Goal: Task Accomplishment & Management: Use online tool/utility

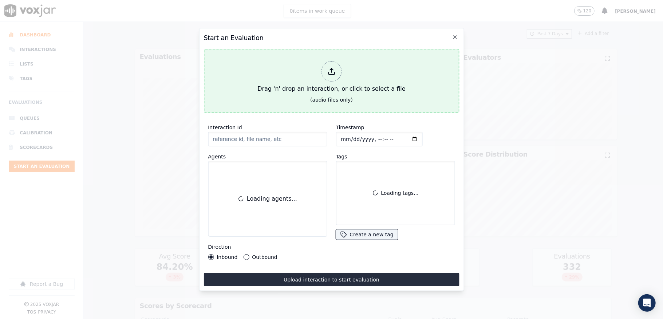
click at [328, 63] on div at bounding box center [331, 71] width 20 height 20
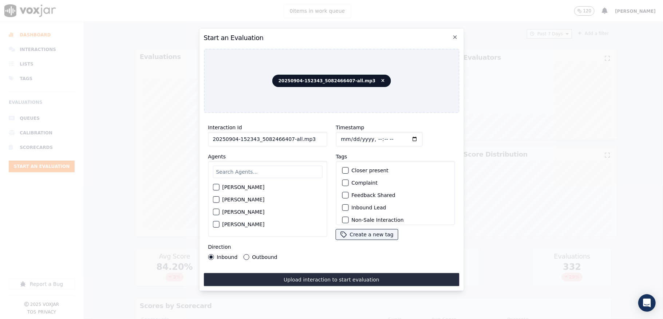
drag, startPoint x: 286, startPoint y: 136, endPoint x: 337, endPoint y: 137, distance: 51.3
click at [337, 137] on div "Interaction Id 20250904-152343_5082466407-all.mp3 Agents Harry Roy Aaron Biswas…" at bounding box center [331, 192] width 256 height 146
type input "20250904-152343_5082466407-C1"
click at [347, 135] on input "Timestamp" at bounding box center [379, 139] width 87 height 15
type input "2025-09-04T18:16"
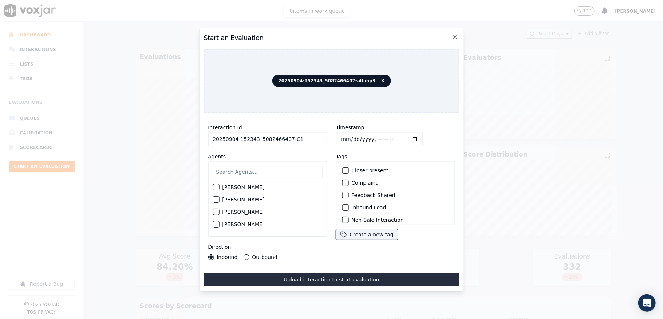
click at [257, 169] on input "text" at bounding box center [268, 172] width 110 height 12
type input "marc"
click at [250, 187] on label "[PERSON_NAME]" at bounding box center [243, 189] width 42 height 5
click at [219, 186] on button "[PERSON_NAME]" at bounding box center [216, 189] width 7 height 7
click at [245, 254] on button "Outbound" at bounding box center [246, 257] width 6 height 6
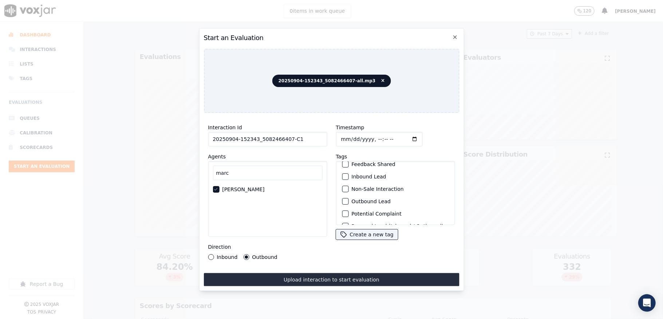
scroll to position [48, 0]
click at [344, 181] on button "Outbound Lead" at bounding box center [345, 184] width 7 height 7
click at [342, 213] on div "button" at bounding box center [344, 215] width 5 height 5
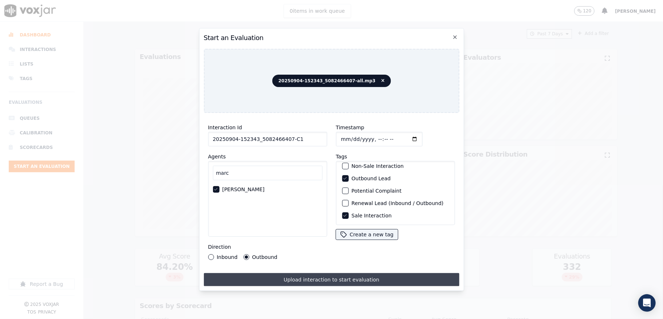
click at [318, 275] on button "Upload interaction to start evaluation" at bounding box center [331, 279] width 256 height 13
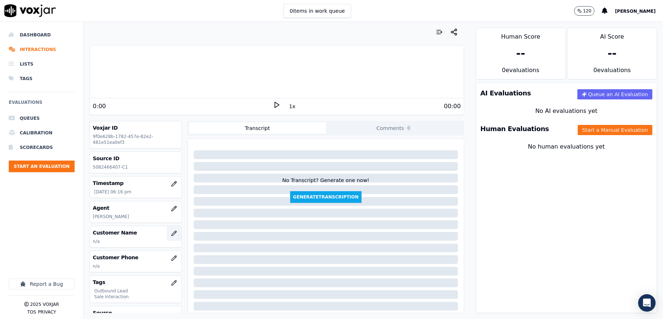
click at [171, 236] on icon "button" at bounding box center [174, 233] width 6 height 6
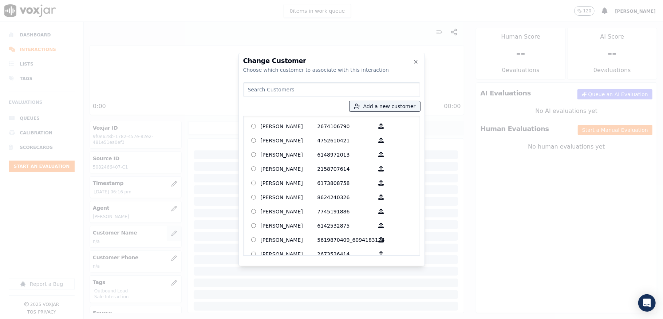
paste input "[PERSON_NAME]"
type input "[PERSON_NAME]"
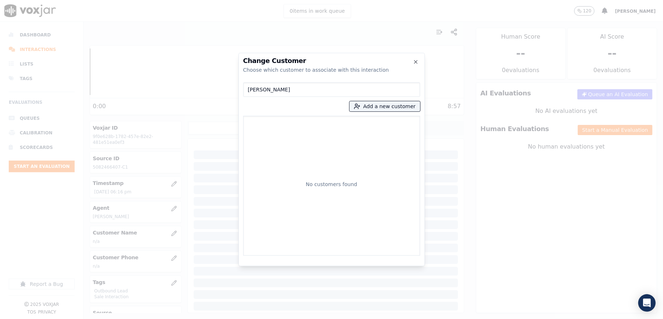
drag, startPoint x: 293, startPoint y: 92, endPoint x: 213, endPoint y: 98, distance: 80.7
click at [208, 319] on div "Change Customer Choose which customer to associate with this interaction Nancy …" at bounding box center [331, 319] width 663 height 0
click at [369, 107] on button "Add a new customer" at bounding box center [384, 106] width 71 height 10
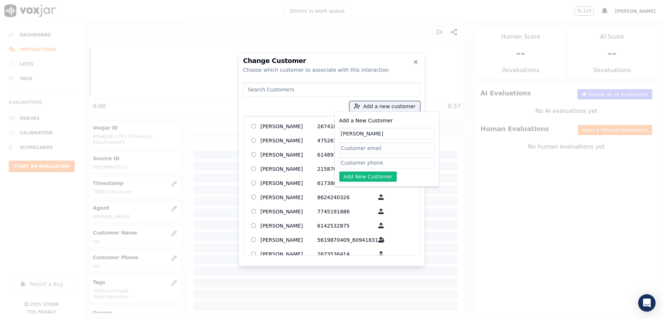
type input "[PERSON_NAME]"
click at [366, 168] on div "Add a New Customer Nancy Flosdorf Add New Customer" at bounding box center [386, 149] width 95 height 66
click at [366, 164] on input "Add a New Customer" at bounding box center [386, 163] width 95 height 12
paste input "5082466407"
type input "5082466407"
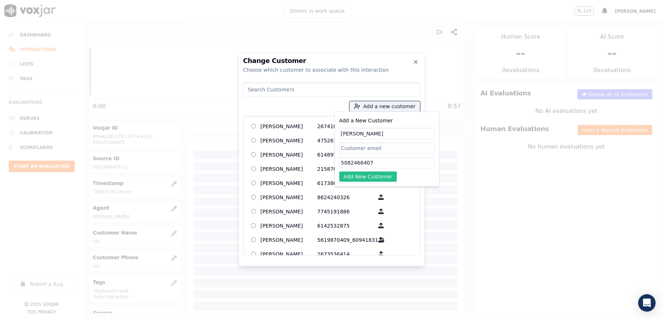
click at [354, 176] on button "Add New Customer" at bounding box center [368, 176] width 58 height 10
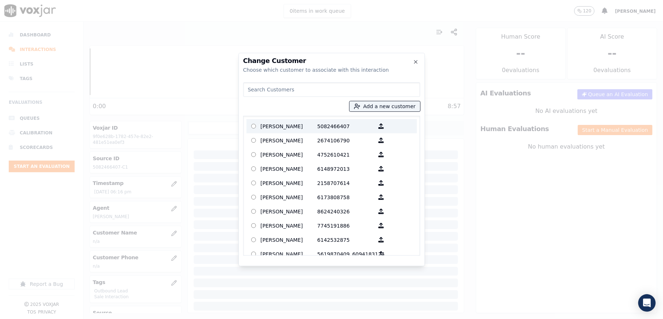
click at [290, 127] on p "[PERSON_NAME]" at bounding box center [289, 125] width 57 height 11
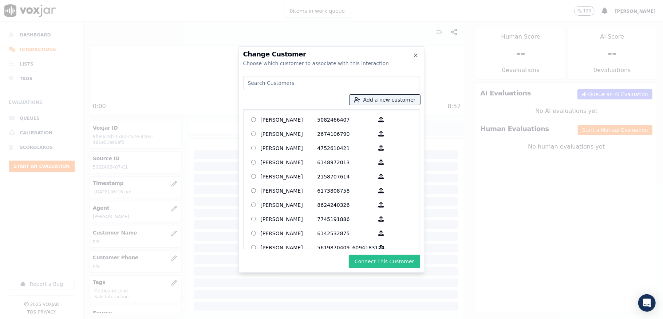
click at [365, 256] on button "Connect This Customer" at bounding box center [384, 261] width 71 height 13
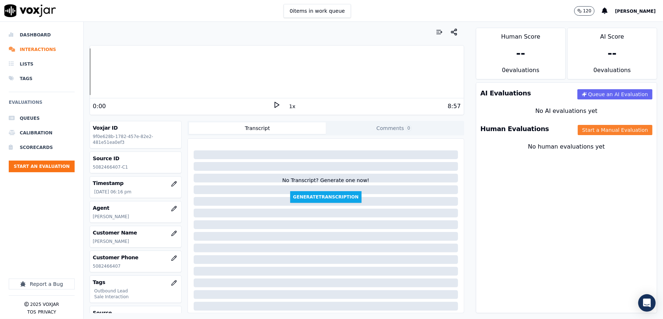
click at [578, 127] on button "Start a Manual Evaluation" at bounding box center [615, 130] width 75 height 10
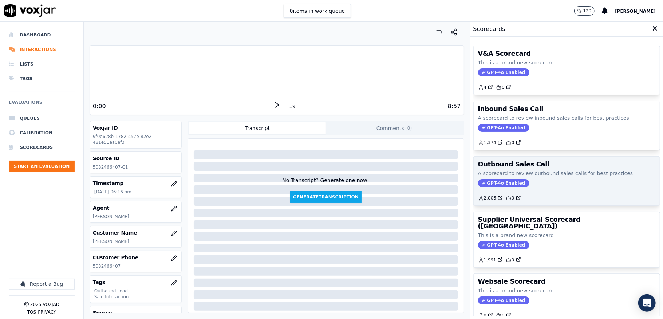
click at [481, 181] on span "GPT-4o Enabled" at bounding box center [503, 183] width 51 height 8
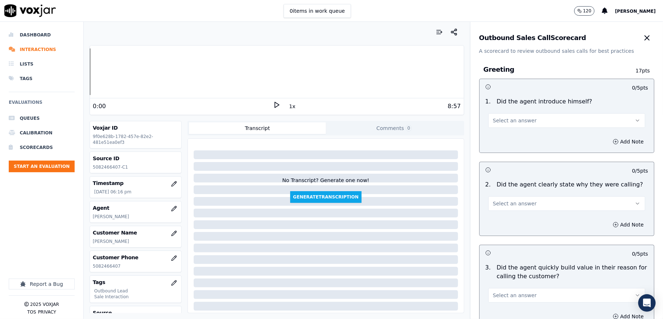
click at [520, 121] on button "Select an answer" at bounding box center [566, 120] width 157 height 15
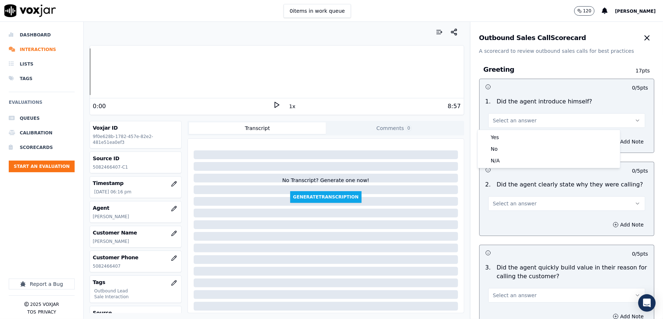
click at [513, 134] on div "Yes" at bounding box center [548, 137] width 139 height 12
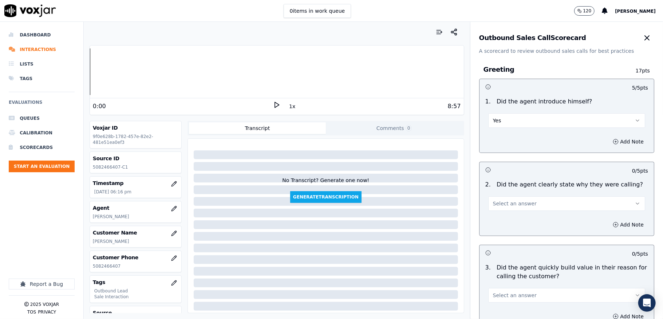
click at [507, 210] on button "Select an answer" at bounding box center [566, 203] width 157 height 15
drag, startPoint x: 507, startPoint y: 216, endPoint x: 509, endPoint y: 188, distance: 28.4
click at [507, 217] on div "Yes" at bounding box center [548, 220] width 139 height 12
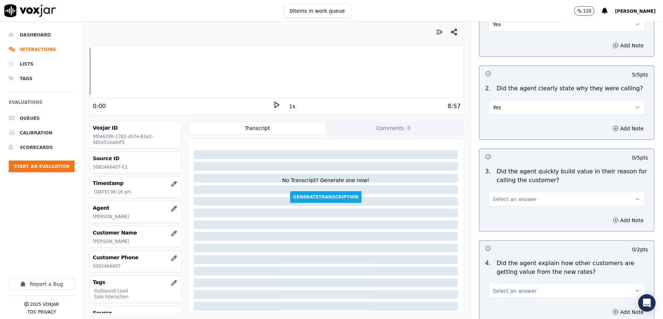
scroll to position [97, 0]
click at [501, 196] on span "Select an answer" at bounding box center [515, 198] width 44 height 7
click at [501, 211] on div "Yes" at bounding box center [548, 215] width 139 height 12
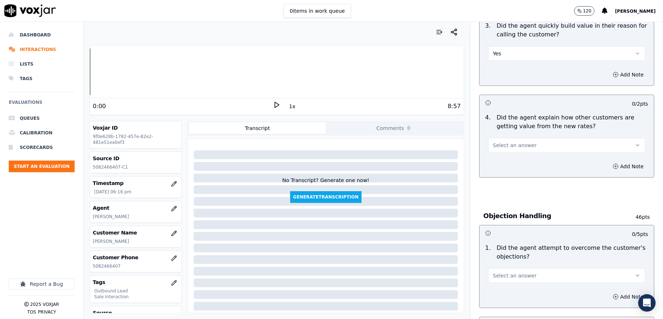
scroll to position [242, 0]
click at [518, 147] on span "Select an answer" at bounding box center [515, 144] width 44 height 7
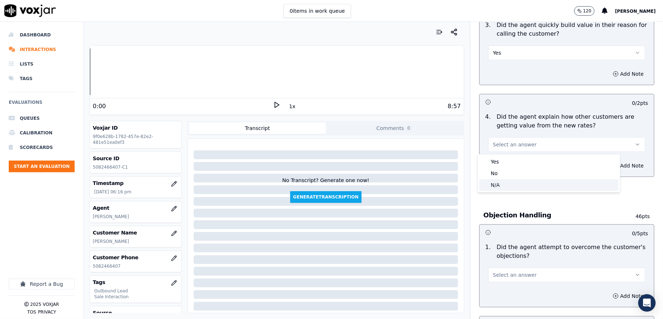
click at [501, 186] on div "N/A" at bounding box center [548, 185] width 139 height 12
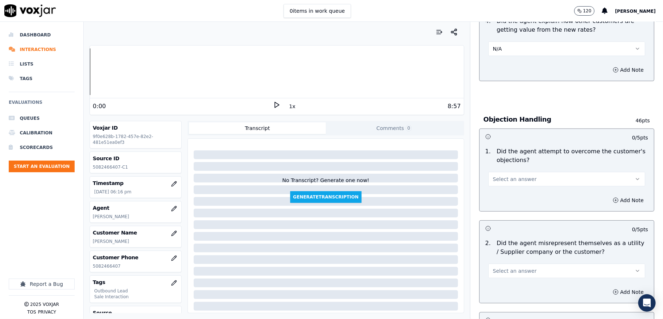
scroll to position [340, 0]
click at [515, 174] on button "Select an answer" at bounding box center [566, 177] width 157 height 15
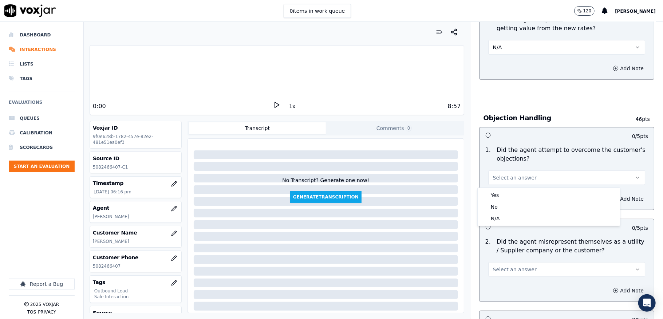
click at [507, 189] on div "Yes No N/A" at bounding box center [549, 207] width 142 height 38
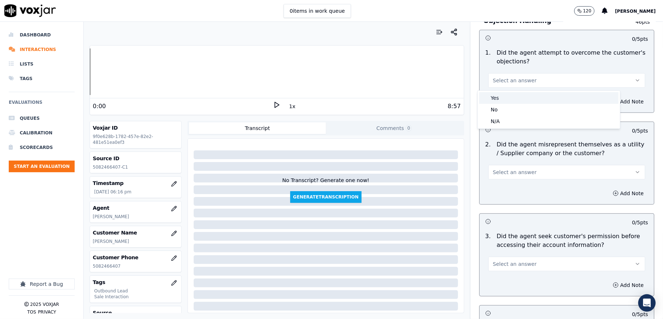
click at [497, 96] on div "Yes" at bounding box center [548, 98] width 139 height 12
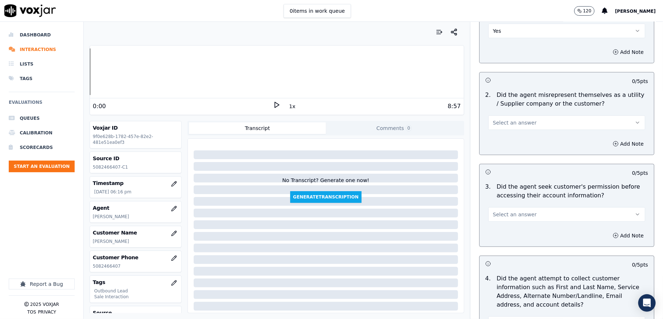
scroll to position [534, 0]
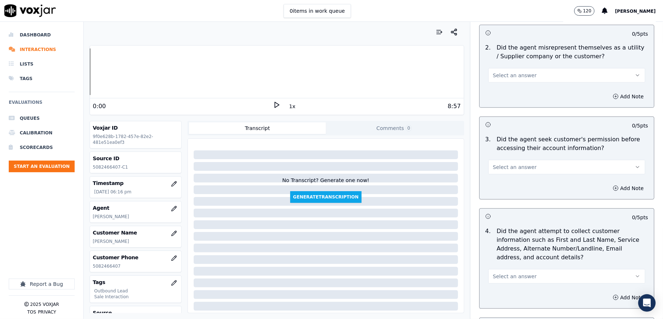
click at [518, 76] on span "Select an answer" at bounding box center [515, 75] width 44 height 7
click at [494, 103] on div "No" at bounding box center [548, 105] width 139 height 12
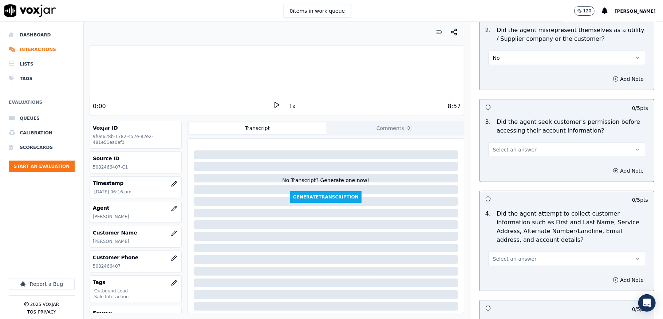
scroll to position [582, 0]
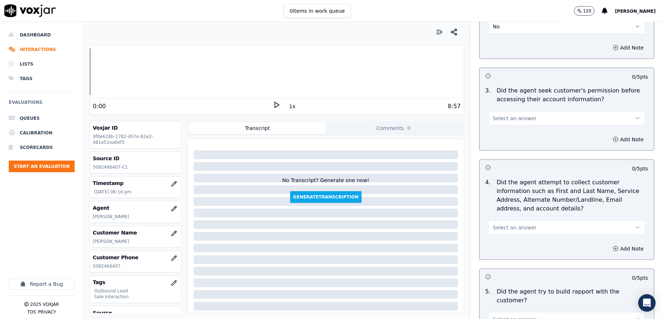
click at [513, 115] on button "Select an answer" at bounding box center [566, 118] width 157 height 15
click at [504, 135] on div "Yes" at bounding box center [548, 137] width 139 height 12
click at [613, 142] on icon "button" at bounding box center [616, 140] width 6 height 6
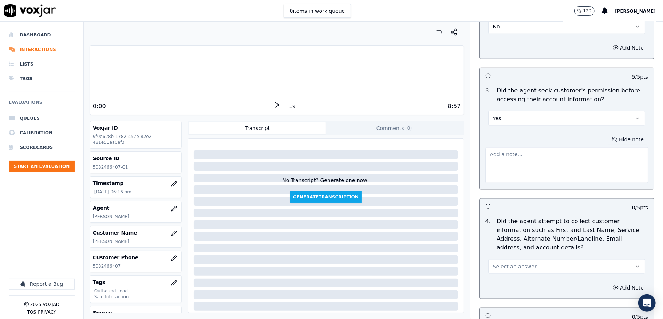
click at [607, 139] on button "Hide note" at bounding box center [627, 139] width 41 height 10
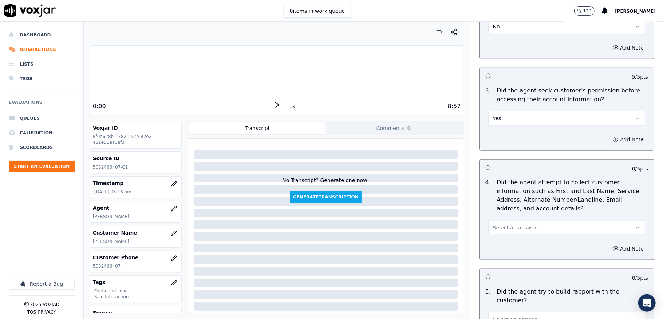
click at [608, 141] on button "Add Note" at bounding box center [628, 139] width 40 height 10
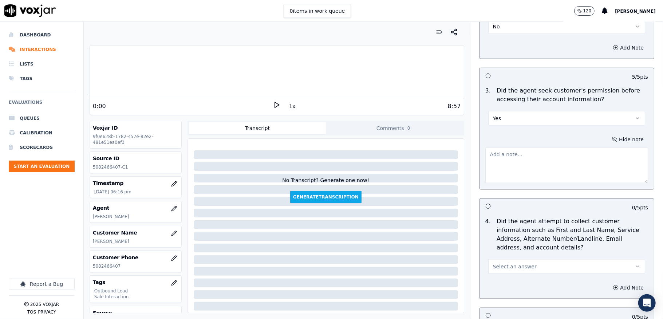
click at [566, 157] on textarea at bounding box center [566, 165] width 163 height 36
paste textarea "@2:07 - Marcus shares the account number <> The agent must ask for and obtain t…"
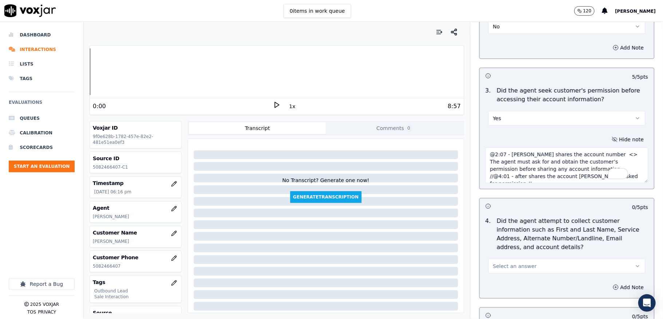
scroll to position [4, 0]
click at [485, 150] on textarea "@2:07 - Marcus shares the account number <> The agent must ask for and obtain t…" at bounding box center [566, 165] width 163 height 36
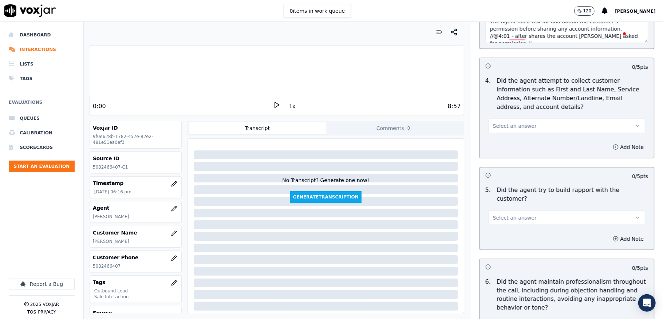
scroll to position [728, 0]
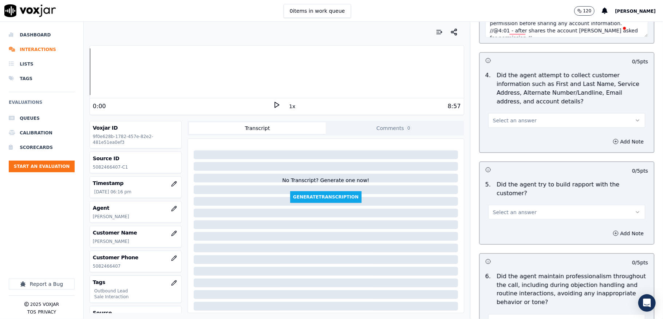
type textarea "@2:07 - Marcus shares the account number <> The agent must ask for and obtain t…"
click at [498, 209] on span "Select an answer" at bounding box center [515, 212] width 44 height 7
click at [495, 245] on div "N/A" at bounding box center [548, 246] width 139 height 12
click at [510, 121] on span "Select an answer" at bounding box center [515, 120] width 44 height 7
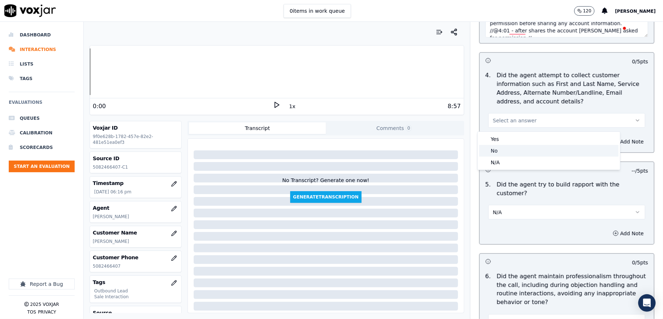
click at [497, 163] on div "N/A" at bounding box center [548, 163] width 139 height 12
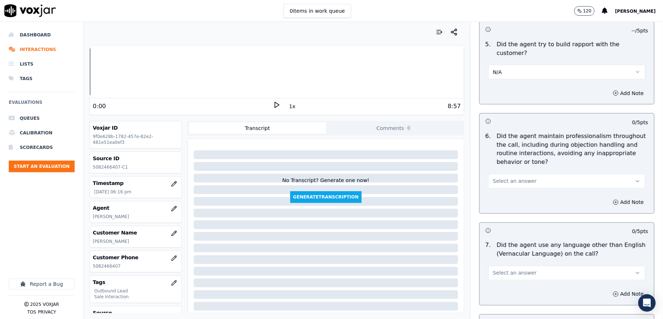
scroll to position [874, 0]
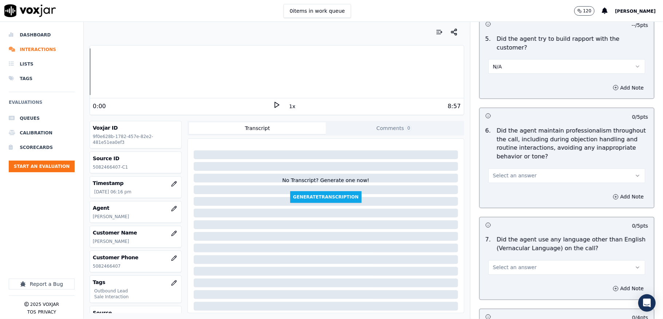
click at [502, 169] on button "Select an answer" at bounding box center [566, 176] width 157 height 15
click at [498, 187] on div "Yes" at bounding box center [548, 186] width 139 height 12
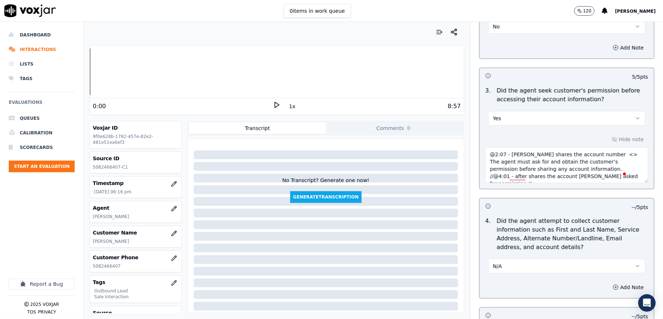
scroll to position [534, 0]
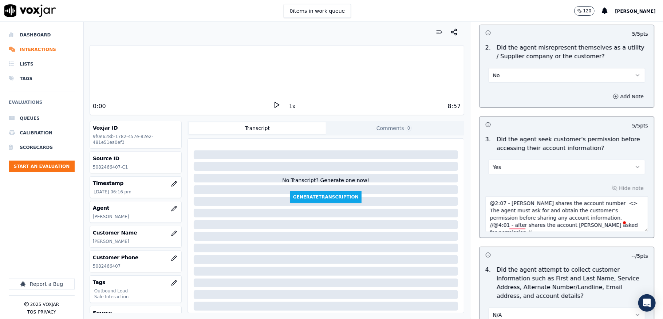
click at [519, 76] on button "No" at bounding box center [566, 75] width 157 height 15
click at [494, 98] on div "Yes" at bounding box center [548, 93] width 139 height 12
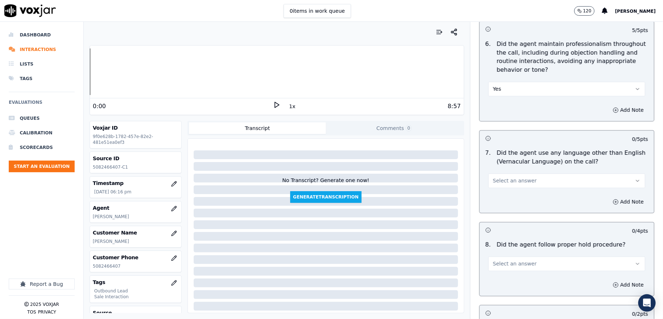
scroll to position [1017, 0]
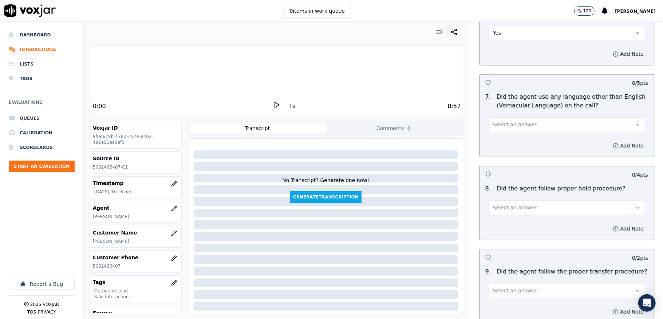
click at [531, 118] on button "Select an answer" at bounding box center [566, 124] width 157 height 15
click at [504, 146] on div "No" at bounding box center [548, 147] width 139 height 12
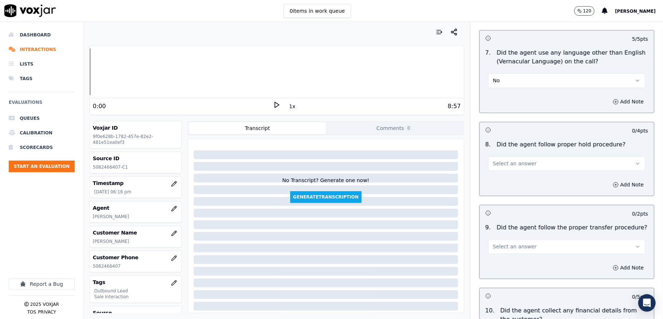
scroll to position [1114, 0]
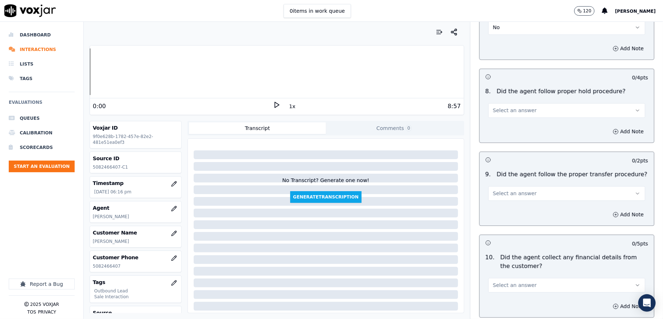
click at [523, 103] on button "Select an answer" at bounding box center [566, 110] width 157 height 15
click at [499, 134] on div "No" at bounding box center [548, 133] width 139 height 12
click at [511, 103] on button "No" at bounding box center [566, 110] width 157 height 15
click at [501, 122] on div "Yes" at bounding box center [548, 121] width 139 height 12
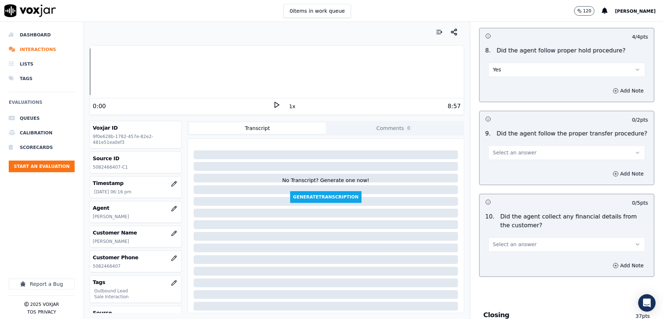
scroll to position [1211, 0]
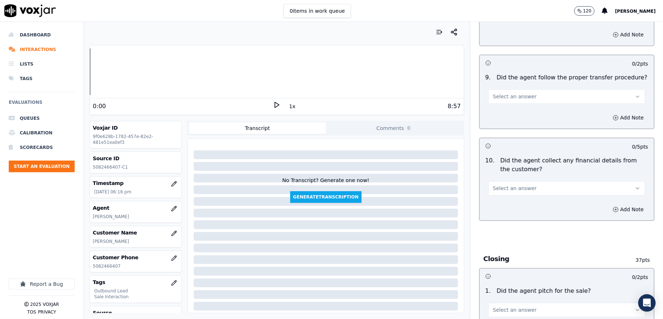
click at [510, 95] on button "Select an answer" at bounding box center [566, 96] width 157 height 15
click at [498, 110] on div "Yes" at bounding box center [548, 108] width 139 height 12
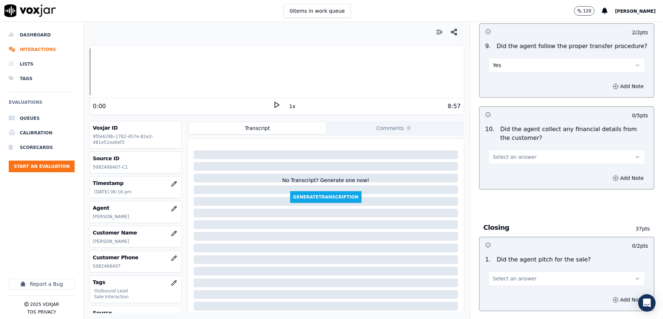
scroll to position [1259, 0]
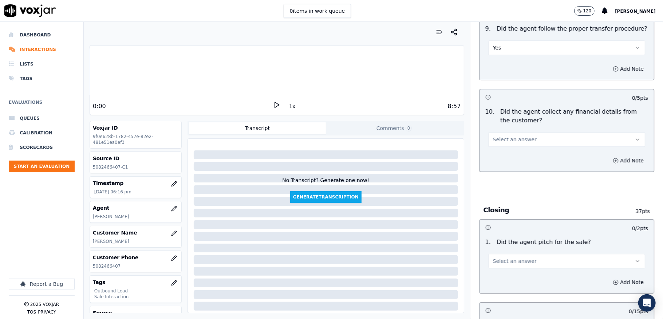
click at [503, 132] on button "Select an answer" at bounding box center [566, 139] width 157 height 15
click at [495, 165] on div "No" at bounding box center [548, 163] width 139 height 12
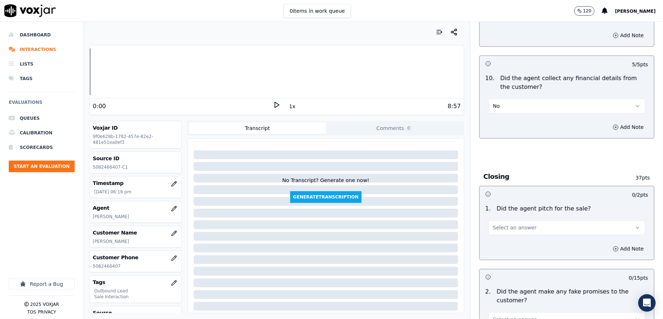
scroll to position [1356, 0]
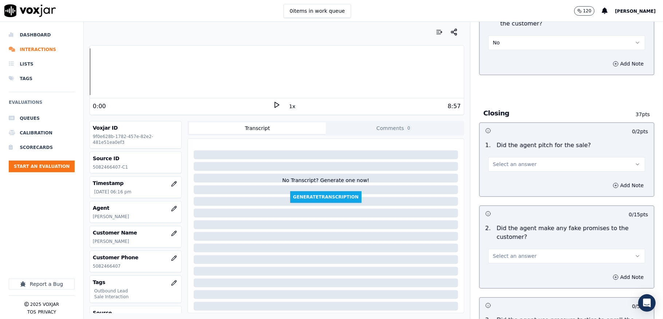
click at [503, 161] on span "Select an answer" at bounding box center [515, 164] width 44 height 7
click at [497, 185] on div "No" at bounding box center [548, 187] width 139 height 12
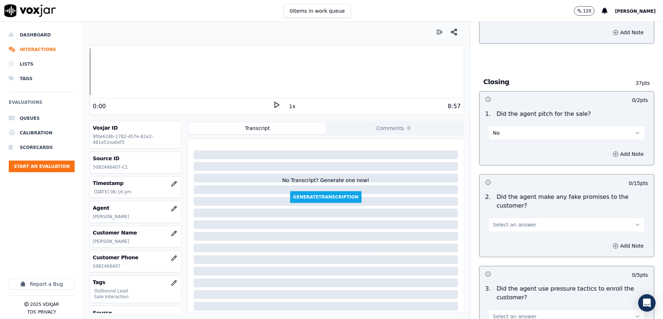
scroll to position [1405, 0]
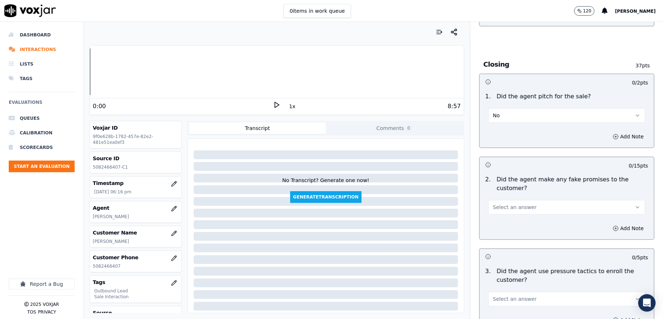
click at [499, 110] on button "No" at bounding box center [566, 115] width 157 height 15
click at [497, 124] on div "Yes" at bounding box center [548, 127] width 139 height 12
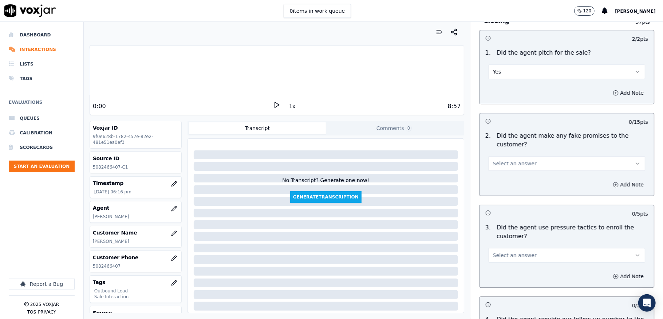
scroll to position [1502, 0]
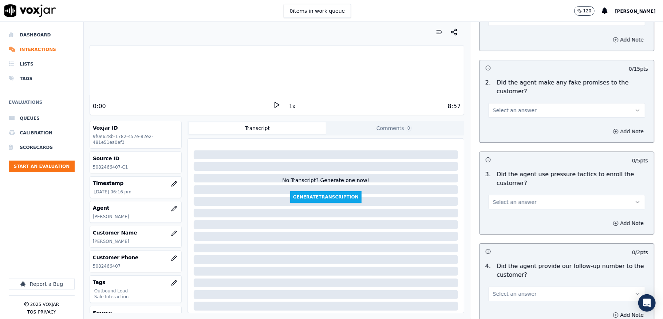
click at [505, 110] on button "Select an answer" at bounding box center [566, 110] width 157 height 15
click at [500, 122] on div "Yes" at bounding box center [548, 122] width 139 height 12
click at [608, 126] on button "Add Note" at bounding box center [628, 131] width 40 height 10
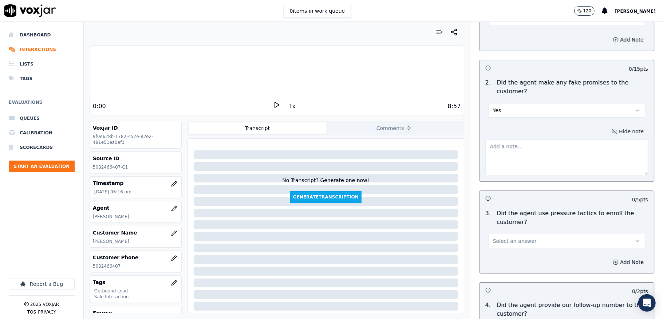
click at [559, 142] on textarea at bounding box center [566, 157] width 163 height 36
paste textarea "did you check out your bill this month your bill went over like $200 <> Need to…"
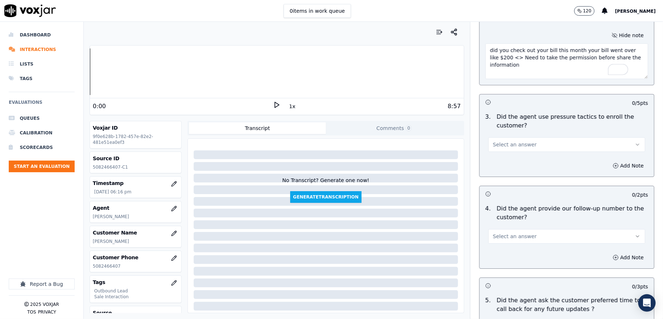
scroll to position [1599, 0]
click at [510, 136] on button "Select an answer" at bounding box center [566, 143] width 157 height 15
click at [500, 167] on div "No" at bounding box center [548, 167] width 139 height 12
click at [537, 51] on textarea "did you check out your bill this month your bill went over like $200 <> Need to…" at bounding box center [566, 60] width 163 height 36
click at [584, 51] on textarea "did you check out your bill this month your bill went over like $200 <> Need to…" at bounding box center [566, 60] width 163 height 36
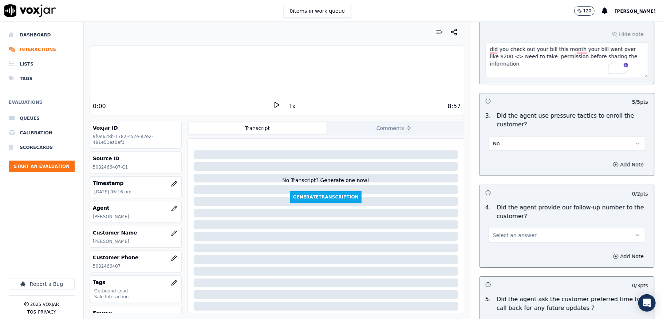
click at [531, 62] on textarea "did you check out your bill this month your bill went over like $200 <> Need to…" at bounding box center [566, 60] width 163 height 36
type textarea "did you check out your bill this month your bill went over like $200 <> Need to…"
click at [546, 64] on textarea "did you check out your bill this month your bill went over like $200 <> Need to…" at bounding box center [566, 60] width 163 height 36
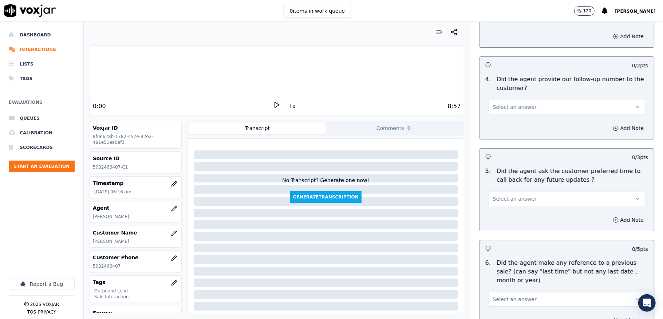
scroll to position [1745, 0]
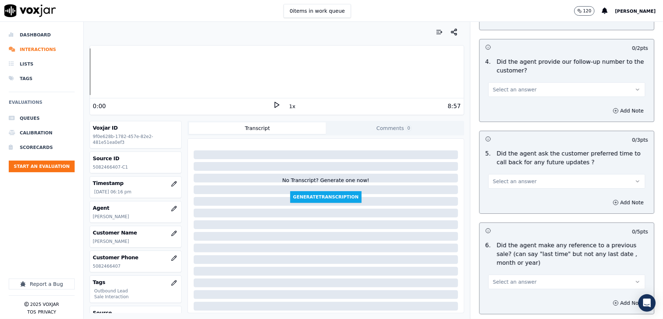
click at [513, 82] on button "Select an answer" at bounding box center [566, 89] width 157 height 15
click at [498, 99] on div "Yes" at bounding box center [548, 102] width 139 height 12
click at [510, 178] on span "Select an answer" at bounding box center [515, 181] width 44 height 7
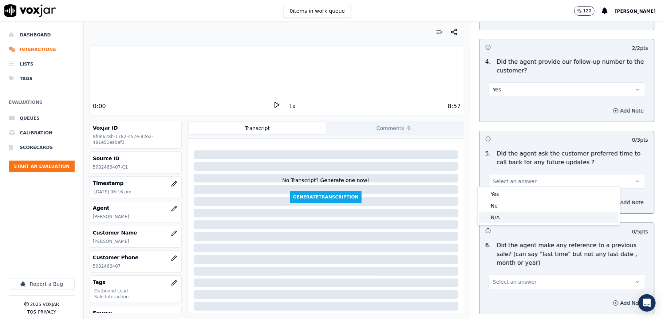
click at [494, 218] on div "N/A" at bounding box center [548, 217] width 139 height 12
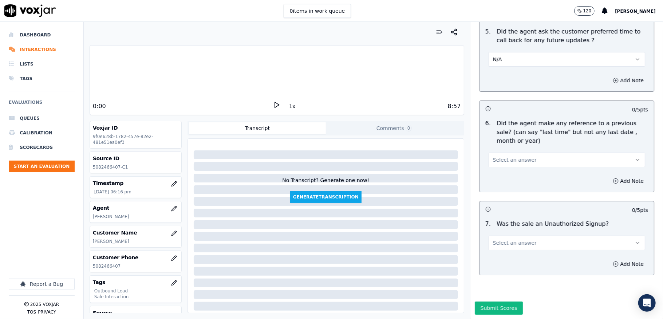
scroll to position [1889, 0]
click at [507, 156] on span "Select an answer" at bounding box center [515, 159] width 44 height 7
click at [494, 159] on div "No" at bounding box center [548, 163] width 139 height 12
click at [496, 239] on span "Select an answer" at bounding box center [515, 242] width 44 height 7
click at [498, 244] on div "No" at bounding box center [548, 246] width 139 height 12
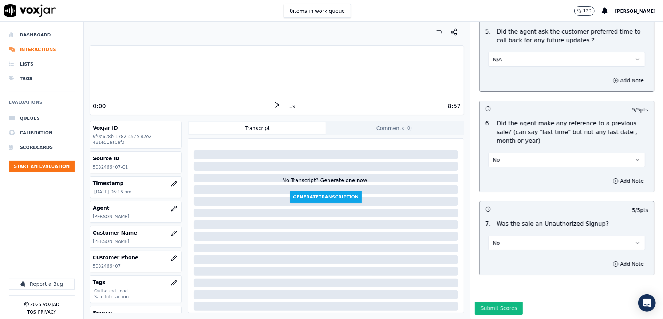
click at [475, 301] on button "Submit Scores" at bounding box center [499, 307] width 48 height 13
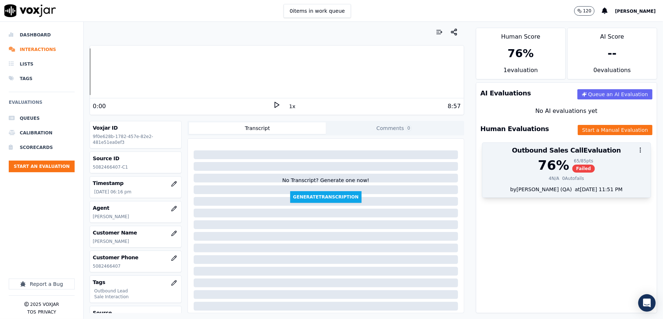
click at [558, 155] on div at bounding box center [566, 150] width 168 height 15
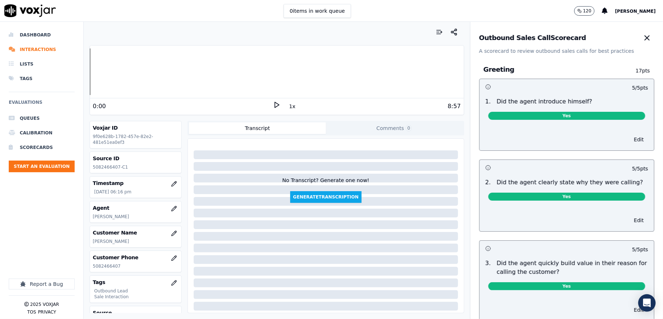
drag, startPoint x: 638, startPoint y: 39, endPoint x: 644, endPoint y: 76, distance: 37.7
click at [644, 76] on div "Outbound Sales Call Scorecard A scorecard to review outbound sales calls for be…" at bounding box center [566, 170] width 193 height 297
click at [602, 51] on p "A scorecard to review outbound sales calls for best practices" at bounding box center [566, 50] width 175 height 7
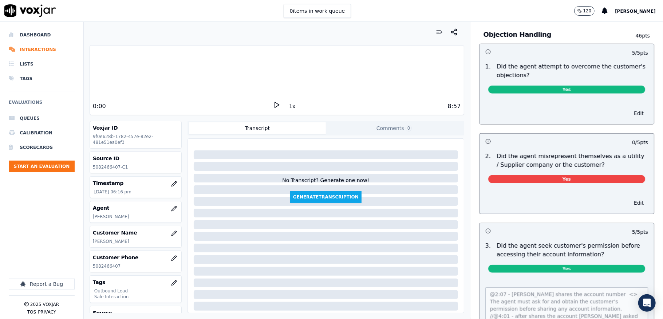
scroll to position [423, 0]
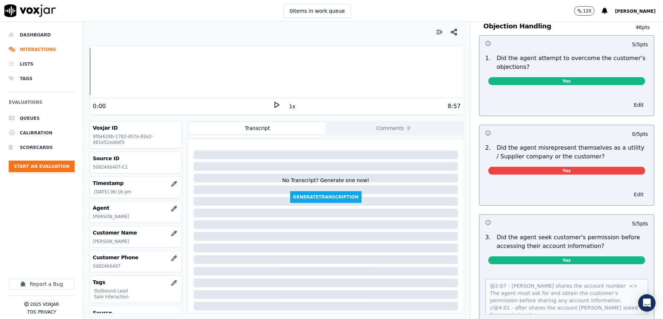
click at [629, 196] on button "Edit" at bounding box center [638, 194] width 19 height 10
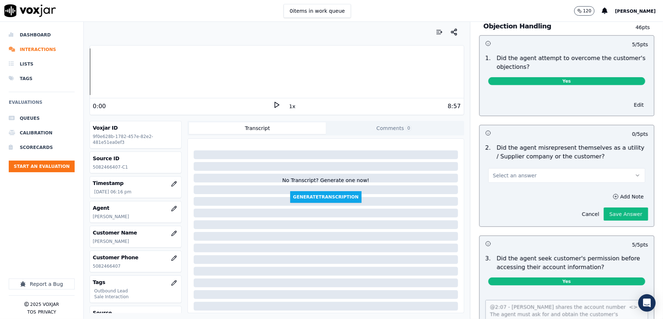
click at [539, 177] on button "Select an answer" at bounding box center [566, 175] width 157 height 15
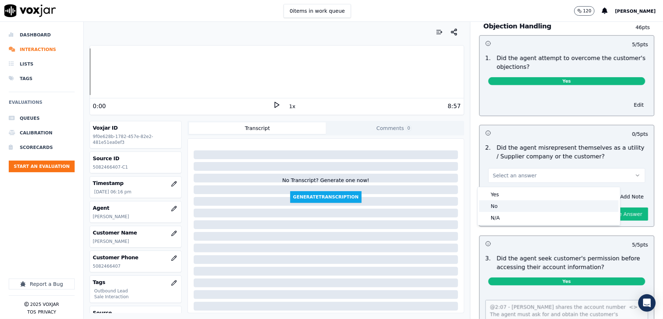
click at [512, 204] on div "No" at bounding box center [548, 206] width 139 height 12
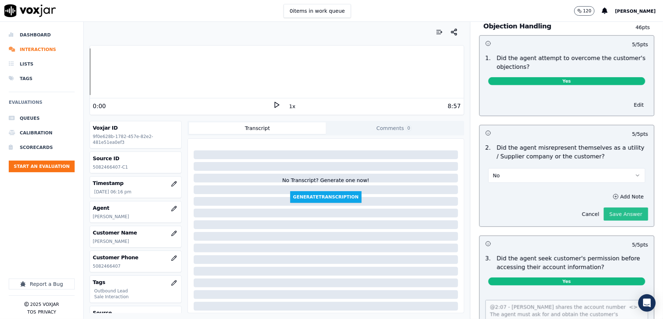
click at [604, 214] on button "Save Answer" at bounding box center [626, 213] width 44 height 13
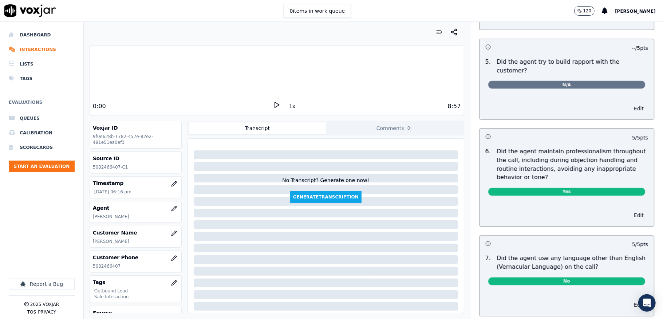
scroll to position [0, 0]
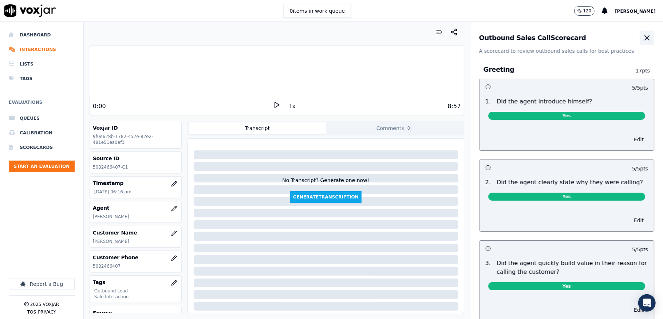
click at [642, 41] on icon "button" at bounding box center [646, 37] width 9 height 9
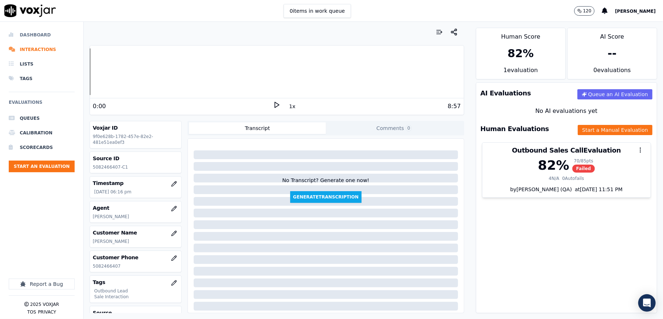
click at [22, 34] on li "Dashboard" at bounding box center [42, 35] width 66 height 15
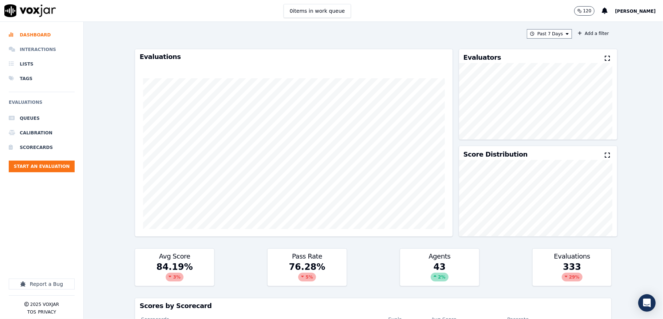
click at [29, 49] on li "Interactions" at bounding box center [42, 49] width 66 height 15
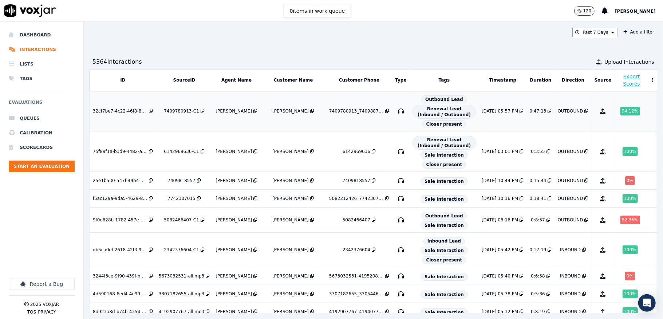
click at [242, 131] on td "[PERSON_NAME]" at bounding box center [237, 111] width 48 height 40
click at [27, 33] on li "Dashboard" at bounding box center [42, 35] width 66 height 15
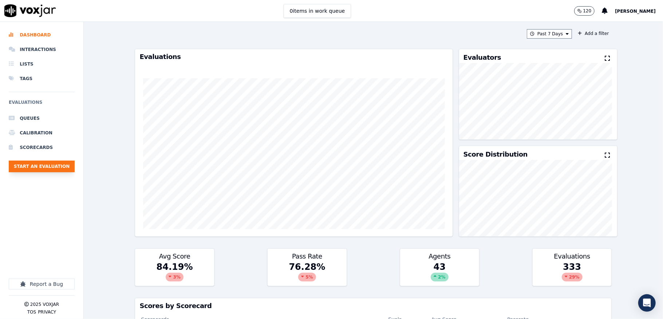
click at [51, 169] on button "Start an Evaluation" at bounding box center [42, 167] width 66 height 12
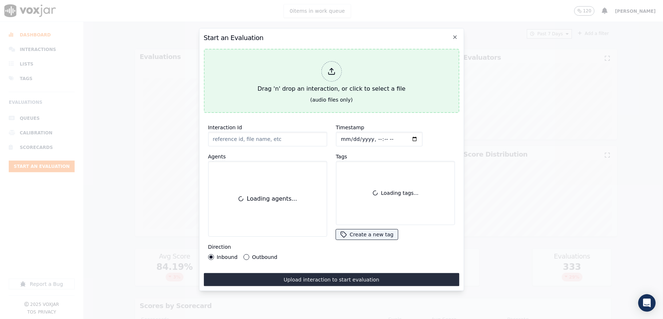
click at [330, 72] on icon at bounding box center [331, 73] width 6 height 2
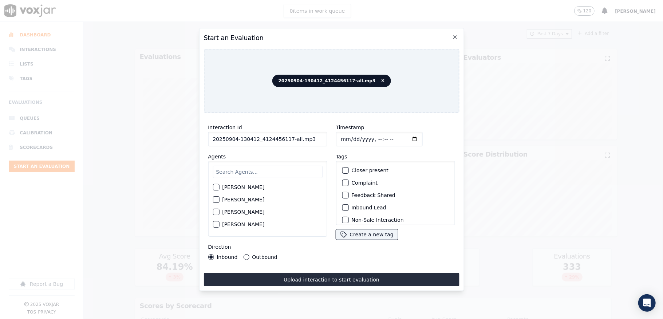
drag, startPoint x: 284, startPoint y: 136, endPoint x: 318, endPoint y: 136, distance: 33.9
click at [318, 136] on input "20250904-130412_4124456117-all.mp3" at bounding box center [267, 139] width 119 height 15
type input "20250904-130412_4124456117-C1"
click at [347, 134] on input "Timestamp" at bounding box center [379, 139] width 87 height 15
type input "2025-09-04T18:39"
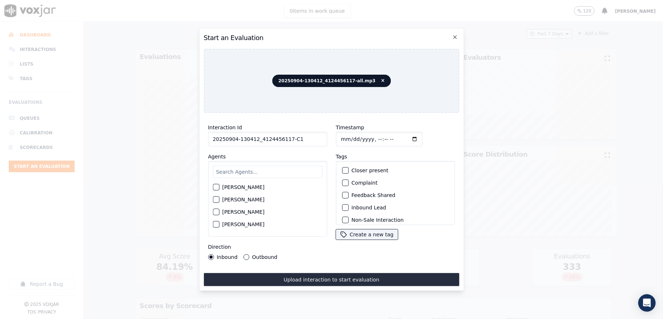
click at [243, 254] on button "Outbound" at bounding box center [246, 257] width 6 height 6
click at [343, 181] on div "button" at bounding box center [344, 183] width 5 height 5
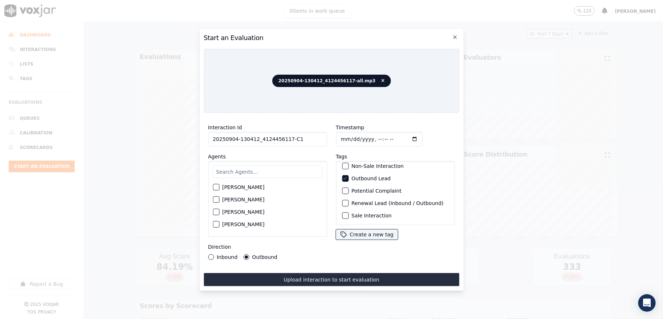
scroll to position [68, 0]
click at [344, 212] on button "Sale Interaction" at bounding box center [345, 215] width 7 height 7
click at [258, 170] on input "text" at bounding box center [268, 172] width 110 height 12
type input "star"
click at [216, 187] on div "button" at bounding box center [215, 189] width 5 height 5
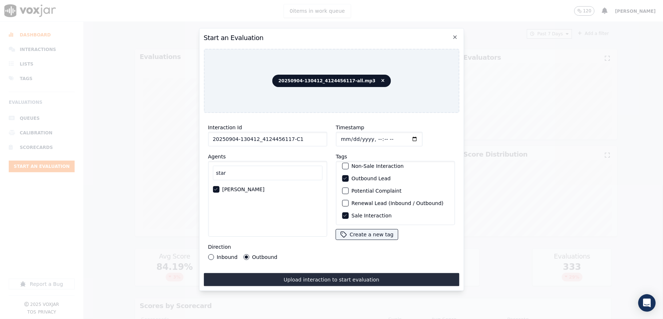
click at [267, 267] on div "Interaction Id 20250904-130412_4124456117-C1 Agents star Stark Goswami Directio…" at bounding box center [331, 202] width 256 height 167
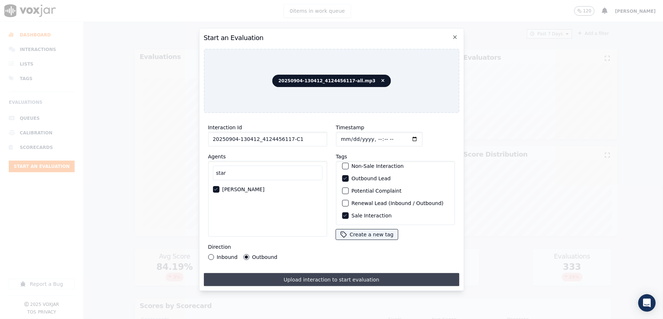
click at [268, 273] on button "Upload interaction to start evaluation" at bounding box center [331, 279] width 256 height 13
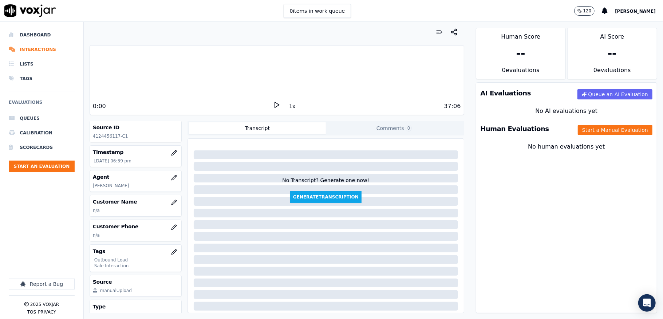
scroll to position [48, 0]
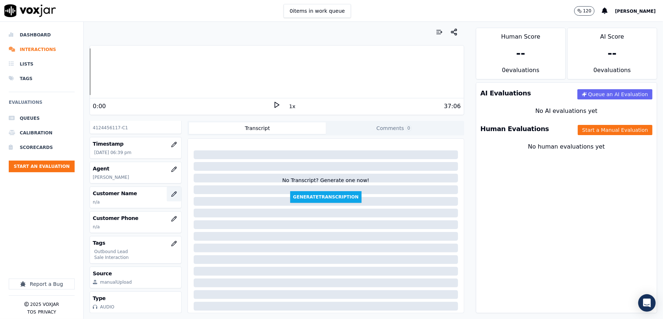
click at [171, 191] on icon "button" at bounding box center [174, 194] width 6 height 6
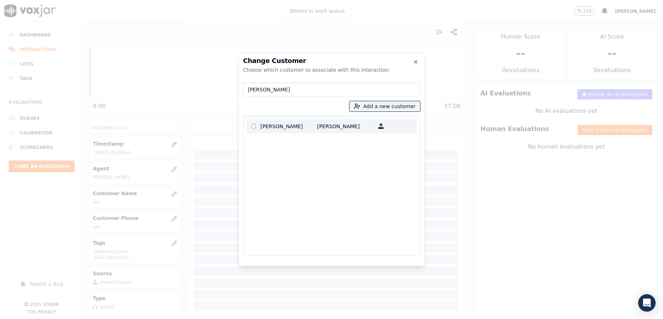
type input "Harold C Perlick"
click at [283, 130] on p "Harold C Perlick" at bounding box center [289, 125] width 57 height 11
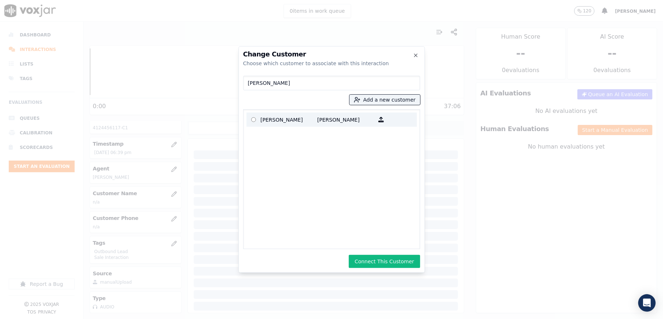
click at [271, 121] on p "Harold C Perlick" at bounding box center [289, 119] width 57 height 11
click at [415, 56] on icon "button" at bounding box center [415, 55] width 3 height 3
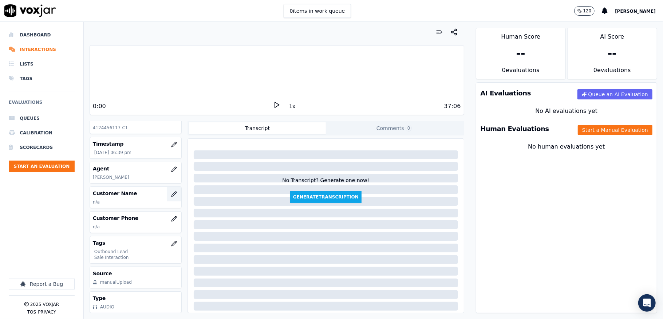
click at [171, 191] on icon "button" at bounding box center [174, 194] width 6 height 6
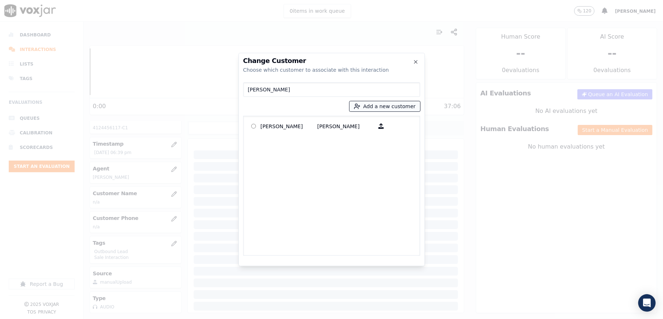
click at [360, 103] on icon "button" at bounding box center [357, 106] width 7 height 7
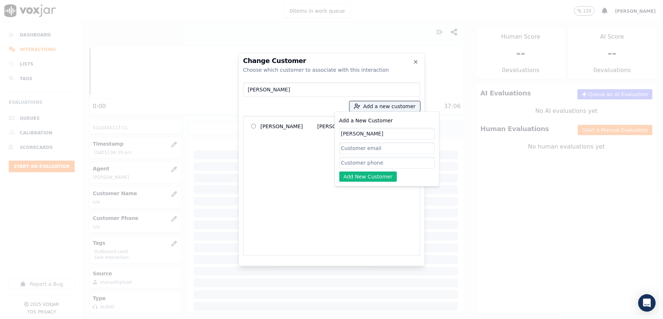
type input "Harold C Perlick"
click at [356, 160] on input "Add a New Customer" at bounding box center [386, 163] width 95 height 12
paste input "4124456117"
type input "4124456117"
click at [359, 177] on button "Add New Customer" at bounding box center [368, 176] width 58 height 10
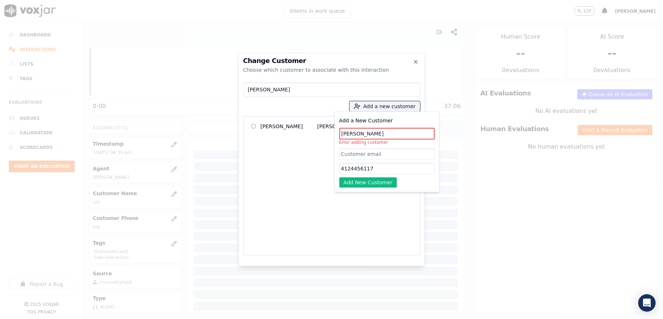
click at [358, 136] on input "Harold C Perlick" at bounding box center [386, 134] width 95 height 12
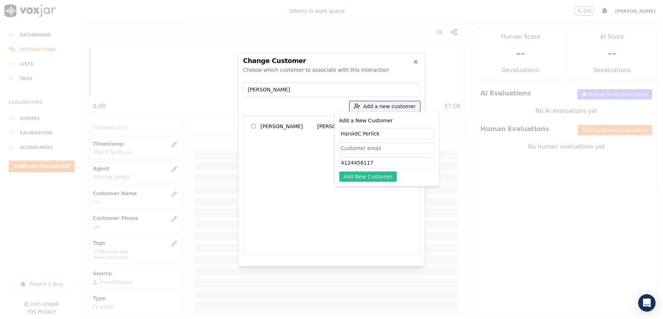
type input "HaroldC Perlick"
click at [359, 177] on button "Add New Customer" at bounding box center [368, 176] width 58 height 10
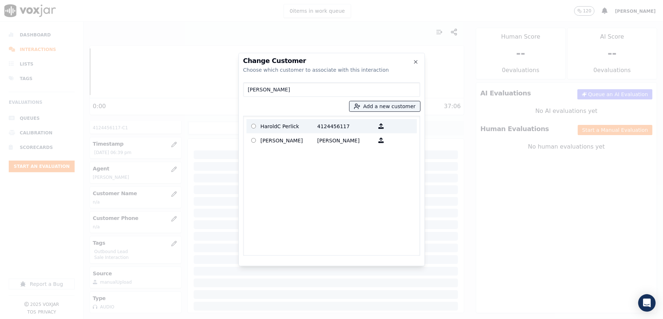
click at [293, 126] on p "HaroldC Perlick" at bounding box center [289, 125] width 57 height 11
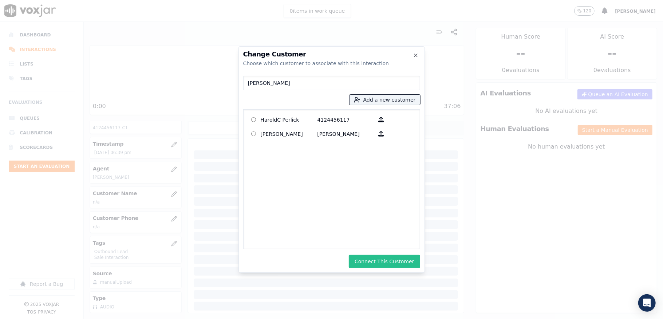
click at [367, 259] on button "Connect This Customer" at bounding box center [384, 261] width 71 height 13
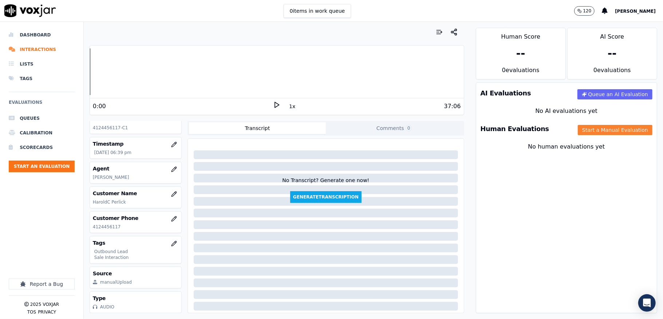
click at [578, 132] on button "Start a Manual Evaluation" at bounding box center [615, 130] width 75 height 10
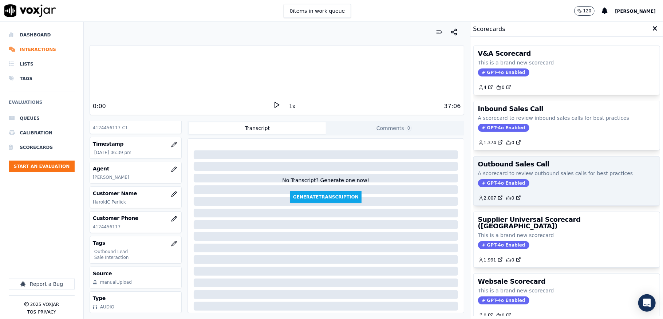
click at [496, 184] on span "GPT-4o Enabled" at bounding box center [503, 183] width 51 height 8
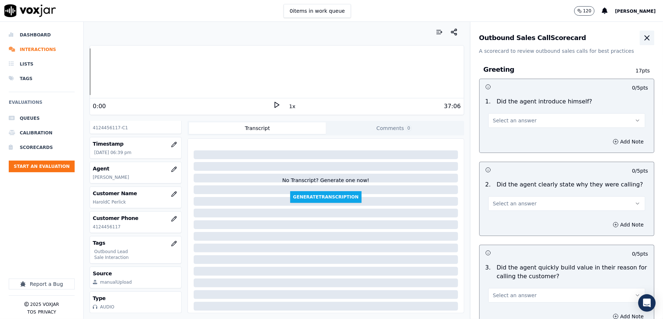
click at [642, 38] on icon "button" at bounding box center [646, 37] width 9 height 9
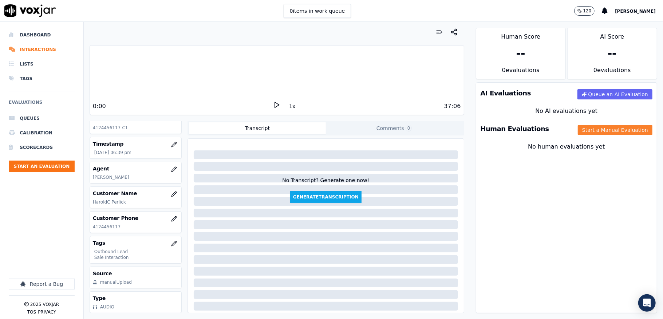
click at [578, 130] on button "Start a Manual Evaluation" at bounding box center [615, 130] width 75 height 10
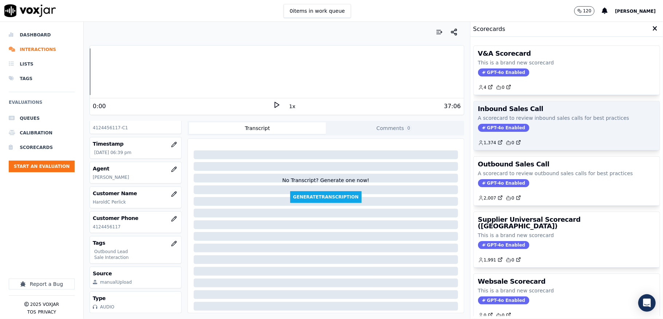
click at [494, 124] on span "GPT-4o Enabled" at bounding box center [503, 128] width 51 height 8
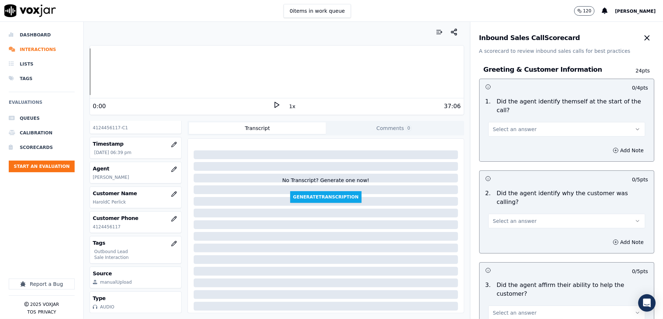
click at [509, 123] on button "Select an answer" at bounding box center [566, 129] width 157 height 15
click at [504, 142] on div "Yes" at bounding box center [548, 146] width 139 height 12
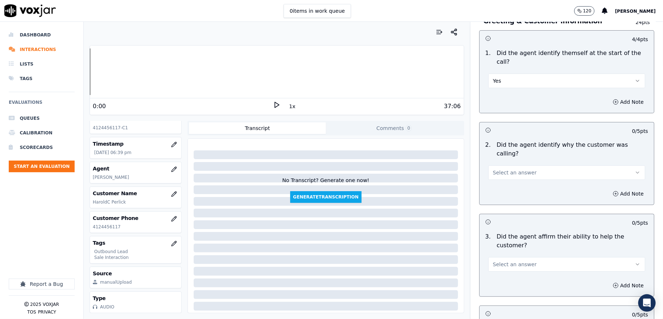
click at [499, 169] on span "Select an answer" at bounding box center [515, 172] width 44 height 7
click at [500, 180] on div "Yes" at bounding box center [548, 181] width 139 height 12
click at [534, 258] on button "Select an answer" at bounding box center [566, 264] width 157 height 15
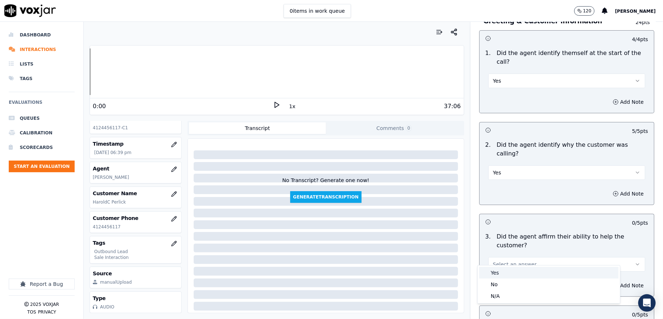
click at [519, 268] on div "Yes" at bounding box center [548, 273] width 139 height 12
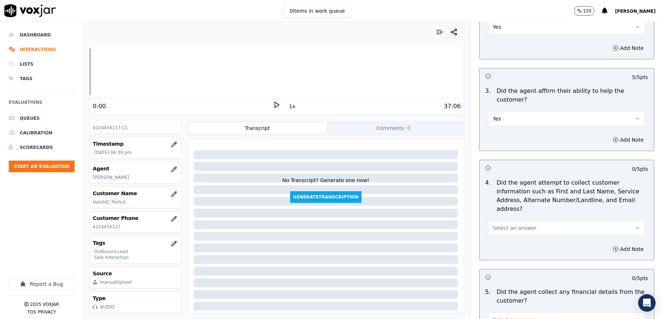
scroll to position [0, 0]
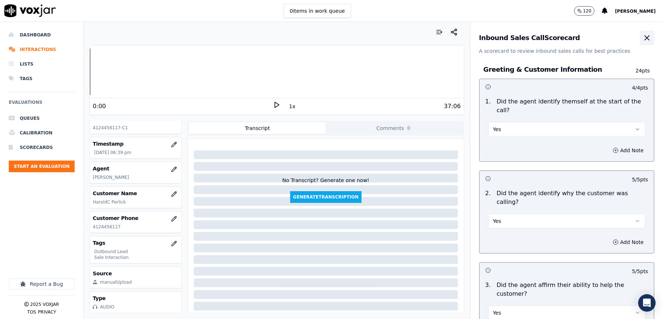
click at [642, 38] on icon "button" at bounding box center [646, 37] width 9 height 9
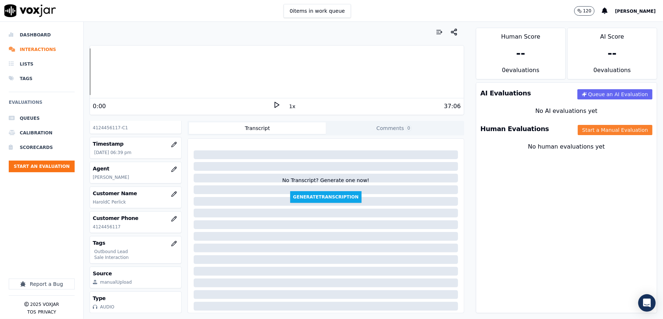
click at [582, 132] on button "Start a Manual Evaluation" at bounding box center [615, 130] width 75 height 10
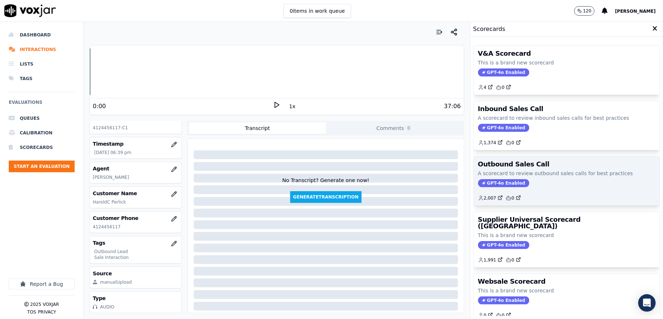
click at [488, 185] on span "GPT-4o Enabled" at bounding box center [503, 183] width 51 height 8
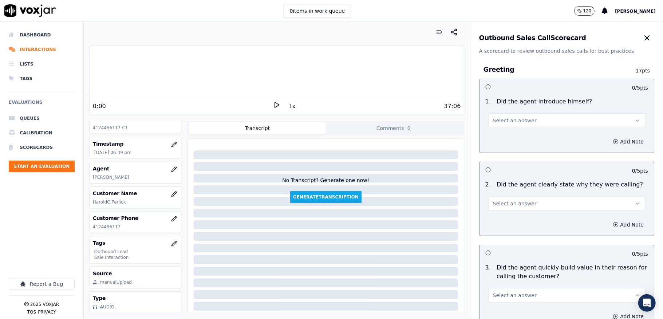
click at [519, 122] on span "Select an answer" at bounding box center [515, 120] width 44 height 7
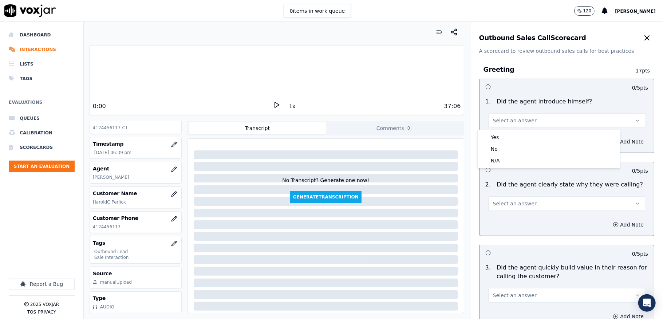
click at [515, 133] on div "Yes" at bounding box center [548, 137] width 139 height 12
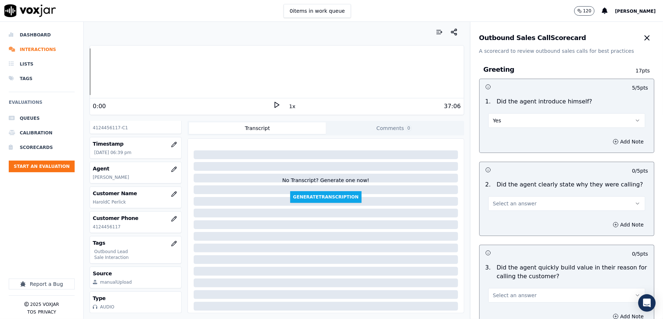
click at [495, 207] on span "Select an answer" at bounding box center [515, 203] width 44 height 7
click at [493, 219] on div "Yes" at bounding box center [548, 220] width 139 height 12
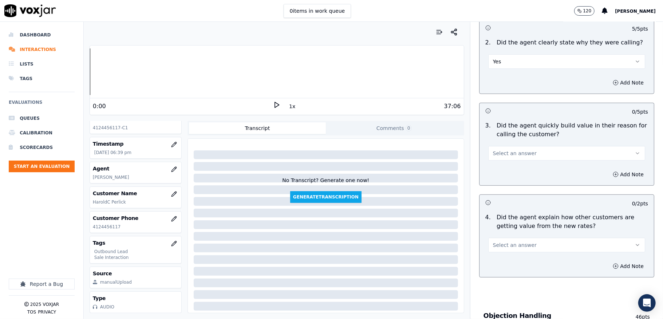
scroll to position [146, 0]
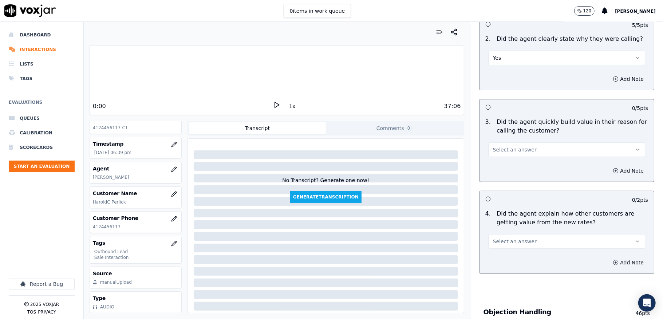
click at [503, 153] on span "Select an answer" at bounding box center [515, 149] width 44 height 7
click at [497, 162] on div "Yes" at bounding box center [548, 167] width 139 height 12
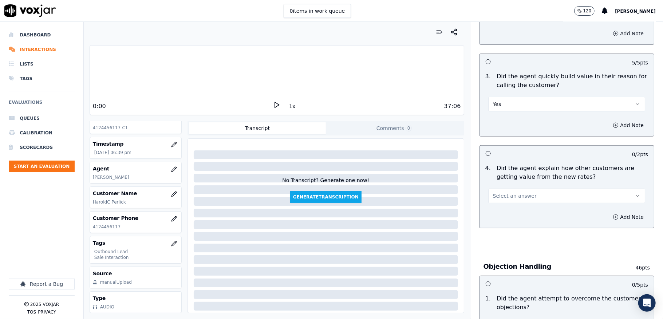
scroll to position [242, 0]
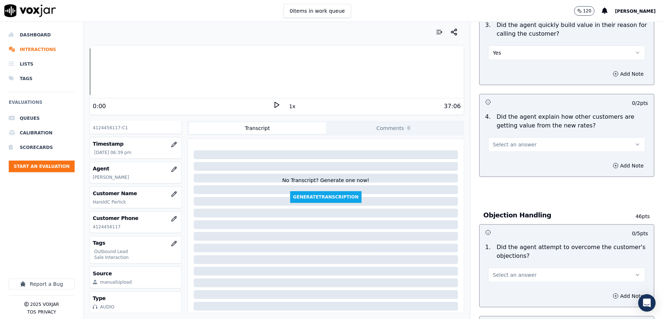
click at [503, 144] on span "Select an answer" at bounding box center [515, 144] width 44 height 7
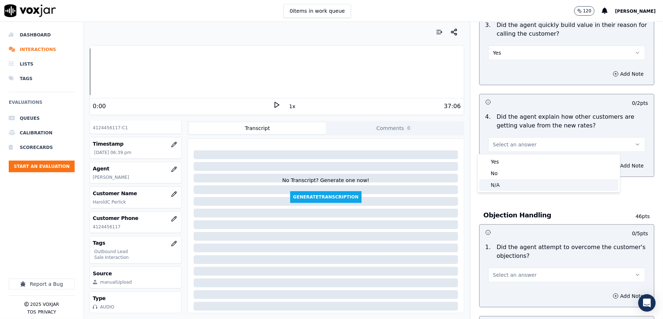
click at [497, 183] on div "N/A" at bounding box center [548, 185] width 139 height 12
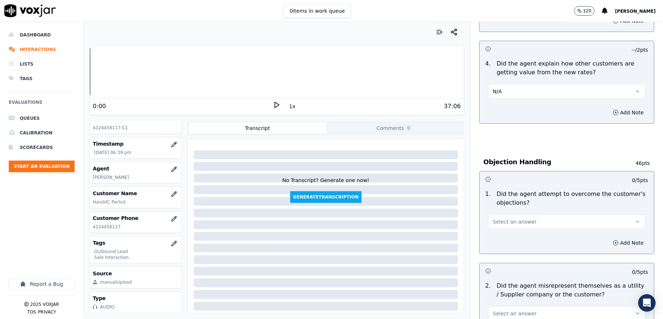
scroll to position [388, 0]
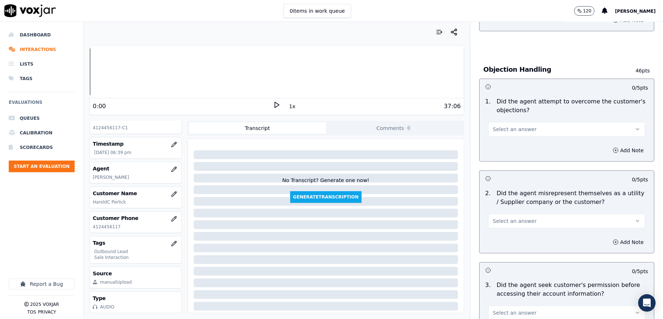
click at [503, 130] on span "Select an answer" at bounding box center [515, 129] width 44 height 7
click at [498, 149] on div "Yes" at bounding box center [548, 147] width 139 height 12
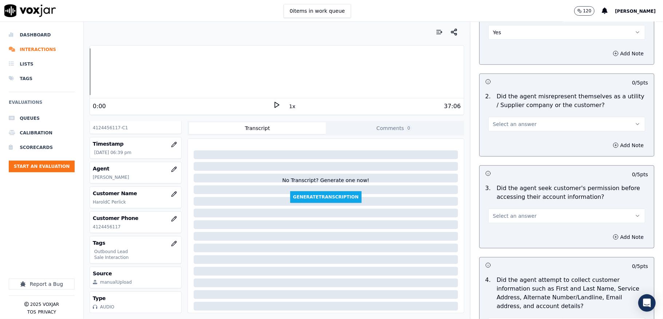
scroll to position [485, 0]
click at [510, 127] on span "Select an answer" at bounding box center [515, 123] width 44 height 7
click at [499, 154] on div "No" at bounding box center [548, 153] width 139 height 12
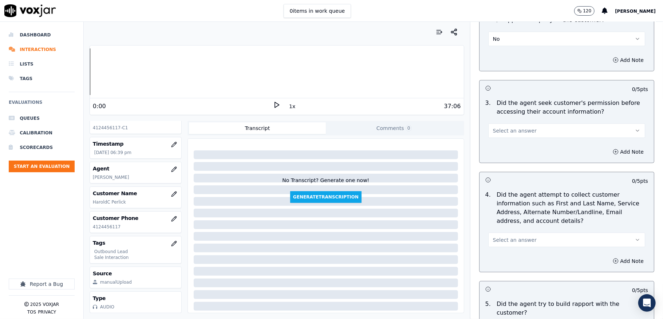
scroll to position [582, 0]
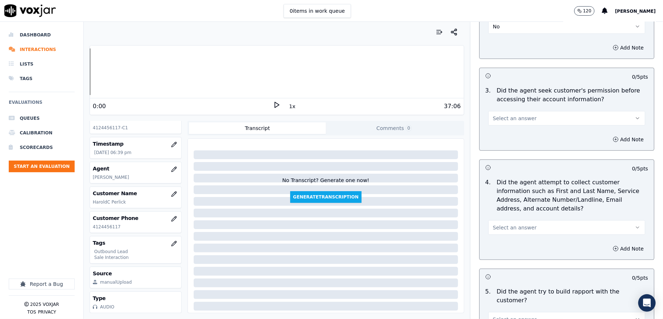
click at [510, 120] on span "Select an answer" at bounding box center [515, 118] width 44 height 7
click at [498, 136] on div "Yes" at bounding box center [548, 137] width 139 height 12
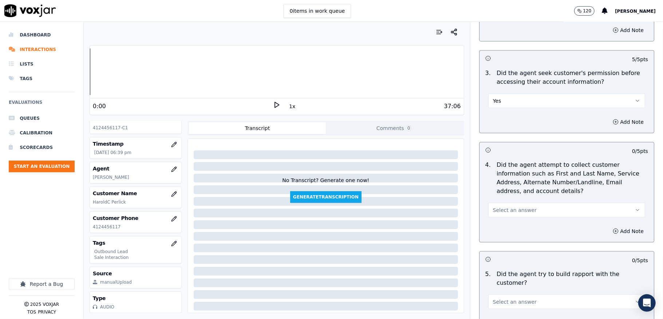
scroll to position [631, 0]
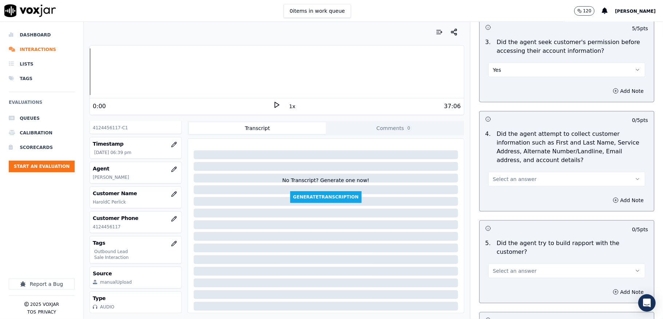
click at [501, 183] on span "Select an answer" at bounding box center [515, 178] width 44 height 7
click at [494, 218] on div "N/A" at bounding box center [548, 221] width 139 height 12
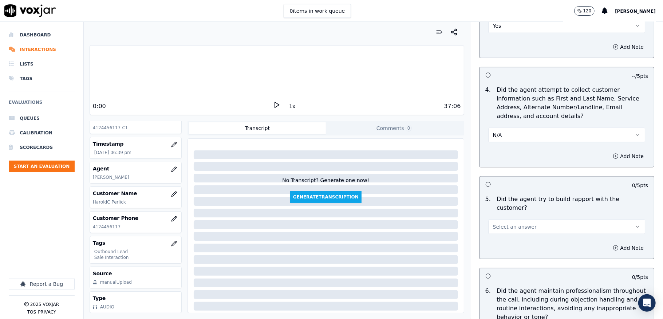
scroll to position [728, 0]
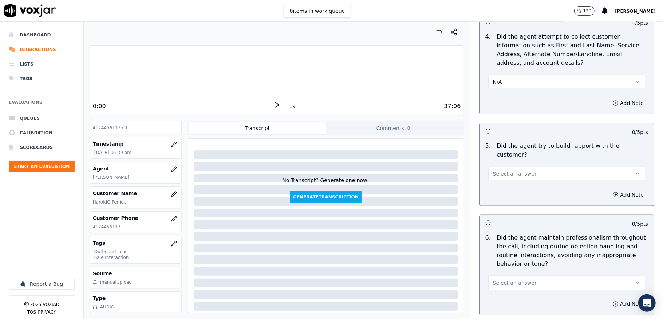
click at [498, 170] on span "Select an answer" at bounding box center [515, 173] width 44 height 7
click at [494, 184] on div "Yes" at bounding box center [548, 184] width 139 height 12
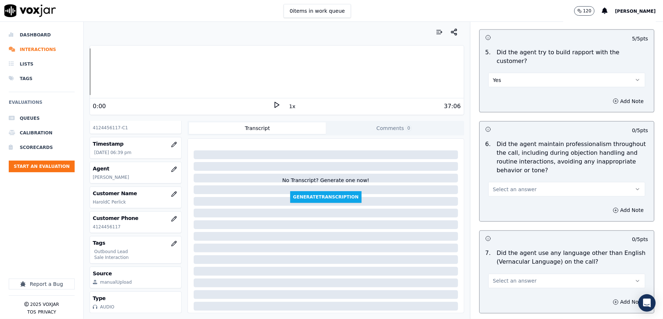
scroll to position [825, 0]
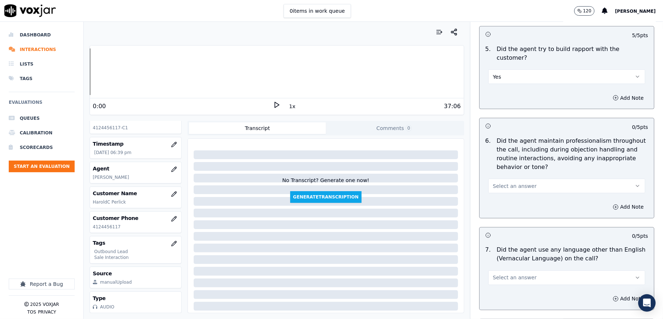
click at [509, 72] on button "Yes" at bounding box center [566, 77] width 157 height 15
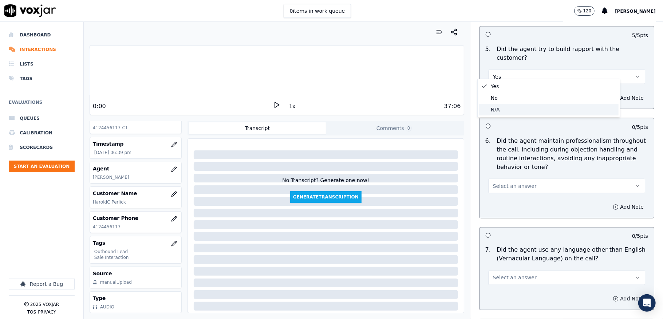
click at [500, 109] on div "N/A" at bounding box center [548, 110] width 139 height 12
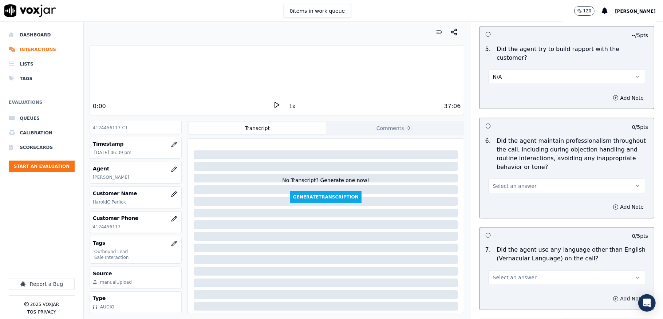
click at [509, 182] on span "Select an answer" at bounding box center [515, 185] width 44 height 7
click at [504, 197] on div "Yes" at bounding box center [548, 196] width 139 height 12
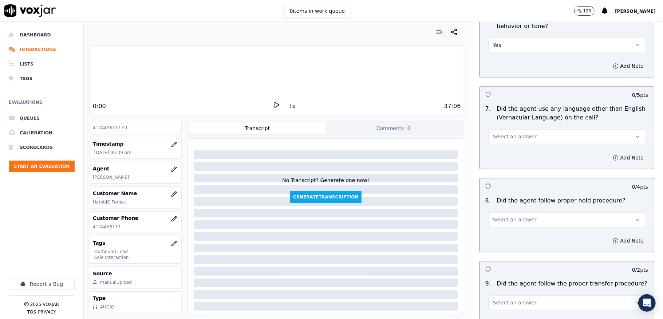
scroll to position [970, 0]
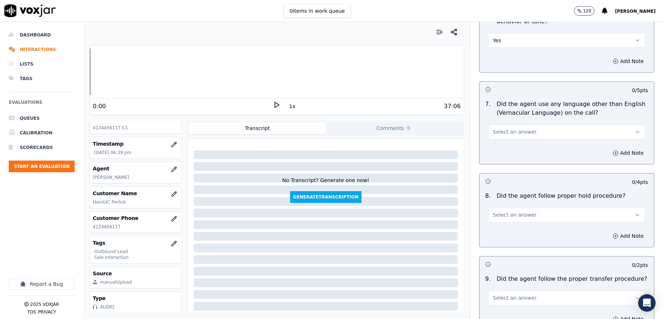
click at [511, 128] on span "Select an answer" at bounding box center [515, 131] width 44 height 7
click at [504, 150] on div "No" at bounding box center [548, 154] width 139 height 12
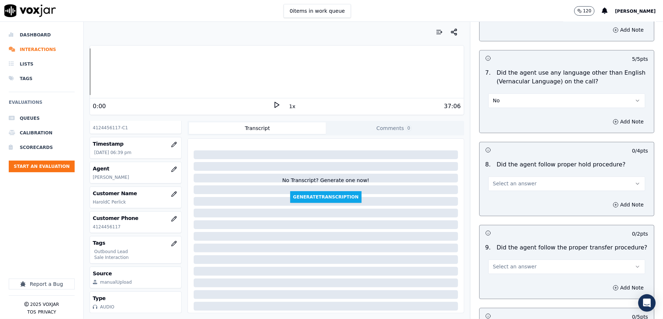
scroll to position [1019, 0]
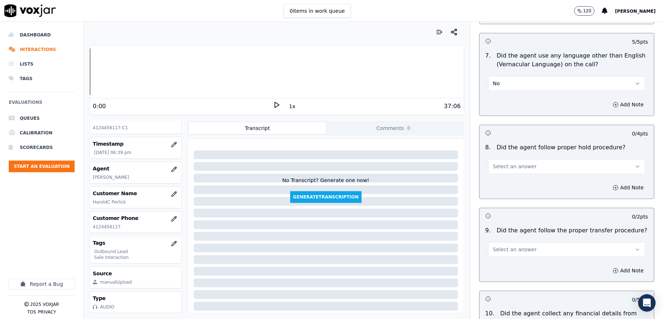
click at [509, 163] on span "Select an answer" at bounding box center [515, 166] width 44 height 7
click at [499, 175] on div "Yes" at bounding box center [548, 177] width 139 height 12
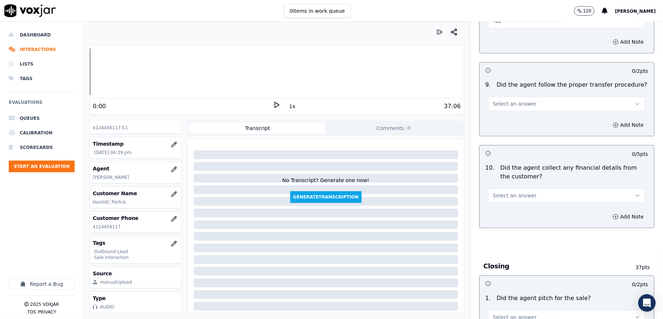
click at [515, 101] on span "Select an answer" at bounding box center [515, 103] width 44 height 7
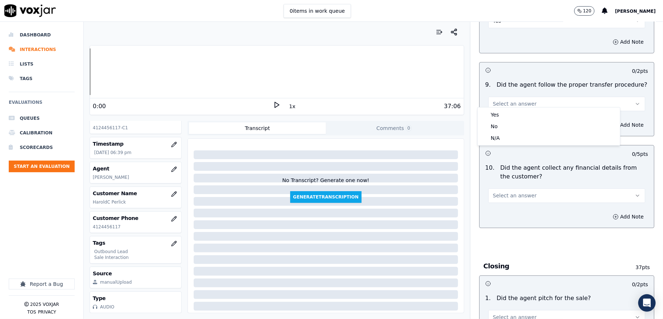
click at [513, 109] on div "Yes" at bounding box center [548, 115] width 139 height 12
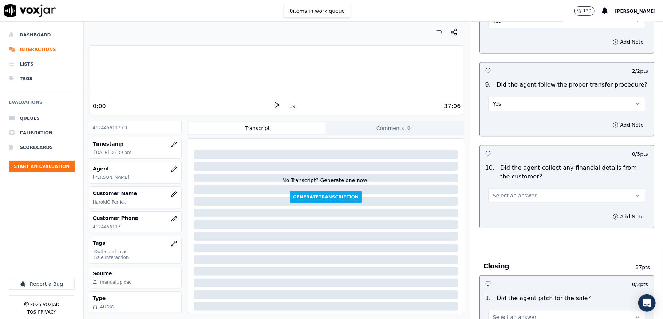
click at [510, 192] on span "Select an answer" at bounding box center [515, 195] width 44 height 7
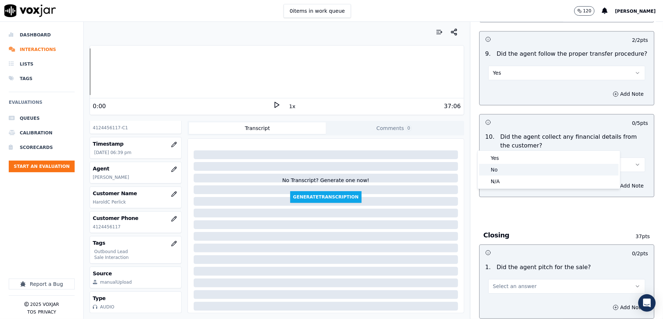
scroll to position [1213, 0]
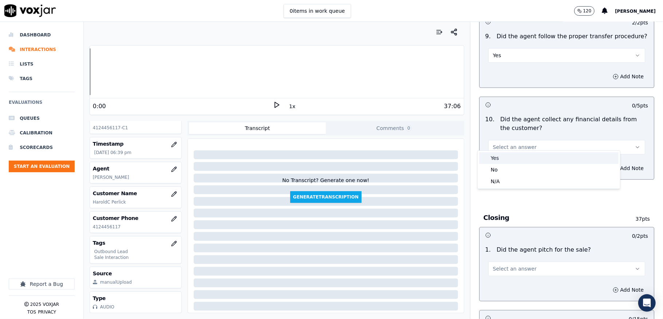
click at [493, 159] on div "Yes" at bounding box center [548, 158] width 139 height 12
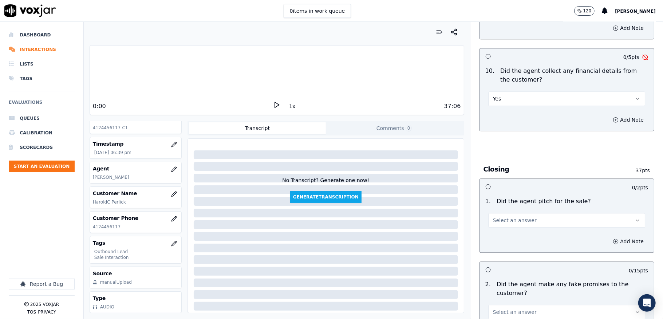
click at [495, 91] on button "Yes" at bounding box center [566, 98] width 157 height 15
click at [497, 112] on div "Yes" at bounding box center [548, 110] width 139 height 12
click at [498, 92] on button "Yes" at bounding box center [566, 98] width 157 height 15
click at [498, 121] on div "No" at bounding box center [548, 121] width 139 height 12
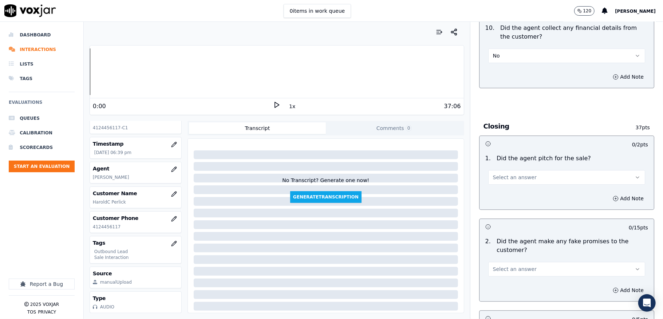
scroll to position [1359, 0]
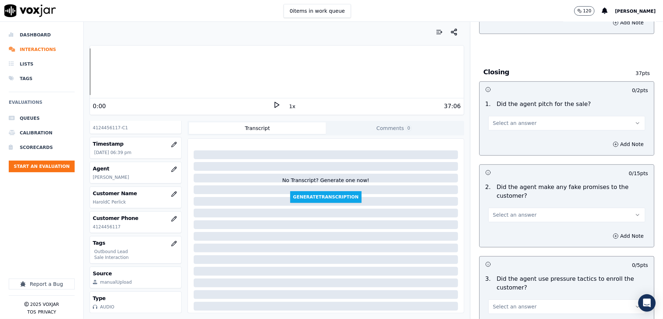
click at [501, 119] on span "Select an answer" at bounding box center [515, 122] width 44 height 7
click at [500, 137] on div "Yes" at bounding box center [548, 134] width 139 height 12
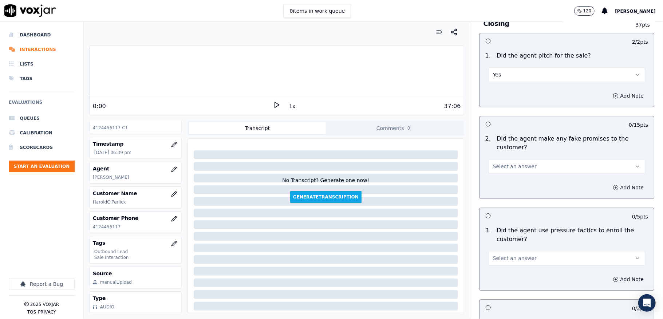
click at [501, 159] on button "Select an answer" at bounding box center [566, 166] width 157 height 15
click at [492, 190] on div "No" at bounding box center [548, 189] width 139 height 12
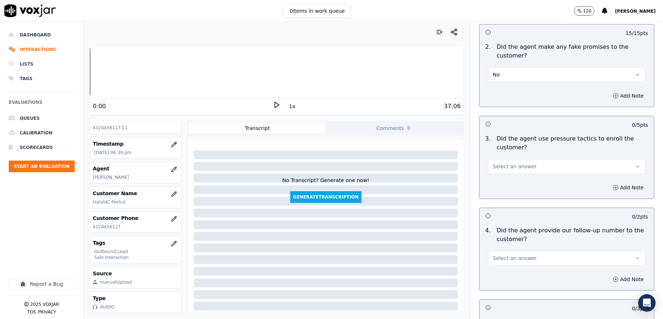
scroll to position [1504, 0]
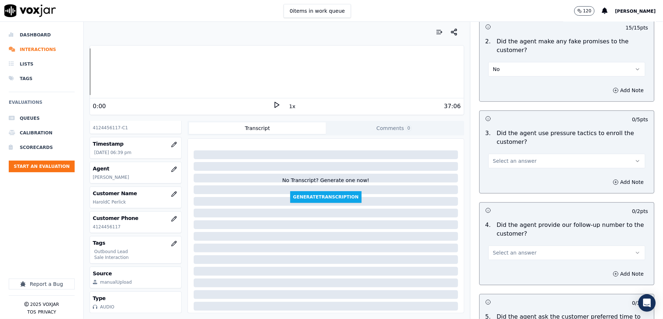
click at [501, 157] on span "Select an answer" at bounding box center [515, 160] width 44 height 7
click at [498, 183] on div "No" at bounding box center [548, 184] width 139 height 12
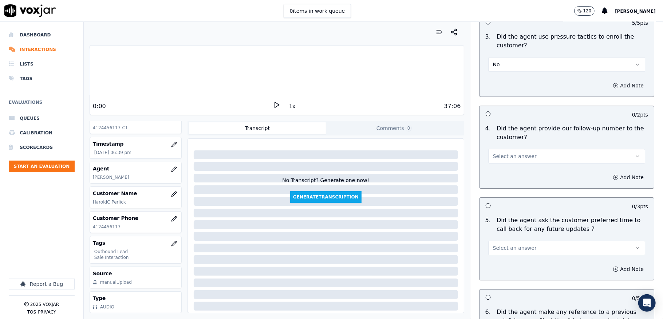
scroll to position [1602, 0]
click at [507, 152] on span "Select an answer" at bounding box center [515, 155] width 44 height 7
click at [503, 162] on div "Yes" at bounding box center [548, 168] width 139 height 12
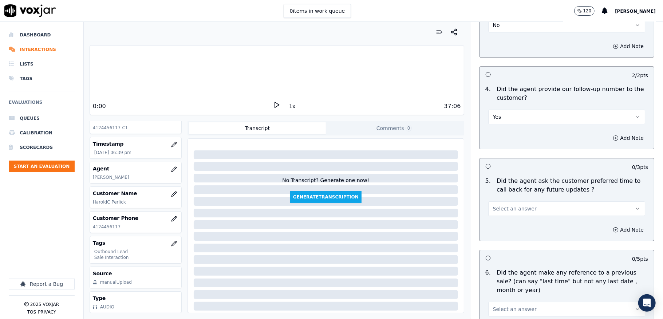
scroll to position [1698, 0]
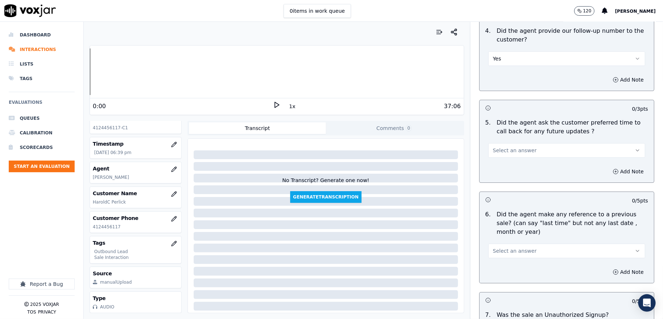
click at [503, 149] on span "Select an answer" at bounding box center [515, 150] width 44 height 7
click at [501, 181] on div "N/A" at bounding box center [548, 186] width 139 height 12
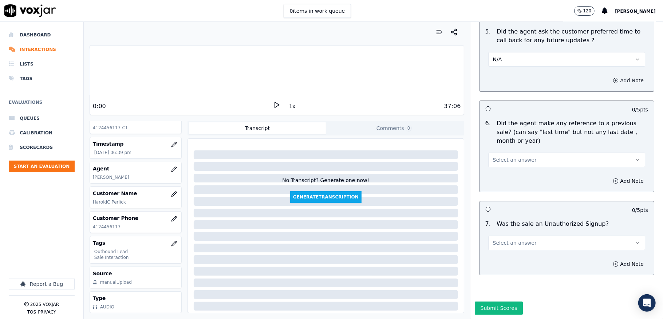
scroll to position [1811, 0]
click at [498, 156] on span "Select an answer" at bounding box center [515, 159] width 44 height 7
click at [497, 163] on div "No" at bounding box center [548, 163] width 139 height 12
click at [500, 236] on button "Select an answer" at bounding box center [566, 243] width 157 height 15
click at [495, 246] on div "No" at bounding box center [548, 246] width 139 height 12
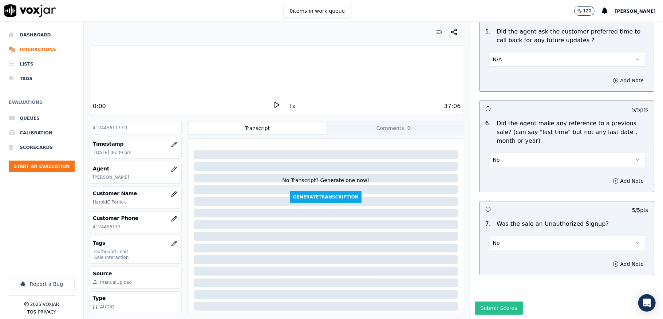
click at [488, 301] on button "Submit Scores" at bounding box center [499, 307] width 48 height 13
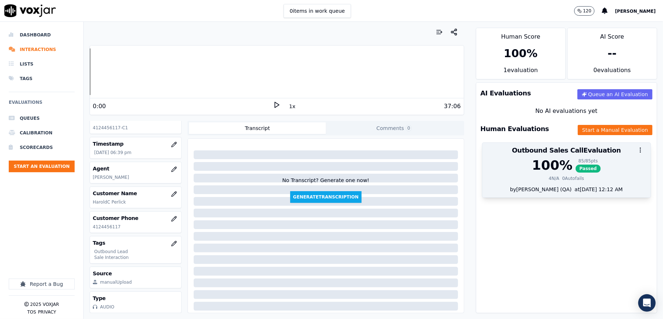
click at [576, 159] on div "85 / 85 pts" at bounding box center [588, 161] width 25 height 6
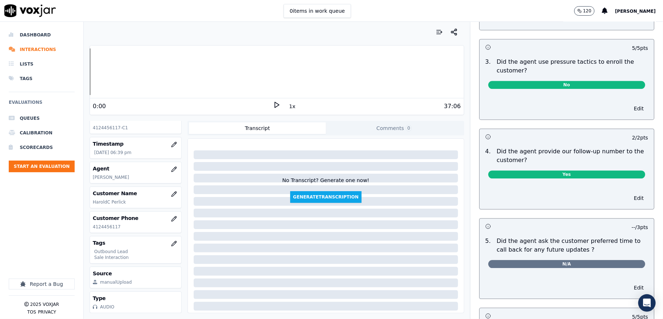
scroll to position [1349, 0]
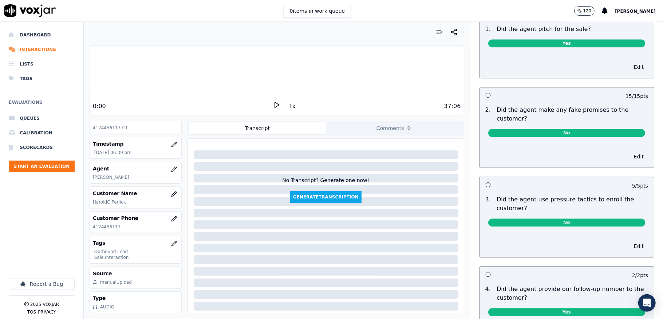
click at [628, 167] on div "Edit" at bounding box center [566, 155] width 174 height 25
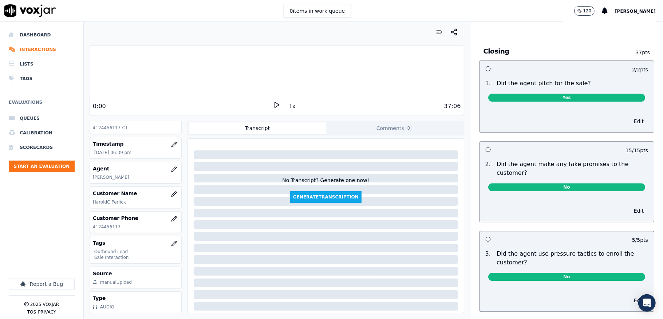
scroll to position [0, 0]
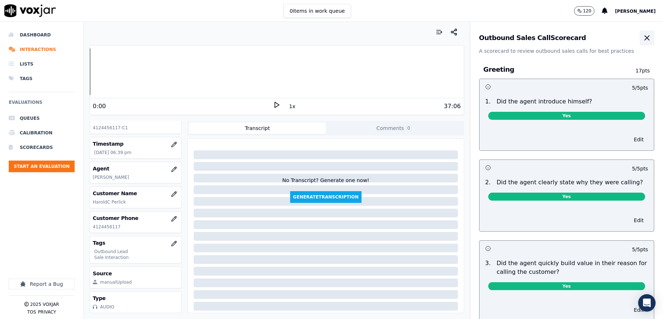
click at [642, 42] on icon "button" at bounding box center [646, 37] width 9 height 9
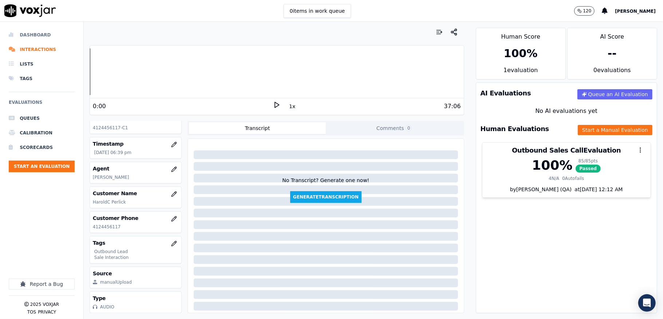
click at [27, 33] on li "Dashboard" at bounding box center [42, 35] width 66 height 15
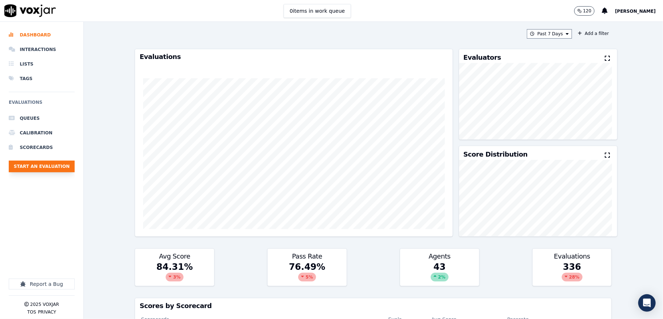
click at [37, 162] on button "Start an Evaluation" at bounding box center [42, 167] width 66 height 12
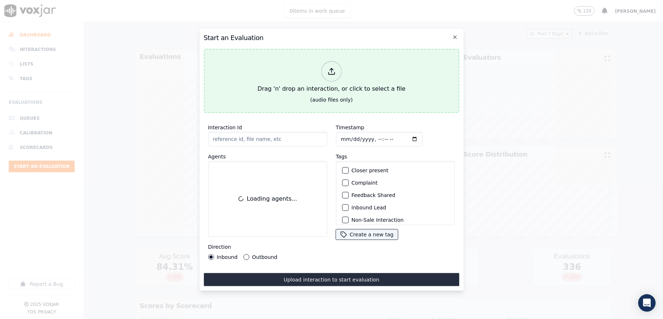
click at [334, 67] on icon at bounding box center [331, 71] width 8 height 8
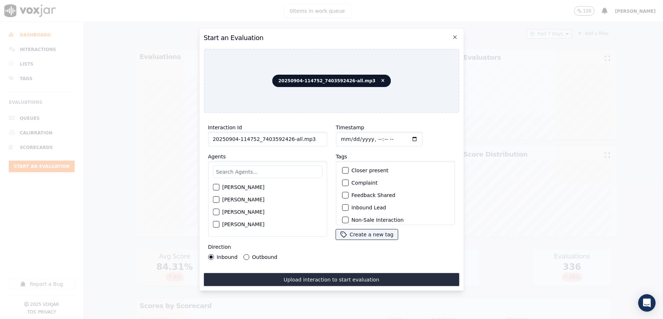
drag, startPoint x: 286, startPoint y: 136, endPoint x: 316, endPoint y: 137, distance: 30.2
click at [316, 137] on input "20250904-114752_7403592426-all.mp3" at bounding box center [267, 139] width 119 height 15
type input "20250904-114752_7403592426-C1"
click at [347, 134] on input "Timestamp" at bounding box center [379, 139] width 87 height 15
type input "2025-09-04T19:05"
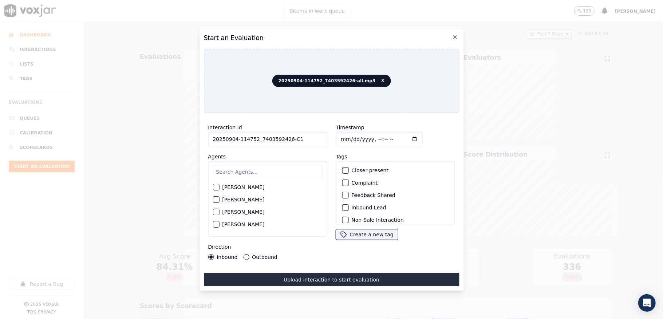
click at [257, 172] on input "text" at bounding box center [268, 172] width 110 height 12
type input "marc"
click at [218, 187] on div "button" at bounding box center [215, 189] width 5 height 5
click at [342, 206] on div "button" at bounding box center [344, 207] width 5 height 5
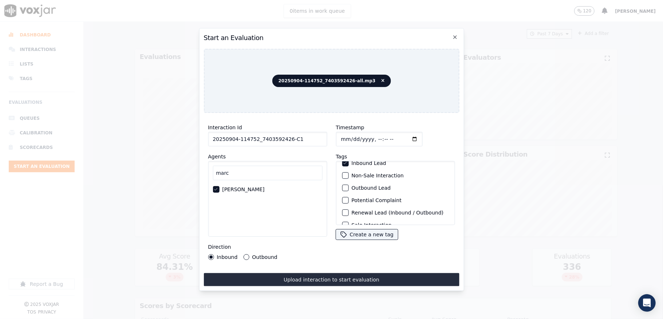
scroll to position [68, 0]
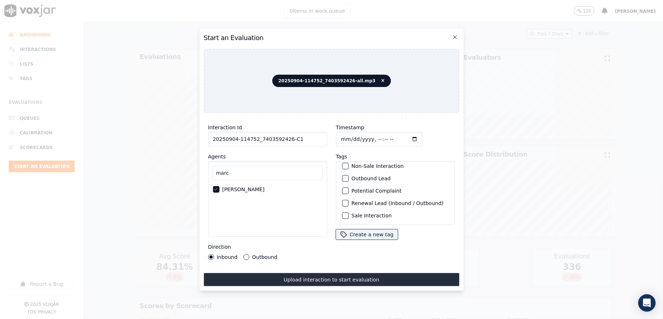
click at [343, 213] on div "button" at bounding box center [344, 215] width 5 height 5
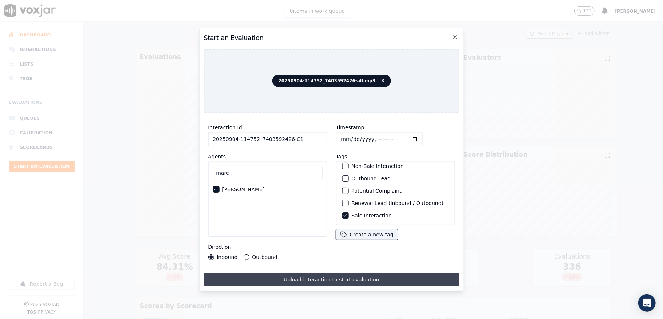
click at [323, 276] on button "Upload interaction to start evaluation" at bounding box center [331, 279] width 256 height 13
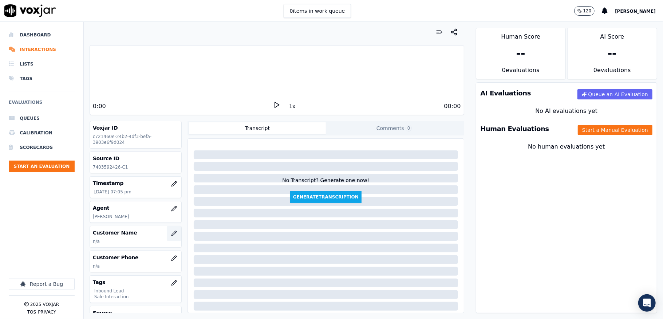
click at [171, 235] on icon "button" at bounding box center [174, 233] width 6 height 6
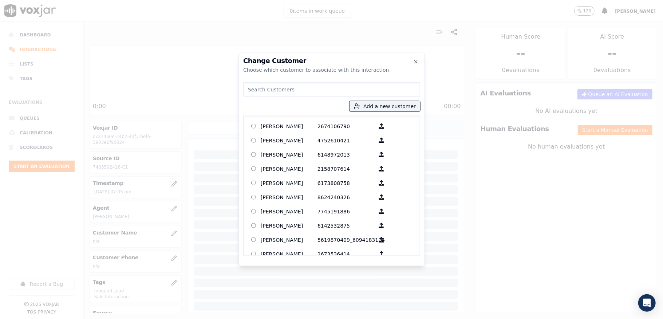
type input "[PERSON_NAME]"
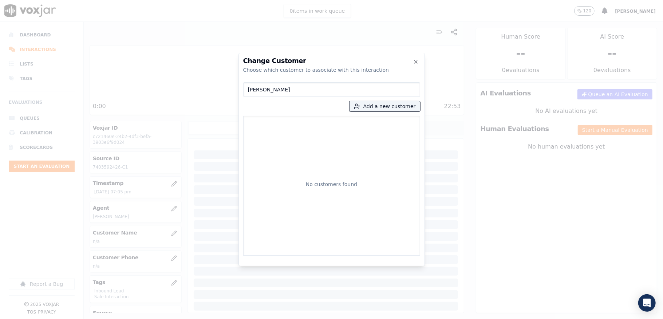
drag, startPoint x: 290, startPoint y: 87, endPoint x: 161, endPoint y: 101, distance: 130.0
click at [161, 319] on div "Change Customer Choose which customer to associate with this interaction Marsha…" at bounding box center [331, 319] width 663 height 0
click at [391, 105] on button "Add a new customer" at bounding box center [384, 106] width 71 height 10
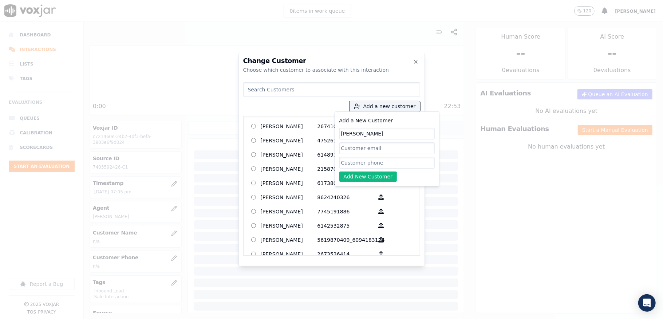
type input "[PERSON_NAME]"
click at [368, 163] on input "Add a New Customer" at bounding box center [386, 163] width 95 height 12
paste input "7403592426"
type input "7403592426"
click at [351, 177] on button "Add New Customer" at bounding box center [368, 176] width 58 height 10
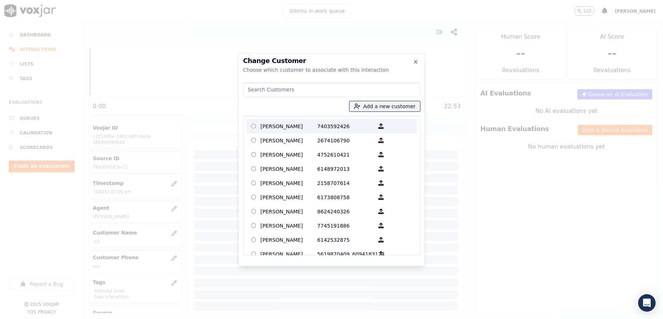
click at [301, 126] on p "[PERSON_NAME]" at bounding box center [289, 125] width 57 height 11
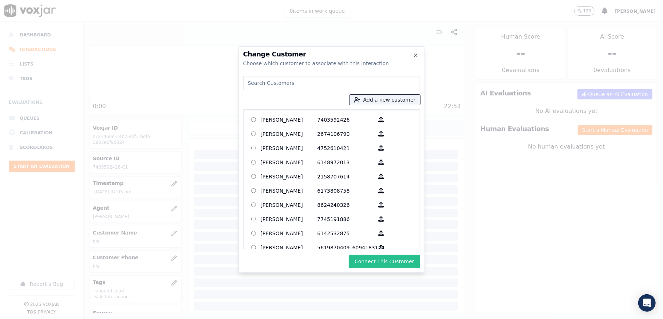
click at [376, 261] on button "Connect This Customer" at bounding box center [384, 261] width 71 height 13
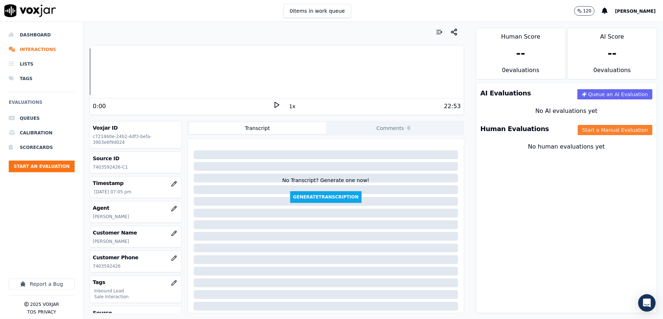
click at [594, 131] on button "Start a Manual Evaluation" at bounding box center [615, 130] width 75 height 10
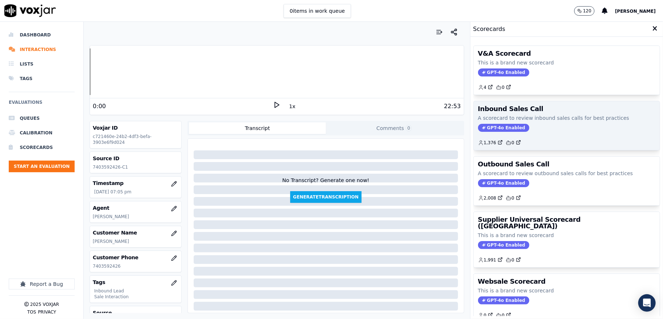
click at [494, 132] on span "GPT-4o Enabled" at bounding box center [503, 128] width 51 height 8
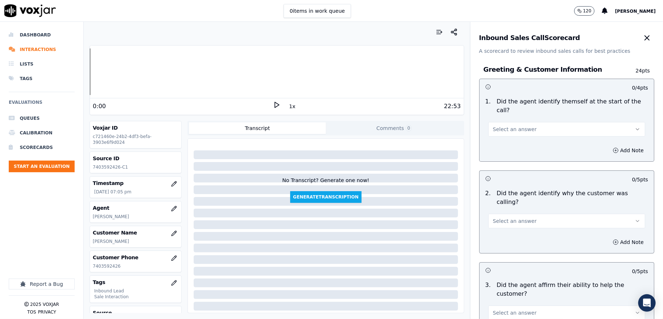
click at [509, 124] on button "Select an answer" at bounding box center [566, 129] width 157 height 15
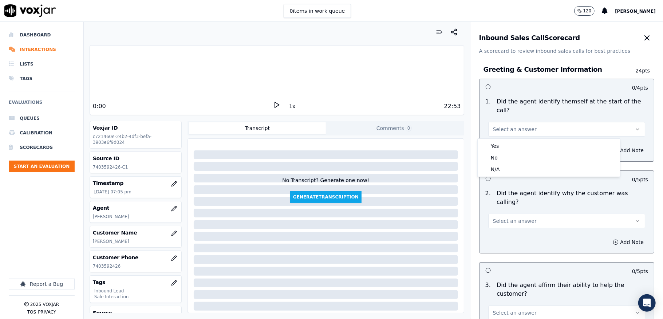
click at [504, 140] on div "Yes No N/A" at bounding box center [549, 158] width 142 height 38
click at [503, 146] on div "Yes" at bounding box center [548, 146] width 139 height 12
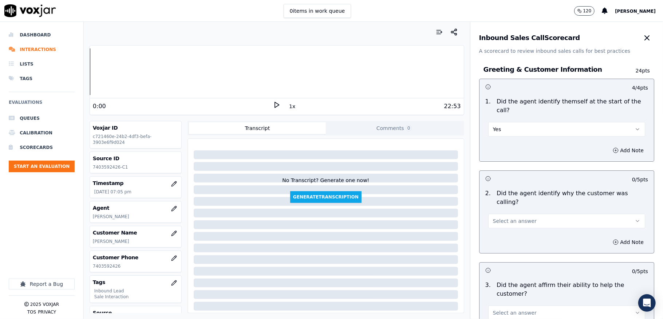
click at [500, 216] on button "Select an answer" at bounding box center [566, 221] width 157 height 15
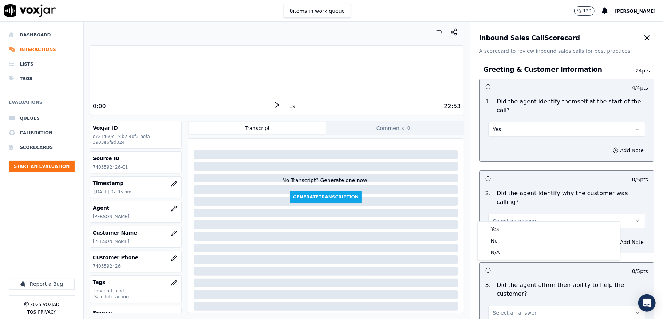
click at [500, 223] on div "Yes No N/A" at bounding box center [549, 241] width 142 height 38
click at [500, 226] on div "Yes" at bounding box center [548, 229] width 139 height 12
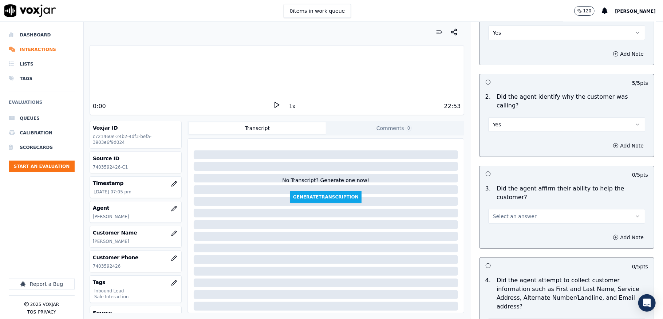
scroll to position [97, 0]
drag, startPoint x: 498, startPoint y: 202, endPoint x: 498, endPoint y: 210, distance: 7.3
click at [498, 209] on button "Select an answer" at bounding box center [566, 216] width 157 height 15
click at [494, 220] on div "Yes" at bounding box center [548, 224] width 139 height 12
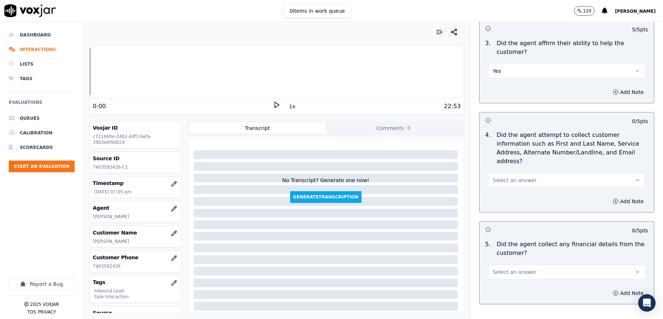
scroll to position [242, 0]
click at [495, 176] on span "Select an answer" at bounding box center [515, 179] width 44 height 7
click at [499, 202] on div "No" at bounding box center [548, 200] width 139 height 12
click at [608, 195] on button "Add Note" at bounding box center [628, 200] width 40 height 10
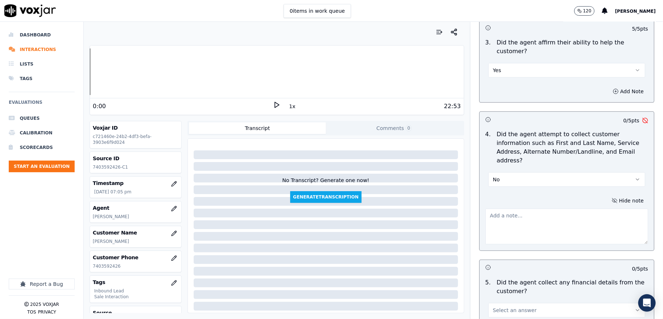
click at [559, 210] on textarea at bounding box center [566, 227] width 163 height 36
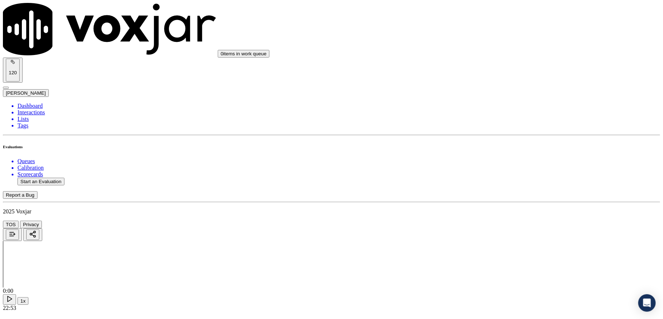
scroll to position [242, 0]
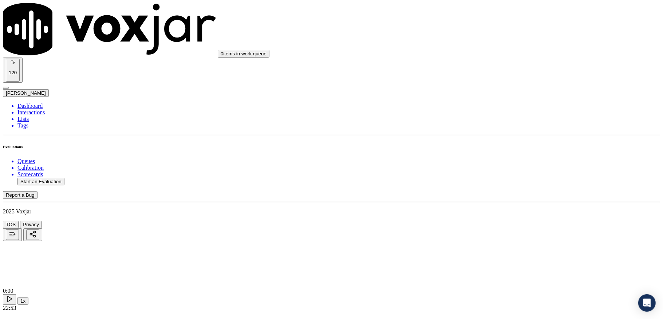
drag, startPoint x: 507, startPoint y: 144, endPoint x: 555, endPoint y: 146, distance: 47.7
copy p "Alternate Number"
paste textarea "Alternate Number"
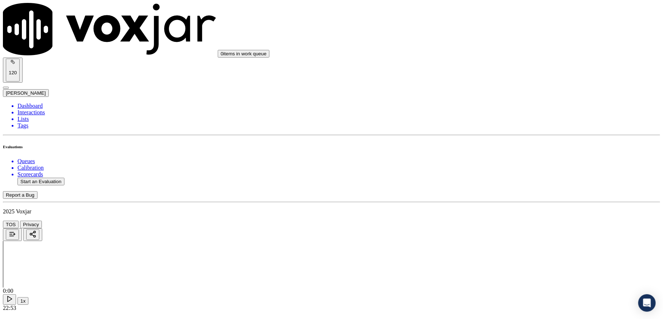
type textarea "Failed to confirm customer - Alternate Number"
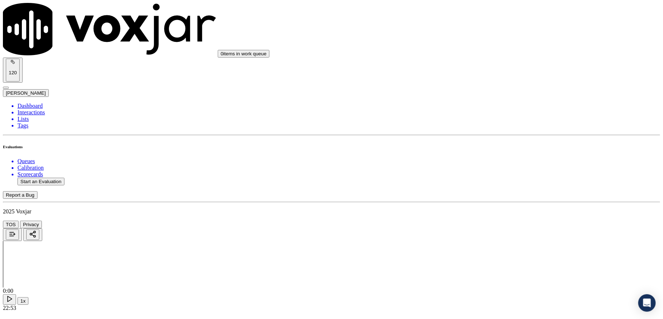
click at [507, 178] on div "No" at bounding box center [548, 175] width 143 height 7
click at [502, 107] on div "Yes" at bounding box center [548, 105] width 143 height 7
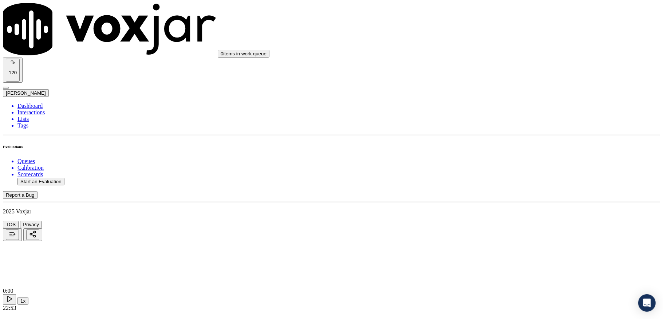
scroll to position [679, 0]
click at [507, 116] on div "N/A" at bounding box center [548, 113] width 143 height 7
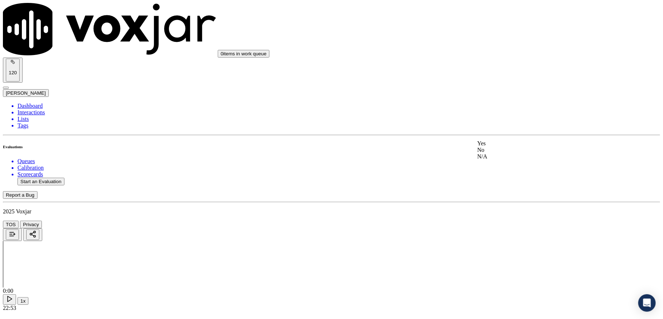
click at [503, 143] on div "Yes" at bounding box center [548, 143] width 143 height 7
click at [496, 146] on div "Yes" at bounding box center [548, 146] width 143 height 7
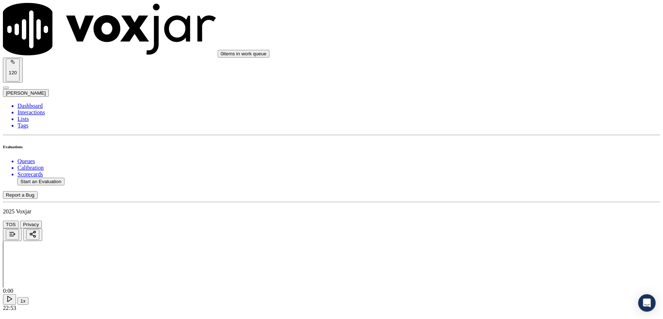
click at [503, 151] on div "No" at bounding box center [548, 147] width 143 height 7
click at [499, 139] on div "Yes" at bounding box center [548, 136] width 143 height 7
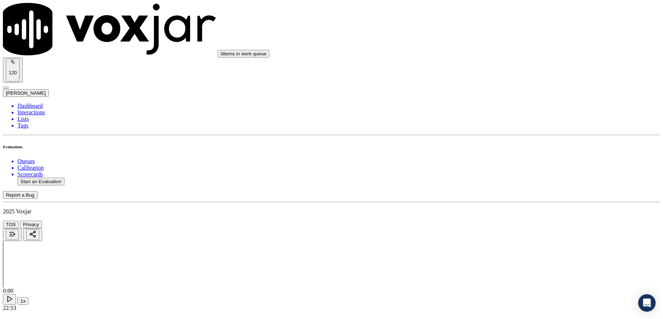
scroll to position [1165, 0]
click at [498, 52] on div "No" at bounding box center [548, 55] width 143 height 7
click at [502, 125] on div "Yes" at bounding box center [548, 122] width 143 height 7
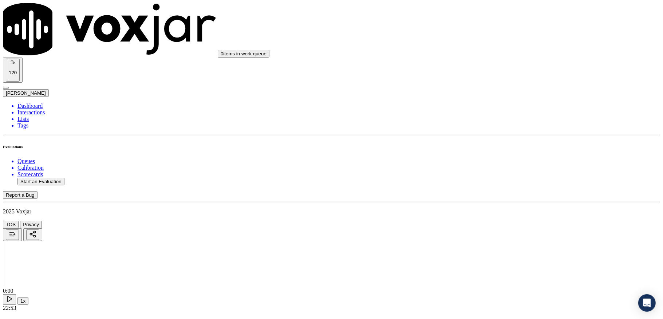
scroll to position [1262, 0]
click at [506, 124] on div "N/A" at bounding box center [548, 121] width 143 height 7
drag, startPoint x: 512, startPoint y: 96, endPoint x: 512, endPoint y: 103, distance: 7.3
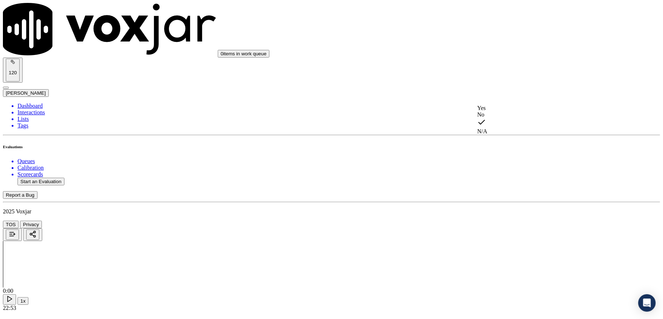
drag, startPoint x: 499, startPoint y: 121, endPoint x: 499, endPoint y: 116, distance: 5.5
click at [499, 118] on div "No" at bounding box center [548, 114] width 143 height 7
drag, startPoint x: 509, startPoint y: 44, endPoint x: 510, endPoint y: 54, distance: 10.3
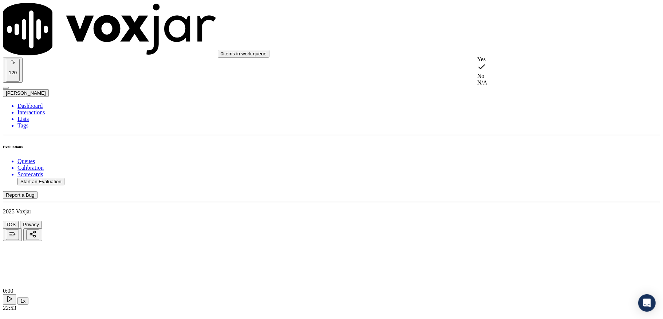
click at [503, 63] on div "Yes" at bounding box center [548, 59] width 143 height 7
click at [502, 146] on div "Yes" at bounding box center [548, 142] width 143 height 7
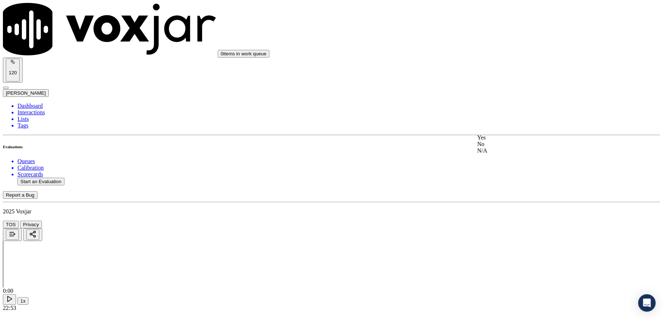
click at [497, 140] on div "Yes" at bounding box center [548, 137] width 143 height 7
click at [497, 165] on div "Yes" at bounding box center [548, 162] width 143 height 7
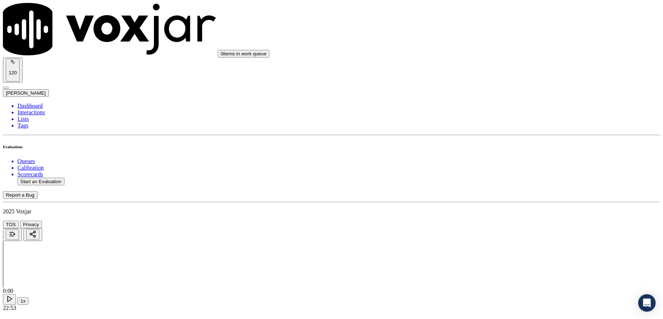
drag, startPoint x: 498, startPoint y: 193, endPoint x: 498, endPoint y: 184, distance: 9.1
click at [498, 182] on div "N/A" at bounding box center [548, 179] width 143 height 7
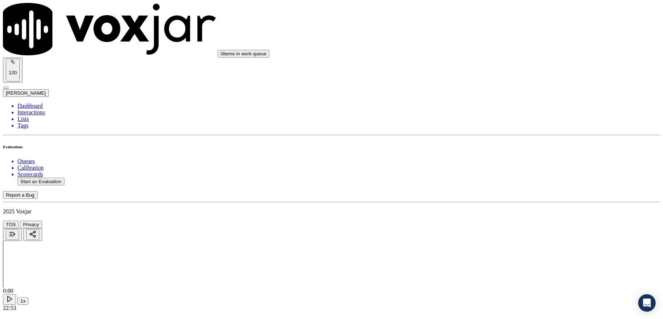
click at [506, 111] on div "Yes" at bounding box center [548, 112] width 143 height 7
click at [504, 189] on div "N/A" at bounding box center [548, 185] width 143 height 7
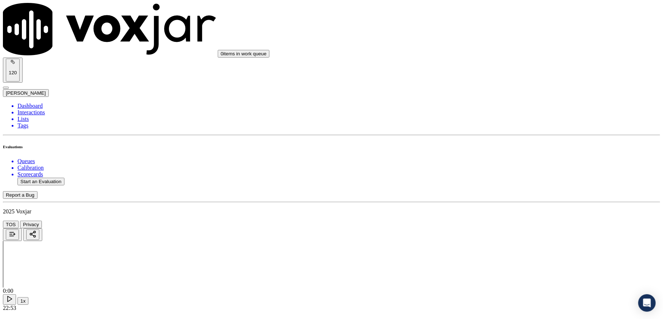
scroll to position [1941, 0]
click at [498, 129] on div "No" at bounding box center [548, 125] width 143 height 7
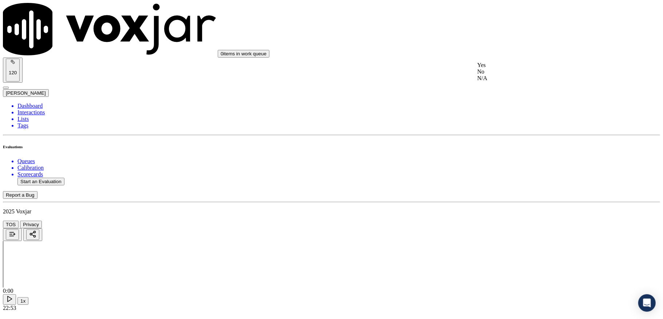
click at [493, 75] on div "No" at bounding box center [548, 71] width 143 height 7
click at [509, 148] on div "No" at bounding box center [548, 144] width 143 height 7
drag, startPoint x: 530, startPoint y: 213, endPoint x: 523, endPoint y: 220, distance: 9.8
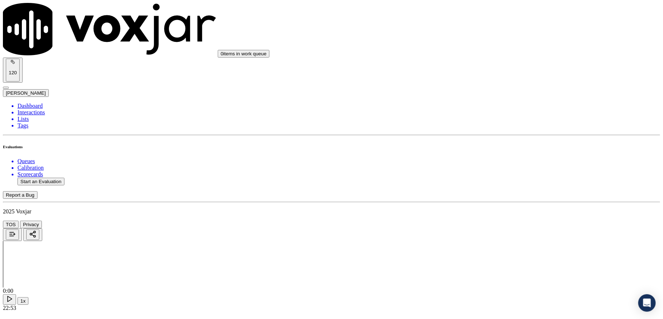
click at [510, 232] on div "Yes" at bounding box center [548, 229] width 143 height 7
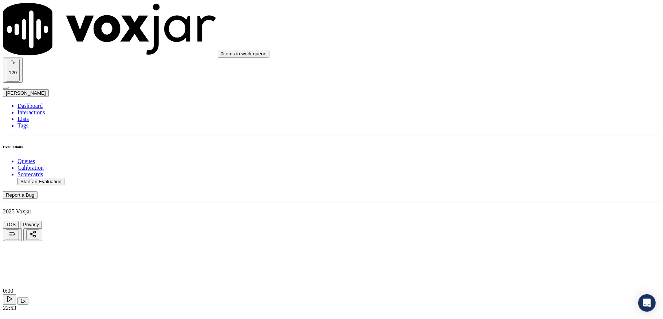
drag, startPoint x: 588, startPoint y: 168, endPoint x: 455, endPoint y: 168, distance: 133.6
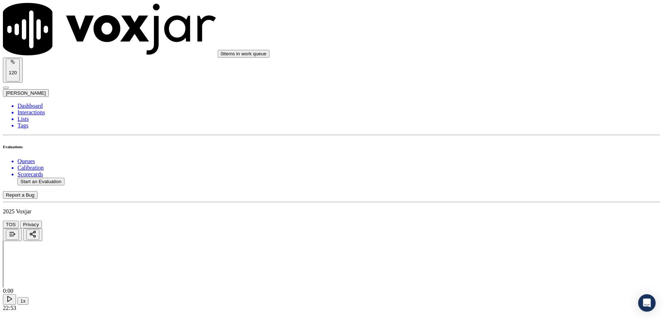
click at [41, 103] on li "Dashboard" at bounding box center [338, 106] width 642 height 7
click at [57, 178] on button "Start an Evaluation" at bounding box center [40, 182] width 47 height 8
type input "20250904-111425_2167020849-all.mp3"
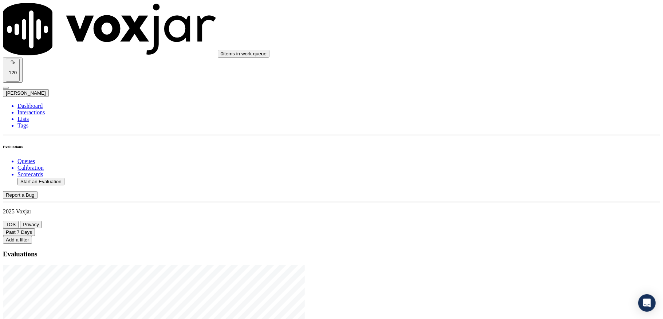
type input "ric"
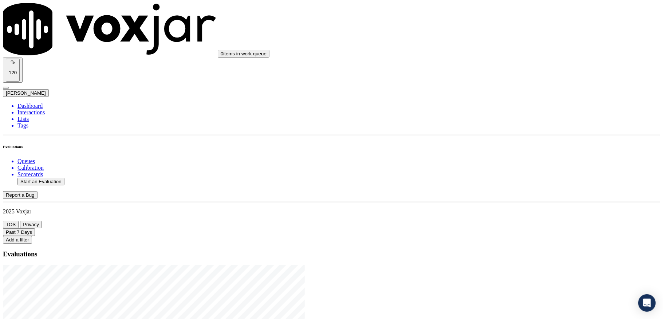
drag, startPoint x: 287, startPoint y: 137, endPoint x: 338, endPoint y: 143, distance: 51.3
type input "20250904-111425_2167020849-C1"
type input "[DATE]T19:30"
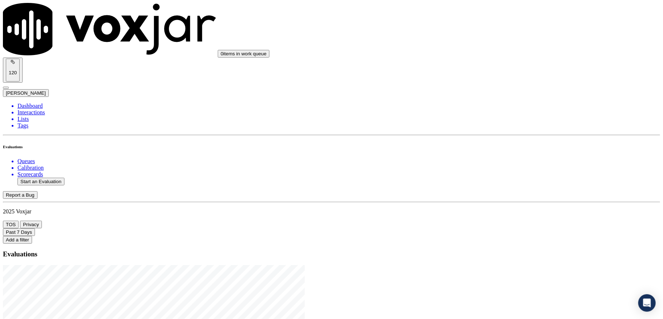
type input "[PERSON_NAME]"
drag, startPoint x: 297, startPoint y: 89, endPoint x: 173, endPoint y: 94, distance: 124.6
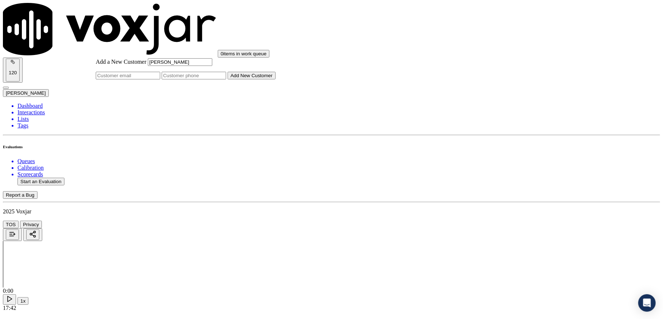
type input "[PERSON_NAME]"
click at [226, 79] on input "Add a New Customer" at bounding box center [194, 76] width 64 height 8
paste input "2167020849"
type input "2167020849"
click at [276, 79] on button "Add New Customer" at bounding box center [252, 76] width 48 height 8
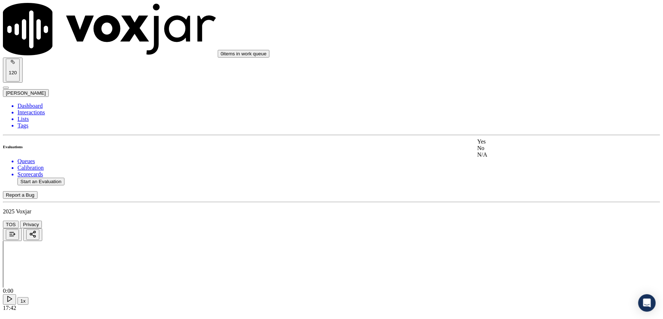
click at [501, 145] on div "Yes" at bounding box center [548, 141] width 143 height 7
click at [502, 131] on div "Yes" at bounding box center [548, 127] width 143 height 7
drag, startPoint x: 507, startPoint y: 205, endPoint x: 505, endPoint y: 210, distance: 4.9
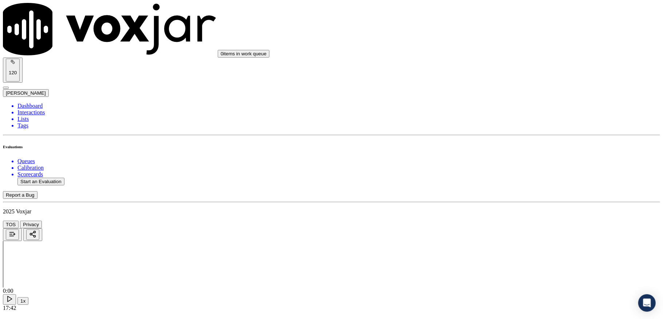
click at [502, 223] on div "Yes" at bounding box center [548, 219] width 143 height 7
click at [490, 187] on div "Yes" at bounding box center [548, 183] width 143 height 7
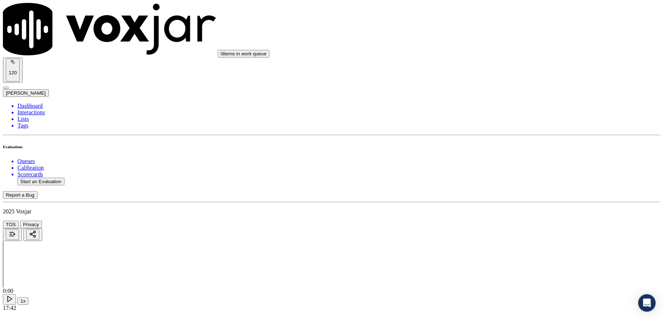
scroll to position [388, 0]
click at [500, 140] on div "No" at bounding box center [548, 136] width 143 height 7
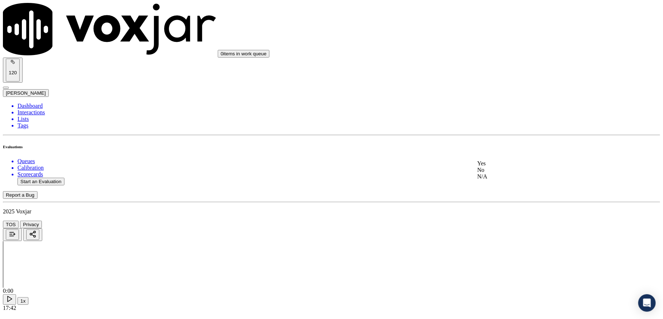
click at [509, 162] on div "Yes No N/A" at bounding box center [548, 170] width 143 height 20
click at [496, 167] on div "Yes" at bounding box center [548, 163] width 143 height 7
click at [499, 105] on div "Yes" at bounding box center [548, 101] width 143 height 7
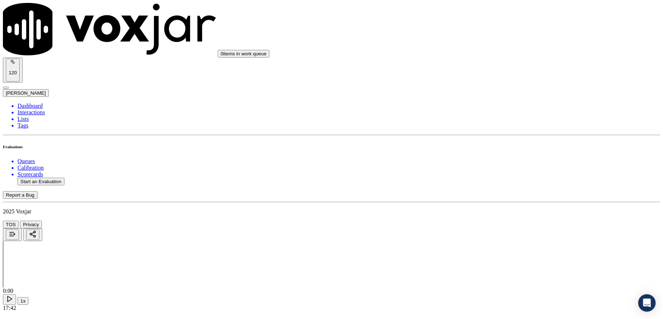
scroll to position [631, 0]
click at [502, 126] on div "N/A" at bounding box center [548, 122] width 143 height 7
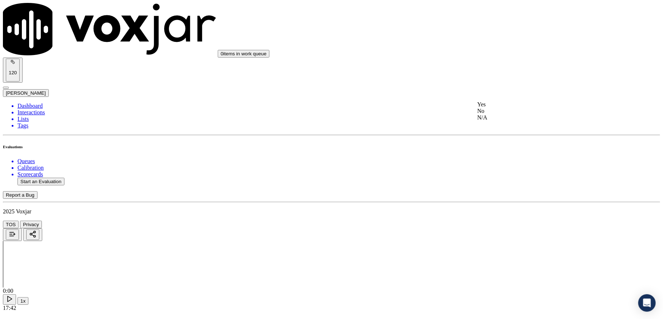
click at [497, 114] on div "No" at bounding box center [548, 111] width 143 height 7
click at [497, 107] on div "Yes" at bounding box center [548, 104] width 143 height 7
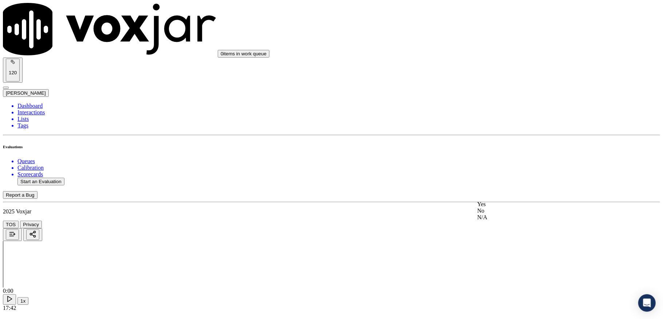
click at [500, 207] on div "Yes" at bounding box center [548, 204] width 143 height 7
click at [497, 160] on div "No" at bounding box center [548, 157] width 143 height 7
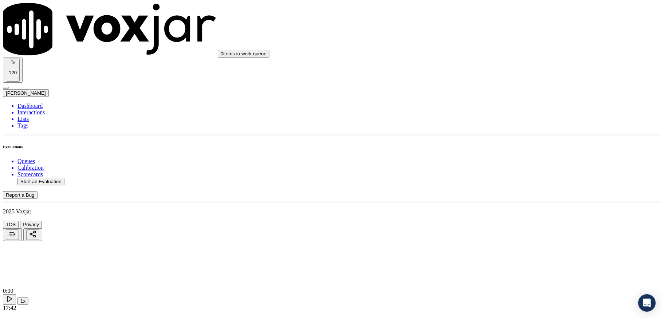
click at [498, 204] on div "No" at bounding box center [548, 200] width 143 height 7
click at [507, 135] on div "Yes" at bounding box center [548, 131] width 143 height 7
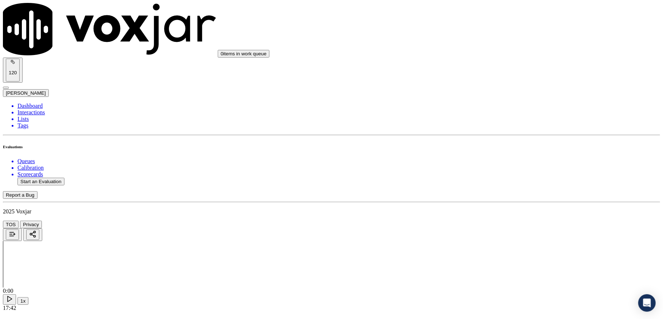
scroll to position [1213, 0]
click at [502, 127] on div "No" at bounding box center [548, 124] width 143 height 7
click at [501, 121] on div "Yes" at bounding box center [548, 117] width 143 height 7
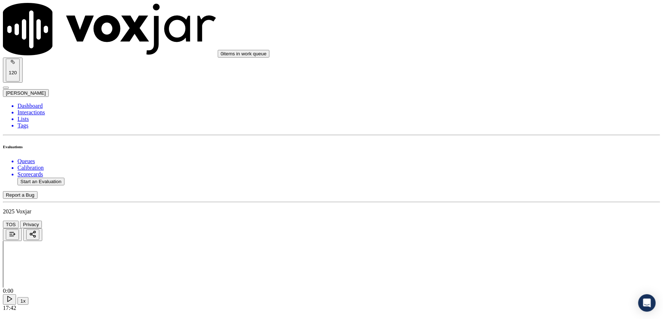
scroll to position [1262, 0]
click at [507, 155] on div "Yes" at bounding box center [548, 152] width 143 height 7
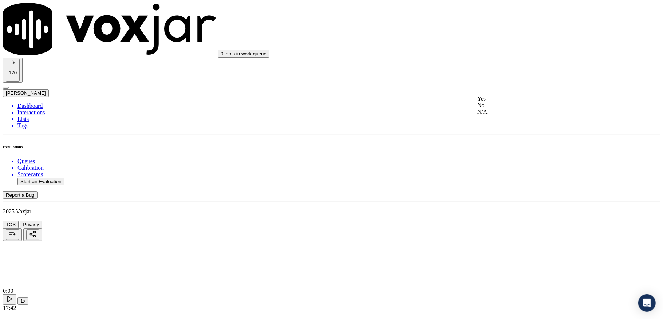
click at [503, 102] on div "Yes" at bounding box center [548, 98] width 143 height 7
click at [497, 125] on div "Yes" at bounding box center [548, 123] width 143 height 7
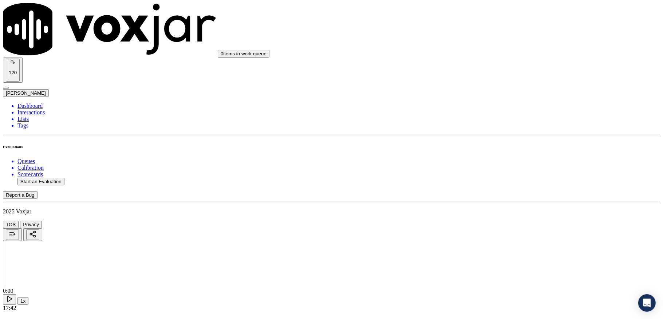
click at [499, 137] on div "No" at bounding box center [548, 133] width 143 height 7
click at [494, 129] on div "Yes" at bounding box center [548, 127] width 143 height 7
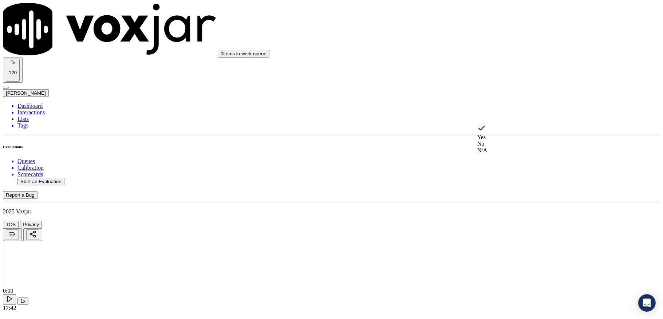
drag, startPoint x: 501, startPoint y: 153, endPoint x: 497, endPoint y: 133, distance: 21.3
click at [501, 153] on div "N/A" at bounding box center [548, 150] width 143 height 7
click at [498, 102] on div "N/A" at bounding box center [548, 98] width 143 height 7
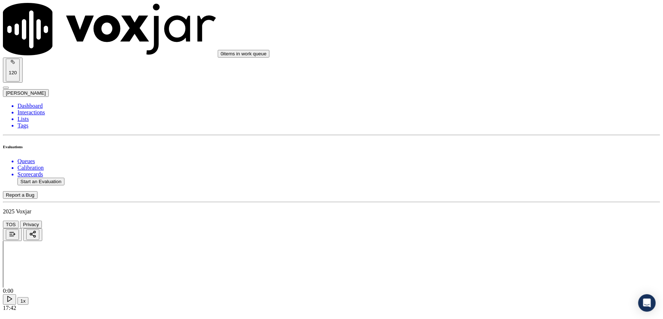
scroll to position [1941, 0]
drag, startPoint x: 504, startPoint y: 62, endPoint x: 503, endPoint y: 67, distance: 5.6
click at [496, 90] on div "No" at bounding box center [548, 86] width 143 height 7
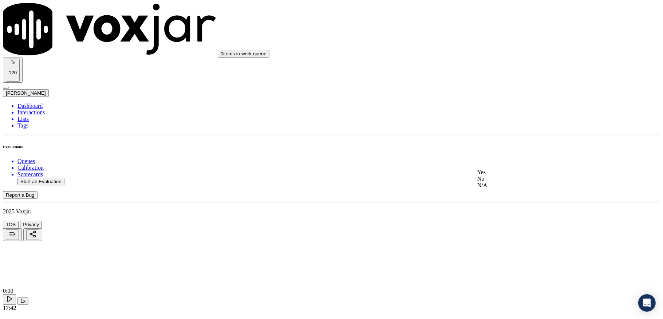
click at [494, 182] on div "No" at bounding box center [548, 178] width 143 height 7
click at [501, 168] on div "No" at bounding box center [548, 165] width 143 height 7
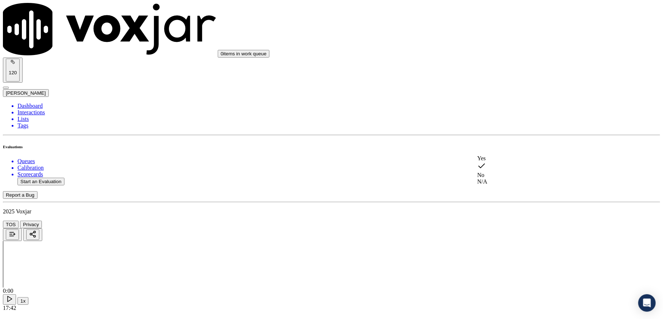
click at [497, 175] on div "No" at bounding box center [548, 170] width 143 height 17
click at [494, 172] on div "No" at bounding box center [548, 170] width 143 height 17
drag, startPoint x: 511, startPoint y: 216, endPoint x: 504, endPoint y: 225, distance: 11.3
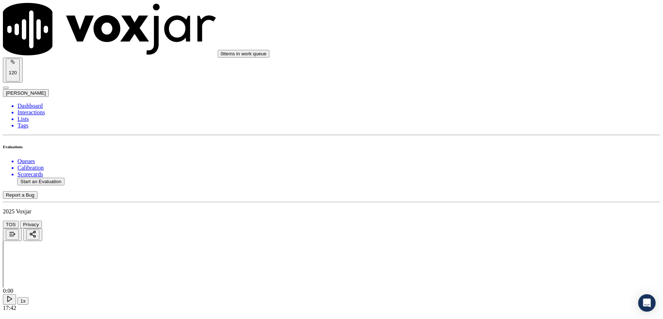
click at [499, 229] on div "Yes" at bounding box center [548, 229] width 143 height 7
click at [35, 103] on li "Dashboard" at bounding box center [338, 106] width 642 height 7
click at [53, 178] on button "Start an Evaluation" at bounding box center [40, 182] width 47 height 8
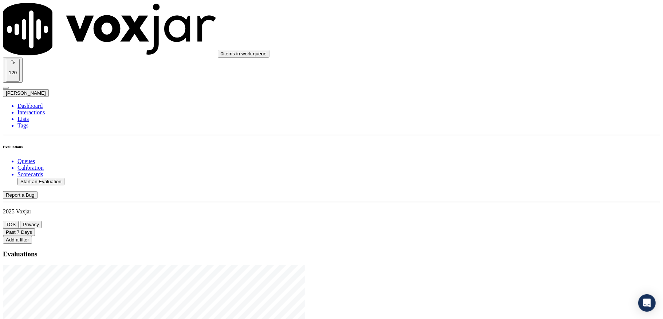
drag, startPoint x: 285, startPoint y: 138, endPoint x: 330, endPoint y: 146, distance: 45.0
type input "20250904-132546_2678093082-C1"
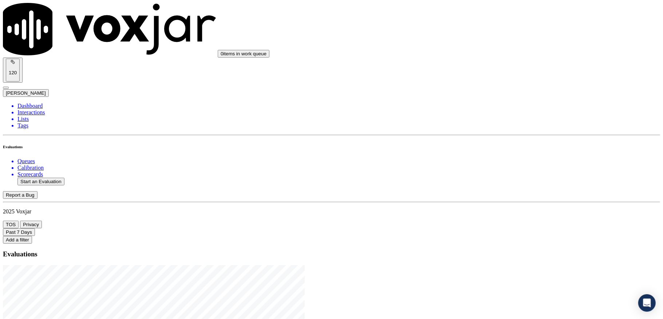
type input "[DATE]T20:12"
type input "ric"
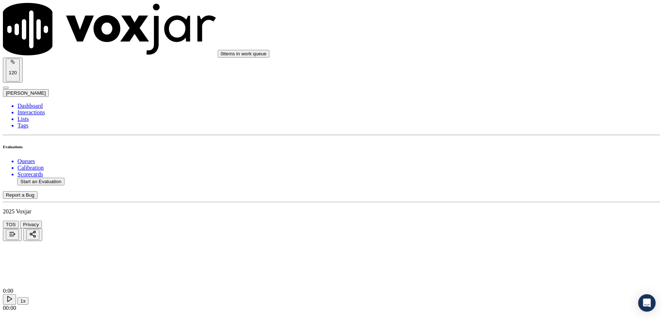
type input "[PERSON_NAME]"
drag, startPoint x: 292, startPoint y: 91, endPoint x: 251, endPoint y: 89, distance: 41.2
drag, startPoint x: 248, startPoint y: 89, endPoint x: 242, endPoint y: 91, distance: 6.4
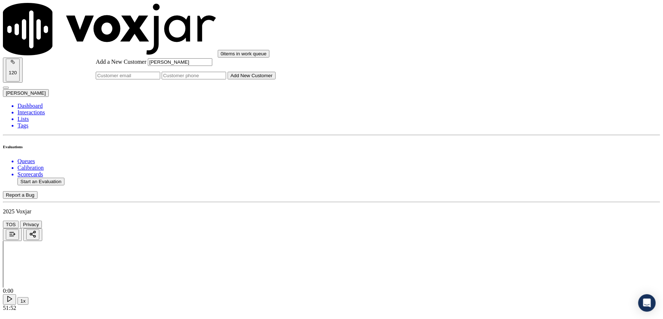
type input "[PERSON_NAME]"
click at [226, 79] on input "Add a New Customer" at bounding box center [194, 76] width 64 height 8
paste input "2678093082"
paste input "2679098916"
type input "2678093082_2679098916"
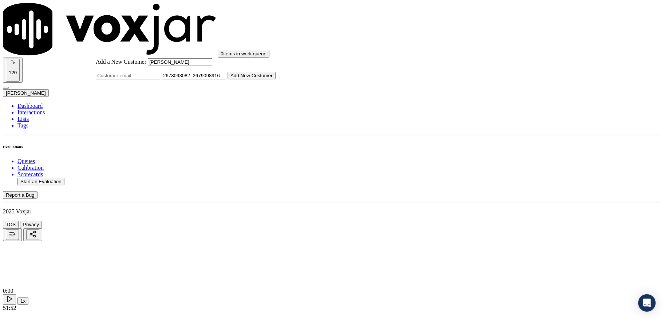
click at [276, 79] on button "Add New Customer" at bounding box center [252, 76] width 48 height 8
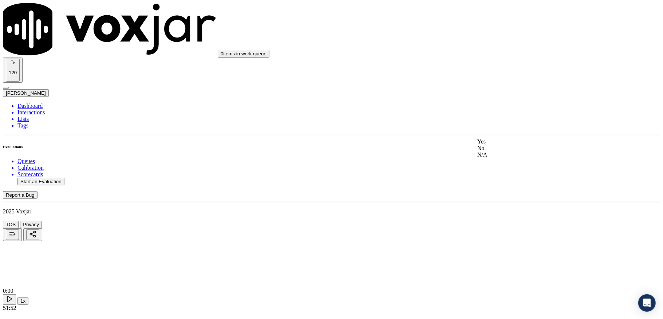
click at [502, 145] on div "Yes" at bounding box center [548, 141] width 143 height 7
drag, startPoint x: 497, startPoint y: 131, endPoint x: 497, endPoint y: 139, distance: 7.6
click at [497, 131] on div "Yes" at bounding box center [548, 127] width 143 height 7
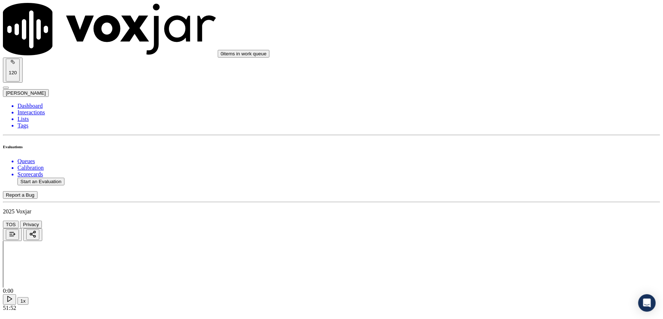
click at [499, 223] on div "Yes" at bounding box center [548, 219] width 143 height 7
click at [505, 138] on div "Yes" at bounding box center [548, 135] width 143 height 7
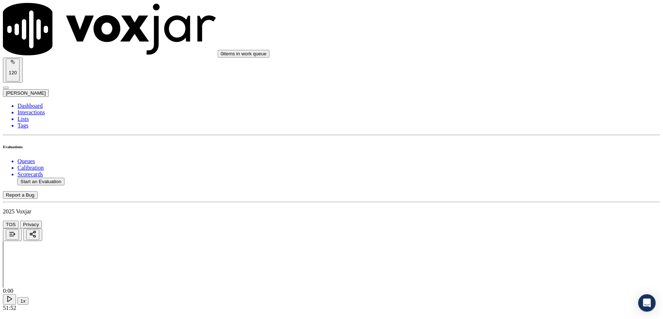
scroll to position [340, 0]
click at [501, 188] on div "No" at bounding box center [548, 185] width 143 height 7
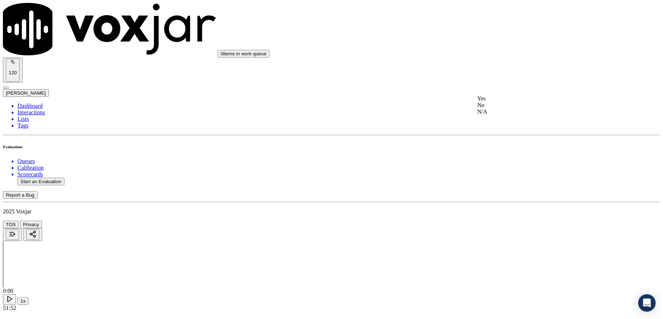
click at [491, 102] on div "Yes" at bounding box center [548, 98] width 143 height 7
click at [502, 77] on div "Yes" at bounding box center [548, 73] width 143 height 7
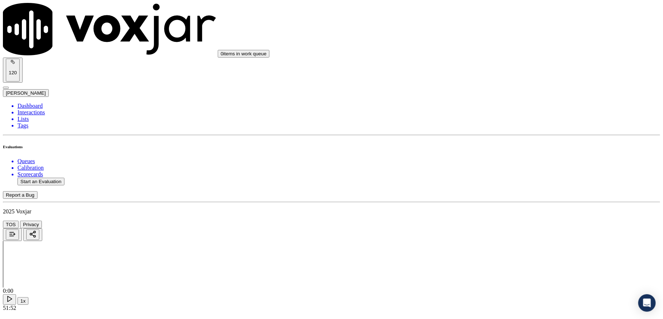
click at [510, 124] on div "No" at bounding box center [548, 121] width 143 height 7
click at [502, 117] on div "Yes" at bounding box center [548, 114] width 143 height 7
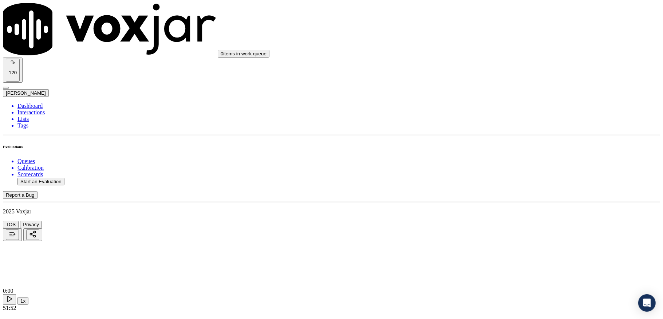
click at [499, 126] on div "N/A" at bounding box center [548, 122] width 143 height 7
click at [499, 155] on div "Yes" at bounding box center [548, 153] width 143 height 7
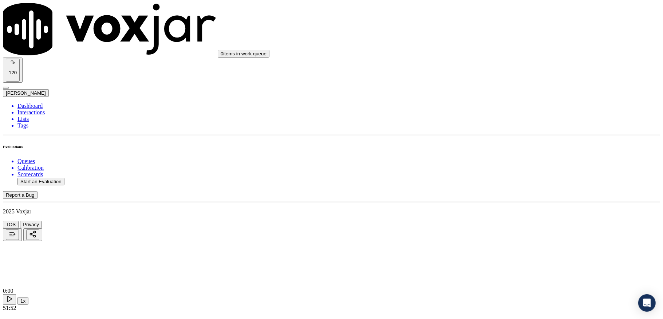
scroll to position [776, 0]
click at [502, 207] on div "Yes" at bounding box center [548, 204] width 143 height 7
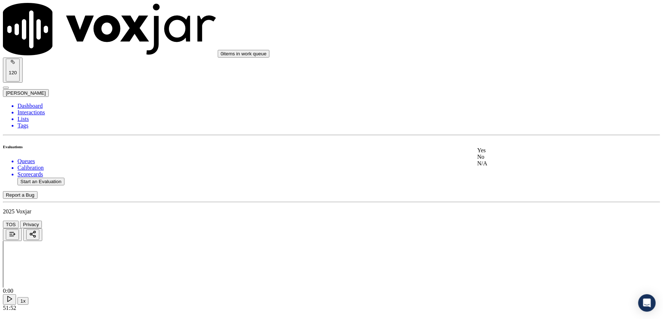
click at [495, 160] on div "No" at bounding box center [548, 157] width 143 height 7
click at [499, 107] on div "No" at bounding box center [548, 103] width 143 height 7
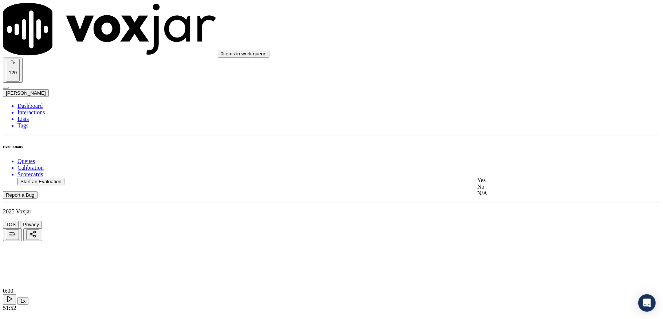
click at [507, 182] on div "Yes" at bounding box center [548, 180] width 143 height 7
click at [510, 170] on div "Yes" at bounding box center [548, 166] width 143 height 7
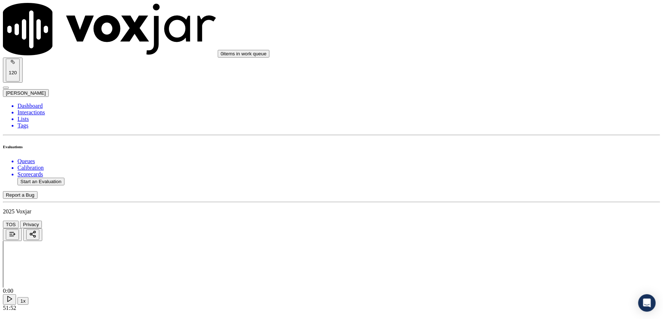
click at [510, 156] on div "Yes" at bounding box center [548, 152] width 143 height 7
click at [510, 127] on div "Yes" at bounding box center [548, 123] width 143 height 7
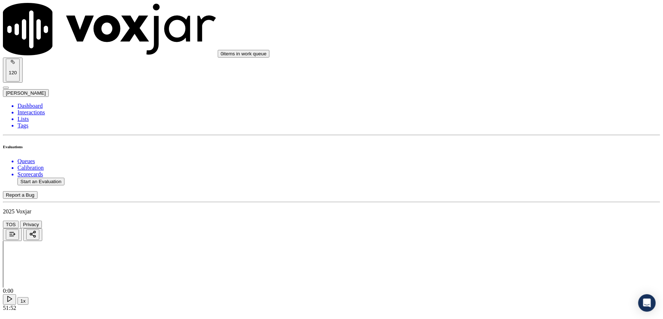
scroll to position [1602, 0]
click at [501, 143] on div "N/A" at bounding box center [548, 140] width 143 height 7
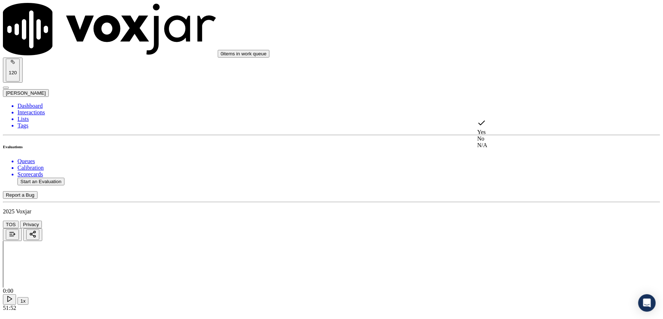
click at [513, 123] on div "Yes" at bounding box center [548, 127] width 143 height 17
drag, startPoint x: 500, startPoint y: 159, endPoint x: 500, endPoint y: 155, distance: 4.4
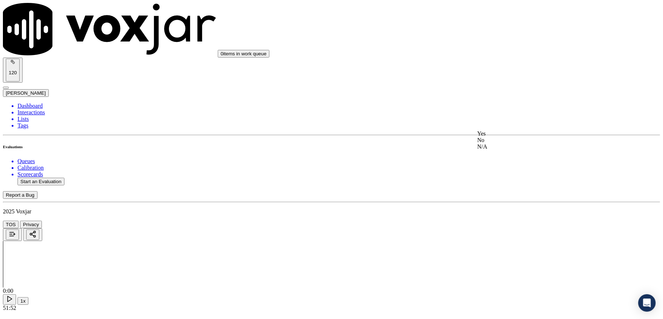
click at [500, 150] on div "N/A" at bounding box center [548, 146] width 143 height 7
click at [505, 138] on div "No" at bounding box center [548, 135] width 143 height 7
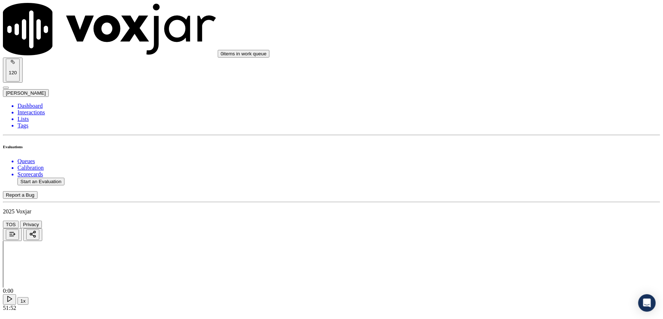
click at [500, 175] on div "Yes" at bounding box center [548, 172] width 143 height 7
click at [505, 138] on div "No" at bounding box center [548, 140] width 143 height 7
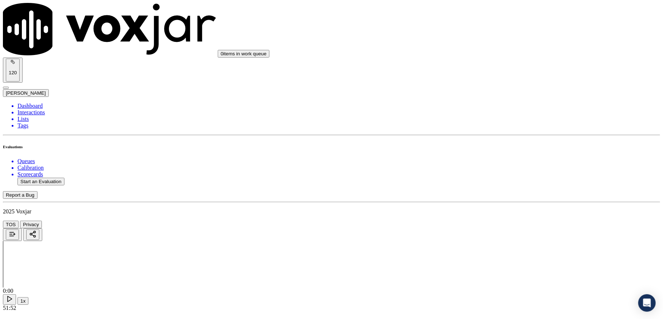
scroll to position [2059, 0]
click at [507, 148] on div "No" at bounding box center [548, 144] width 143 height 7
click at [500, 233] on div "Yes" at bounding box center [548, 229] width 143 height 7
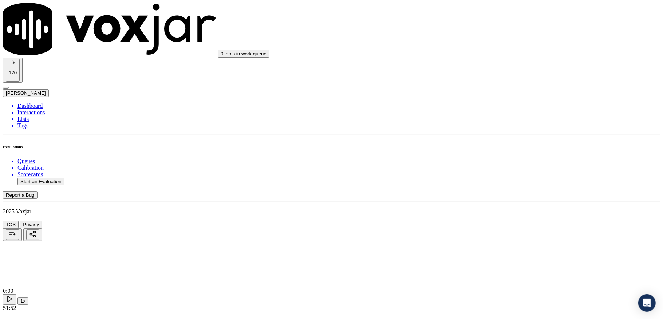
click at [43, 103] on li "Dashboard" at bounding box center [338, 106] width 642 height 7
click at [78, 165] on nav "Dashboard Interactions Lists Tags Evaluations Queues Calibration Scorecards Sta…" at bounding box center [331, 166] width 657 height 126
click at [64, 178] on button "Start an Evaluation" at bounding box center [40, 182] width 47 height 8
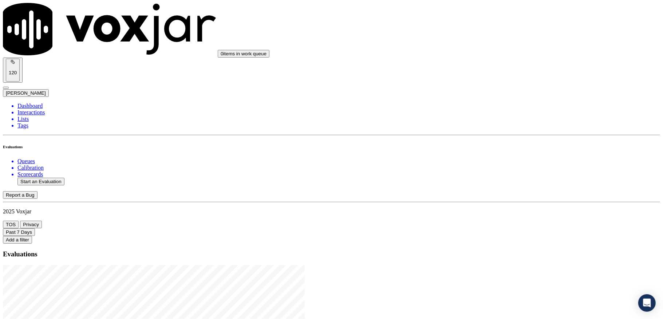
drag, startPoint x: 286, startPoint y: 135, endPoint x: 322, endPoint y: 135, distance: 36.4
type input "20250903-121051_9373297346-C1"
type input "[DATE]T20:41"
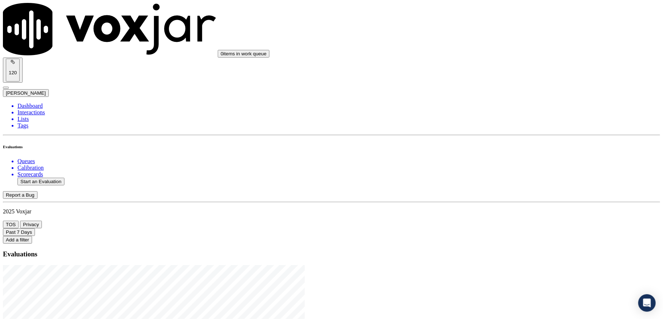
type input "kel"
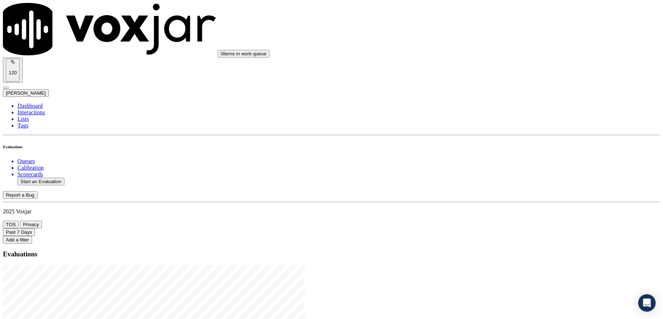
click at [52, 109] on li "Interactions" at bounding box center [338, 112] width 642 height 7
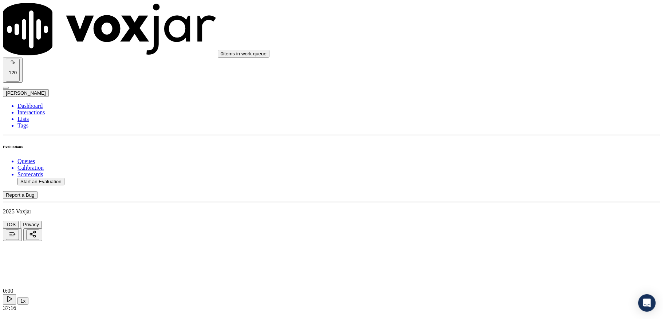
type input "Esperante kamagera"
drag, startPoint x: 300, startPoint y: 90, endPoint x: 217, endPoint y: 90, distance: 83.0
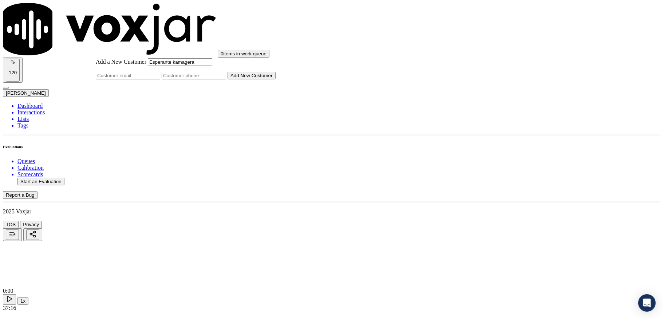
type input "Esperante kamagera"
click at [226, 79] on input "Add a New Customer" at bounding box center [194, 76] width 64 height 8
paste input "9373297346"
type input "9373297346"
click at [276, 79] on button "Add New Customer" at bounding box center [252, 76] width 48 height 8
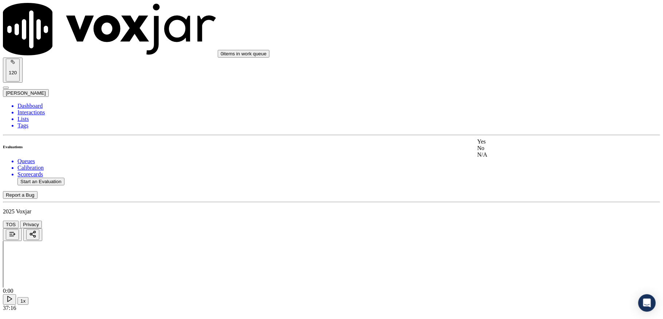
click at [498, 145] on div "Yes" at bounding box center [548, 141] width 143 height 7
click at [503, 130] on div "Yes" at bounding box center [548, 127] width 143 height 7
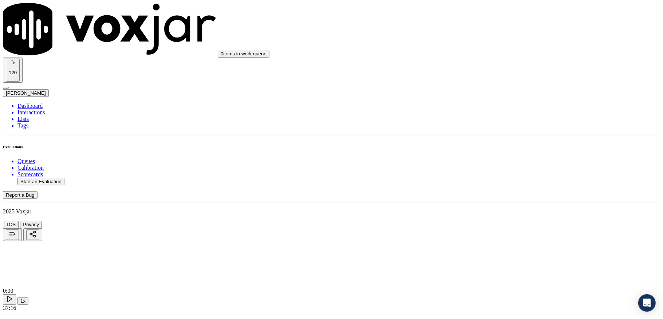
click at [501, 122] on div "Yes" at bounding box center [548, 122] width 143 height 7
drag, startPoint x: 510, startPoint y: 131, endPoint x: 507, endPoint y: 135, distance: 5.2
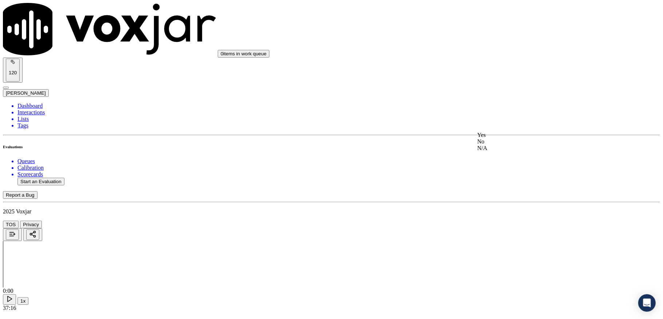
click at [507, 135] on div "Yes" at bounding box center [548, 135] width 143 height 7
click at [499, 133] on div "Yes" at bounding box center [548, 130] width 143 height 7
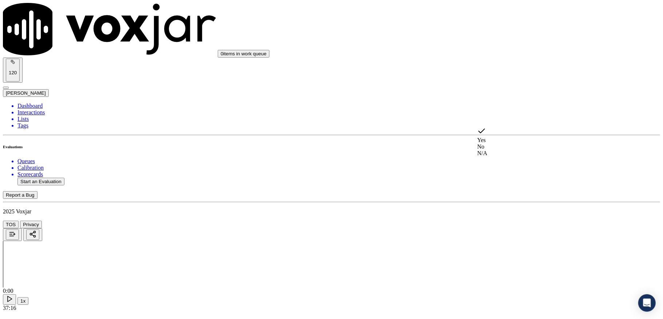
click at [501, 143] on div "No" at bounding box center [548, 146] width 143 height 7
click at [497, 173] on div "No" at bounding box center [548, 170] width 143 height 7
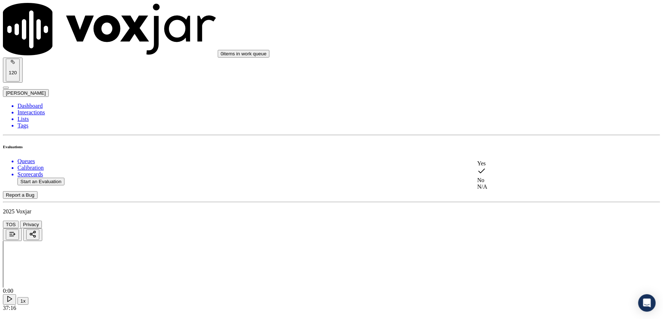
click at [498, 167] on div "Yes" at bounding box center [548, 163] width 143 height 7
click at [499, 223] on div "N/A" at bounding box center [548, 220] width 143 height 7
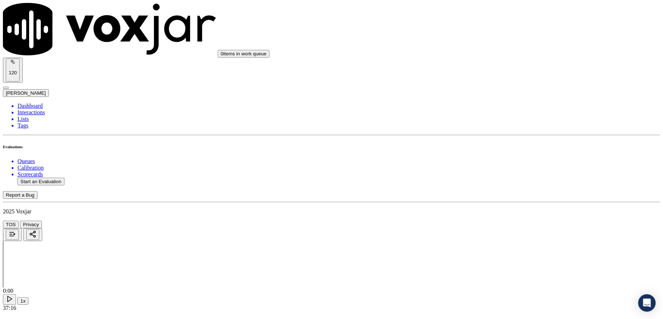
click at [510, 157] on div "Yes" at bounding box center [548, 153] width 143 height 7
click at [506, 159] on div "Yes" at bounding box center [548, 155] width 143 height 7
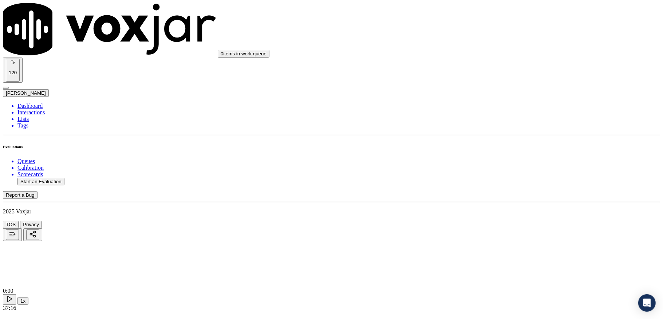
scroll to position [922, 0]
click at [501, 160] on div "No" at bounding box center [548, 157] width 143 height 7
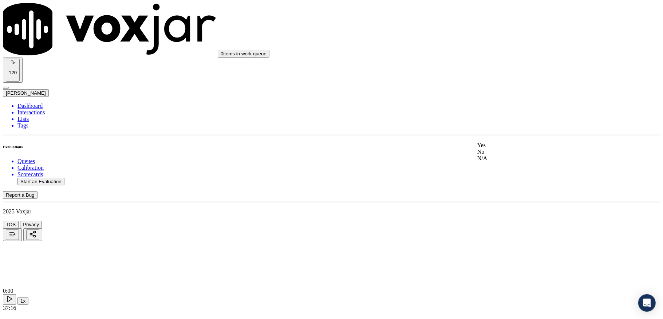
click at [501, 149] on div "Yes" at bounding box center [548, 145] width 143 height 7
click at [494, 162] on div "No" at bounding box center [548, 162] width 143 height 7
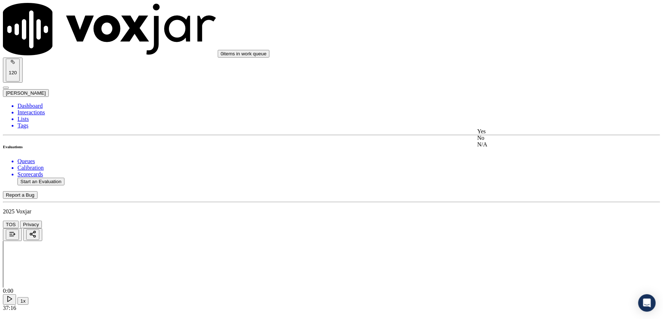
click at [503, 134] on div "Yes" at bounding box center [548, 131] width 143 height 7
click at [504, 121] on div "Yes" at bounding box center [548, 117] width 143 height 7
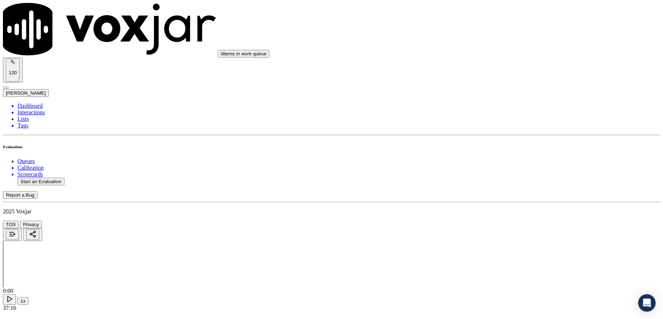
click at [502, 156] on div "Yes" at bounding box center [548, 152] width 143 height 7
click at [497, 151] on div "Yes" at bounding box center [548, 147] width 143 height 7
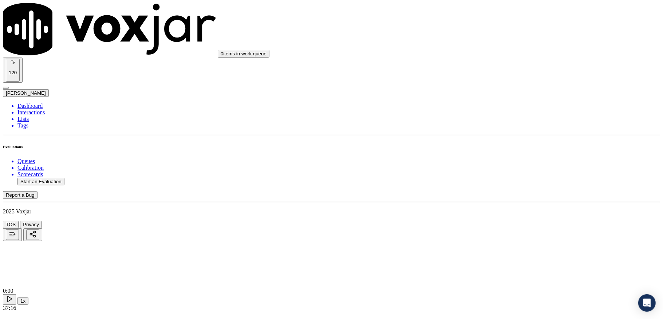
scroll to position [1504, 0]
click at [510, 125] on div "Yes" at bounding box center [548, 123] width 143 height 7
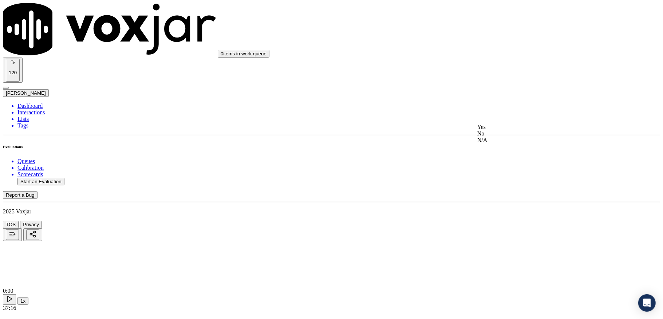
click at [498, 143] on div "N/A" at bounding box center [548, 140] width 143 height 7
drag, startPoint x: 506, startPoint y: 171, endPoint x: 503, endPoint y: 164, distance: 7.8
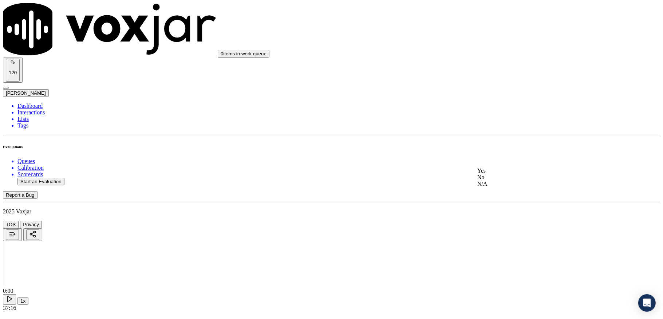
click at [506, 172] on div "Yes" at bounding box center [548, 170] width 143 height 7
click at [499, 150] on div "N/A" at bounding box center [548, 146] width 143 height 7
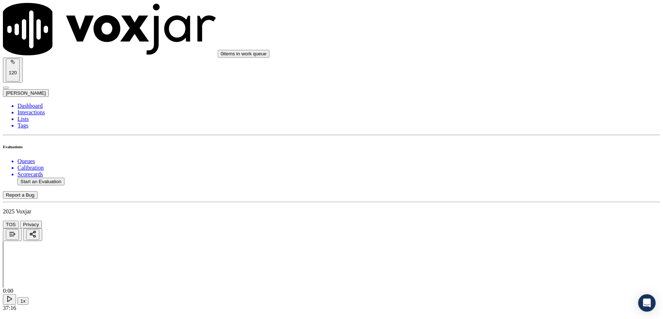
click at [499, 138] on div "No" at bounding box center [548, 135] width 143 height 7
drag, startPoint x: 513, startPoint y: 111, endPoint x: 514, endPoint y: 116, distance: 5.7
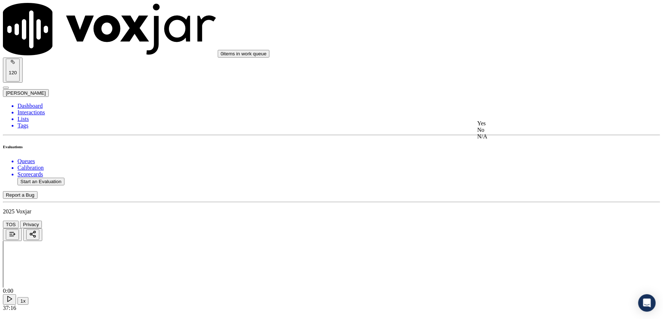
click at [502, 133] on div "No" at bounding box center [548, 130] width 143 height 7
drag, startPoint x: 506, startPoint y: 127, endPoint x: 509, endPoint y: 133, distance: 6.0
click at [504, 148] on div "No" at bounding box center [548, 144] width 143 height 7
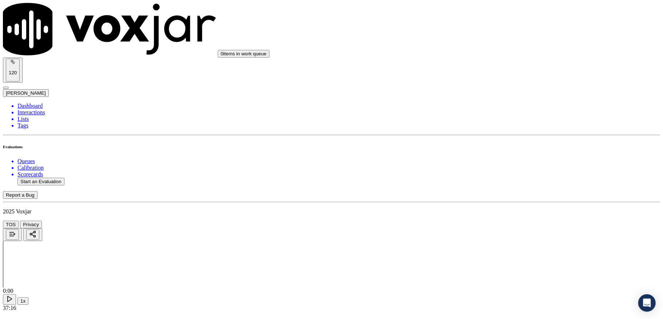
click at [498, 233] on div "Yes" at bounding box center [548, 229] width 143 height 7
click at [36, 103] on li "Dashboard" at bounding box center [338, 106] width 642 height 7
click at [64, 178] on button "Start an Evaluation" at bounding box center [40, 182] width 47 height 8
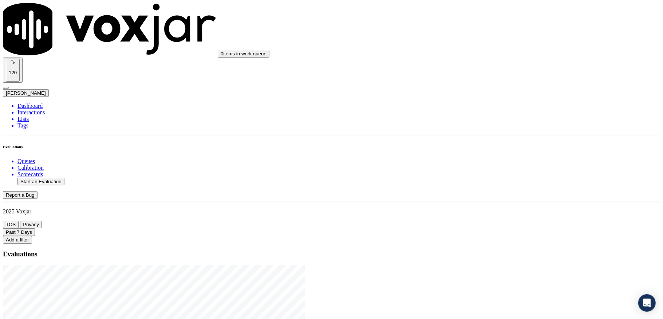
drag, startPoint x: 285, startPoint y: 137, endPoint x: 337, endPoint y: 137, distance: 52.4
type input "20250904-163704_3308086321-C1"
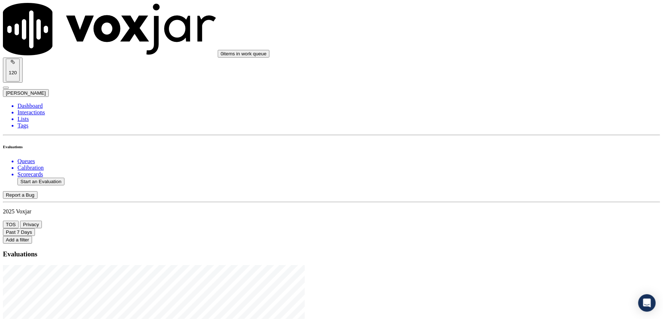
type input "[DATE]T21:08"
type input "eth"
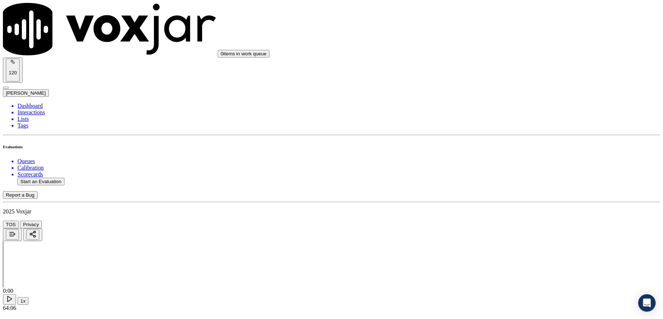
type input "[PERSON_NAME]"
drag, startPoint x: 280, startPoint y: 90, endPoint x: 245, endPoint y: 90, distance: 34.2
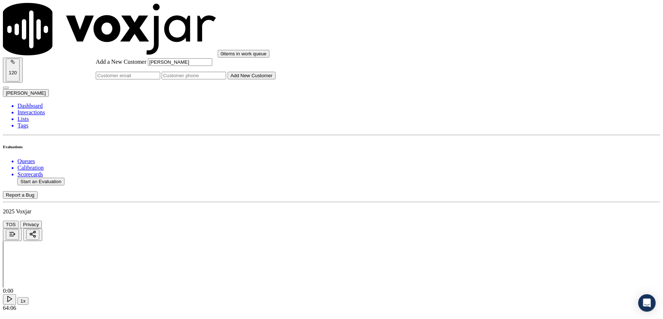
type input "[PERSON_NAME]"
click at [226, 79] on input "Add a New Customer" at bounding box center [194, 76] width 64 height 8
paste input "3308086321"
type input "3308086321"
click at [276, 79] on button "Add New Customer" at bounding box center [252, 76] width 48 height 8
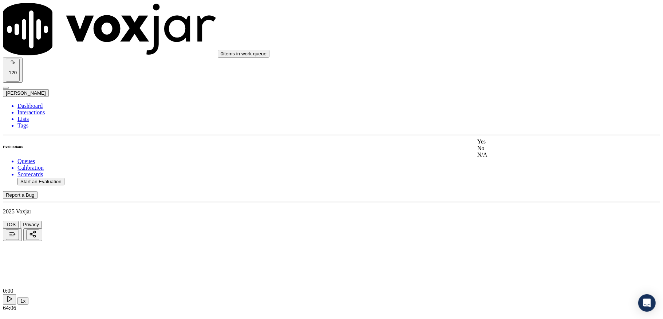
click at [507, 140] on div "Yes No N/A" at bounding box center [548, 148] width 143 height 20
click at [504, 142] on div "Yes" at bounding box center [548, 141] width 143 height 7
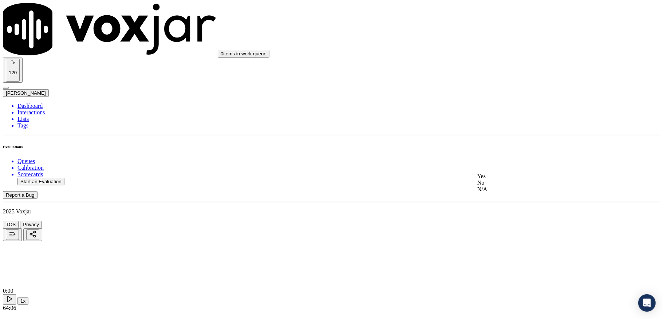
click at [503, 177] on div "Yes" at bounding box center [548, 176] width 143 height 7
click at [497, 126] on div "Yes" at bounding box center [548, 122] width 143 height 7
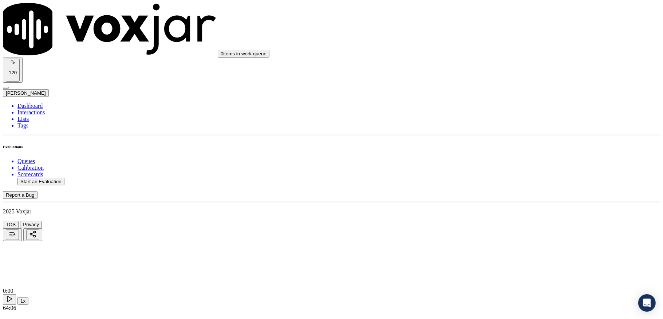
click at [511, 138] on div "Yes" at bounding box center [548, 135] width 143 height 7
click at [497, 140] on div "No" at bounding box center [548, 136] width 143 height 7
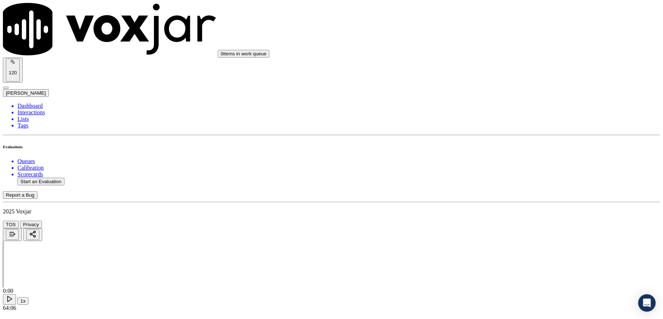
scroll to position [485, 0]
click at [503, 166] on div "Yes" at bounding box center [548, 163] width 143 height 7
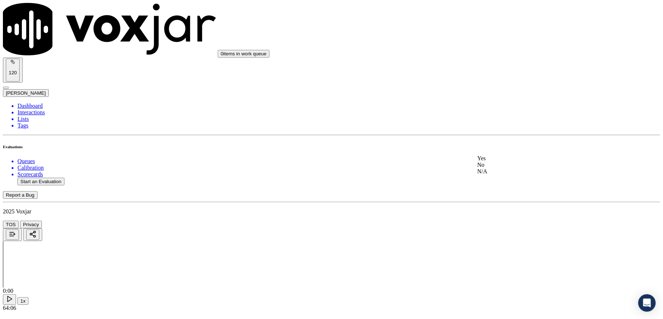
click at [506, 159] on div "Yes" at bounding box center [548, 158] width 143 height 7
click at [500, 182] on div "N/A" at bounding box center [548, 181] width 143 height 7
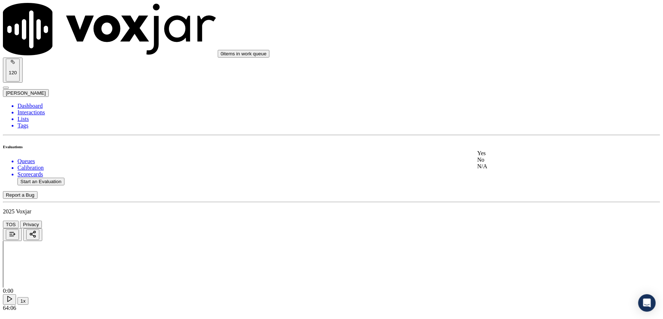
click at [496, 163] on div "No" at bounding box center [548, 160] width 143 height 7
click at [500, 106] on div "Yes" at bounding box center [548, 104] width 143 height 7
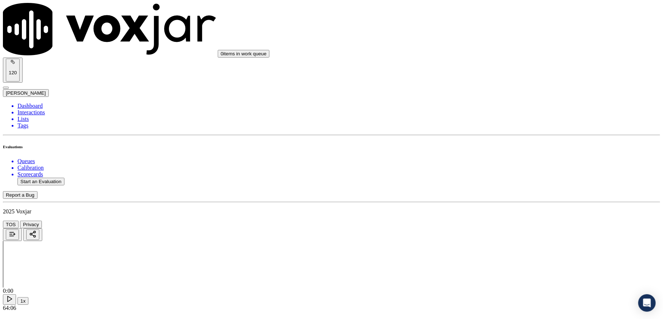
click at [497, 117] on div "No" at bounding box center [548, 113] width 143 height 7
click at [506, 110] on div "Yes" at bounding box center [548, 107] width 143 height 7
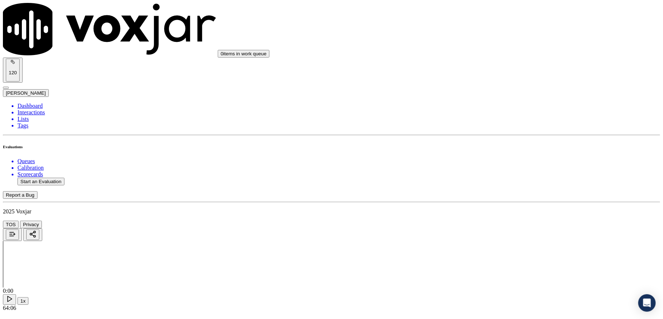
click at [500, 160] on div "No" at bounding box center [548, 157] width 143 height 7
click at [499, 155] on div "No" at bounding box center [548, 152] width 143 height 7
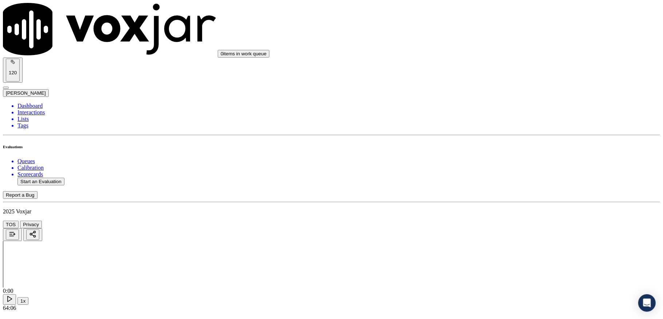
scroll to position [1116, 0]
click at [501, 135] on div "Yes" at bounding box center [548, 131] width 143 height 7
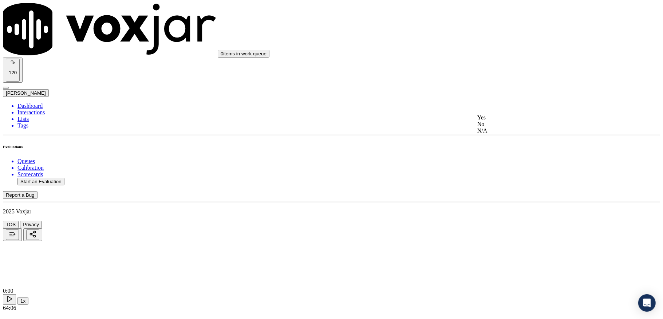
click at [504, 121] on div "Yes" at bounding box center [548, 117] width 143 height 7
click at [492, 106] on div "Yes" at bounding box center [548, 103] width 143 height 7
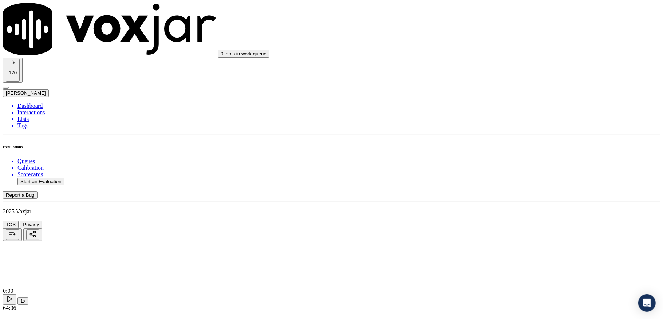
click at [494, 150] on div "Yes" at bounding box center [548, 147] width 143 height 7
click at [495, 78] on div "Yes" at bounding box center [548, 75] width 143 height 7
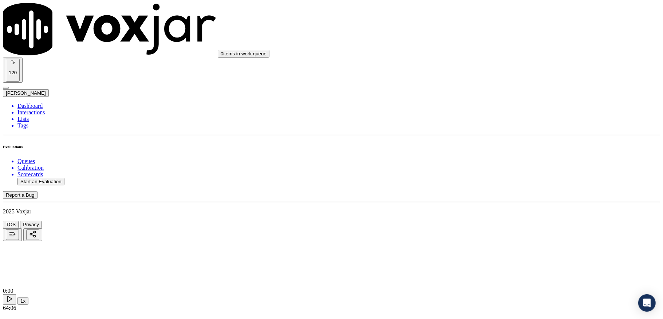
scroll to position [1650, 0]
click at [493, 95] on div "N/A" at bounding box center [548, 91] width 143 height 7
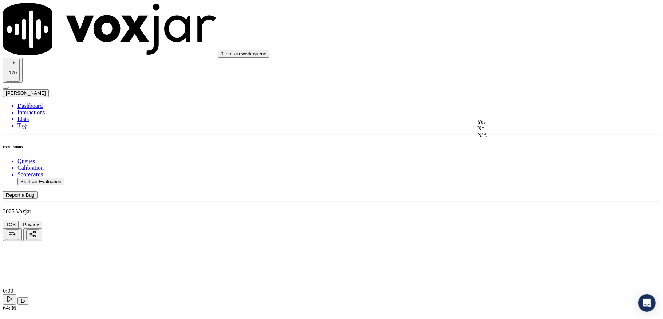
click at [503, 124] on div "Yes" at bounding box center [548, 122] width 143 height 7
click at [497, 150] on div "N/A" at bounding box center [548, 146] width 143 height 7
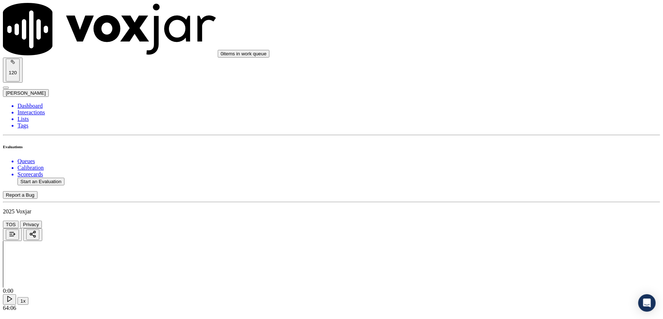
click at [494, 187] on div "No" at bounding box center [548, 184] width 143 height 7
click at [497, 133] on div "No" at bounding box center [548, 130] width 143 height 7
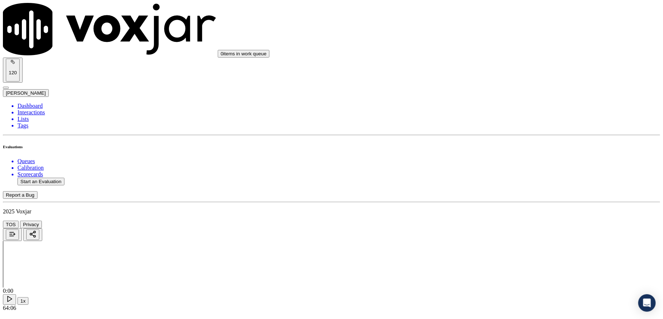
scroll to position [2059, 0]
drag, startPoint x: 513, startPoint y: 124, endPoint x: 513, endPoint y: 131, distance: 7.7
click at [501, 148] on div "No" at bounding box center [548, 144] width 143 height 7
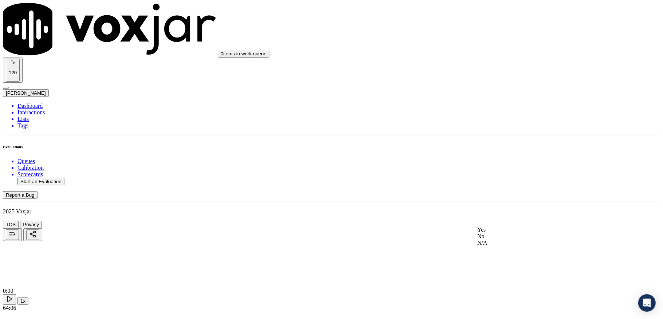
drag, startPoint x: 493, startPoint y: 231, endPoint x: 498, endPoint y: 222, distance: 10.3
click at [493, 232] on div "Yes" at bounding box center [548, 229] width 143 height 7
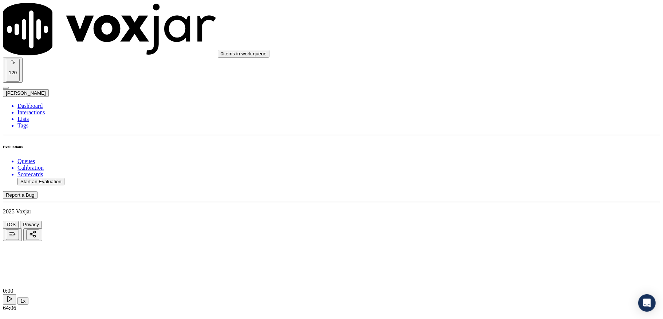
click at [20, 103] on li "Dashboard" at bounding box center [338, 106] width 642 height 7
click at [33, 178] on button "Start an Evaluation" at bounding box center [40, 182] width 47 height 8
drag, startPoint x: 286, startPoint y: 137, endPoint x: 341, endPoint y: 137, distance: 55.3
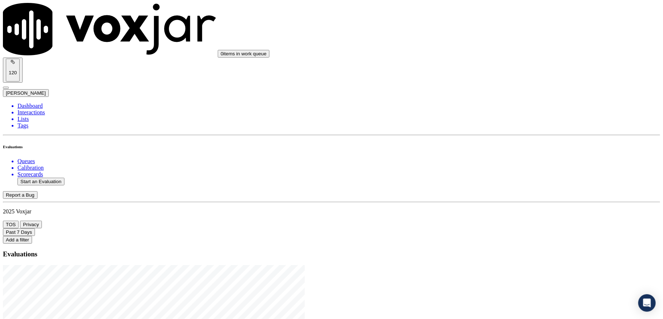
type input "20250904-161655_9178649740-C1"
type input "[DATE]T21:31"
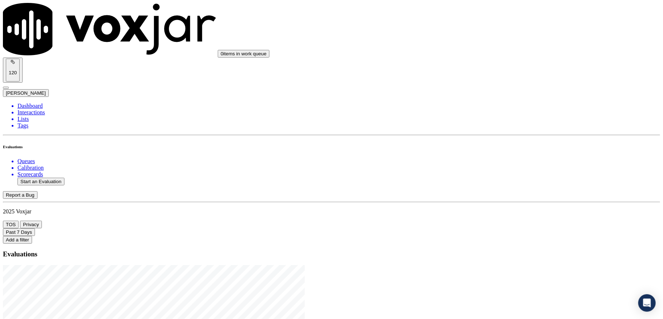
type input "r"
type input "ge"
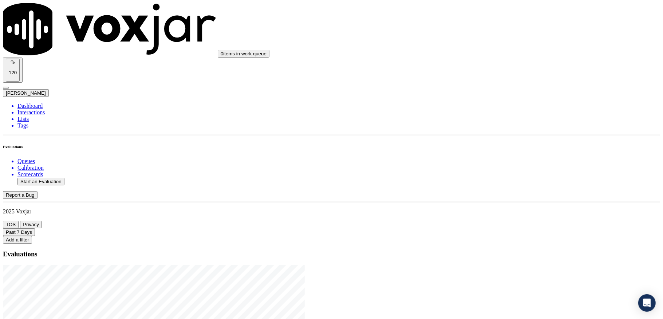
type input "[PERSON_NAME]"
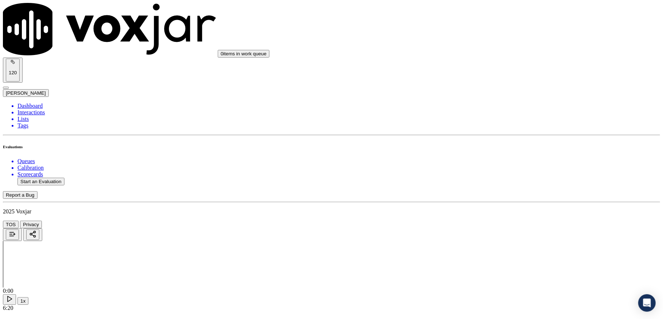
drag, startPoint x: 299, startPoint y: 89, endPoint x: 185, endPoint y: 90, distance: 113.9
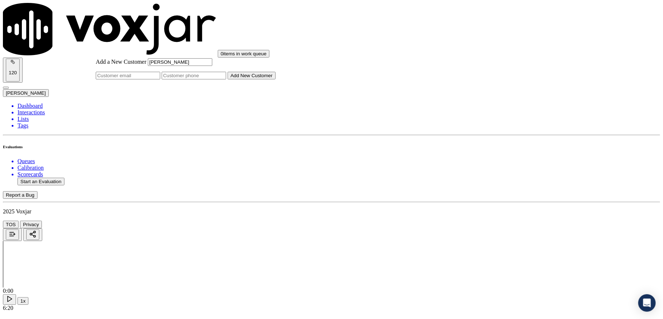
type input "[PERSON_NAME]"
click at [226, 79] on input "Add a New Customer" at bounding box center [194, 76] width 64 height 8
paste input "9178649740"
type input "9178649740"
click at [276, 79] on button "Add New Customer" at bounding box center [252, 76] width 48 height 8
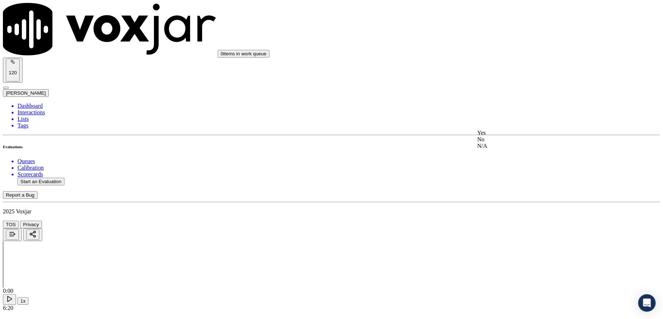
click at [511, 133] on div "Yes" at bounding box center [548, 133] width 143 height 7
click at [504, 216] on div "Yes" at bounding box center [548, 216] width 143 height 7
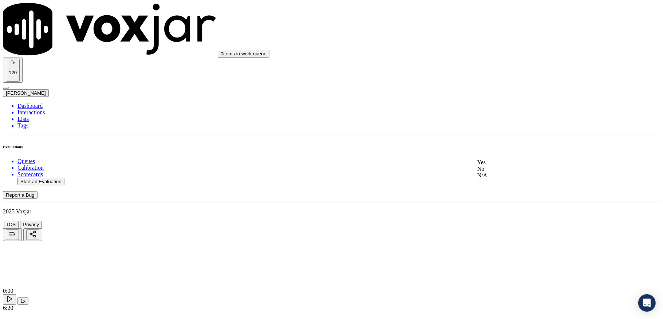
click at [502, 165] on div "Yes" at bounding box center [548, 162] width 143 height 7
click at [498, 125] on div "N/A" at bounding box center [548, 122] width 143 height 7
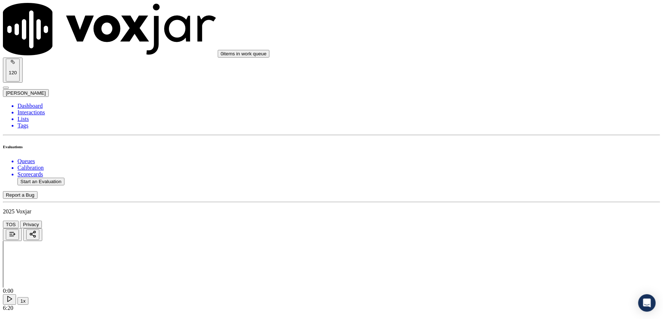
click at [496, 146] on div "Yes" at bounding box center [548, 142] width 143 height 7
click at [497, 147] on div "No" at bounding box center [548, 144] width 143 height 7
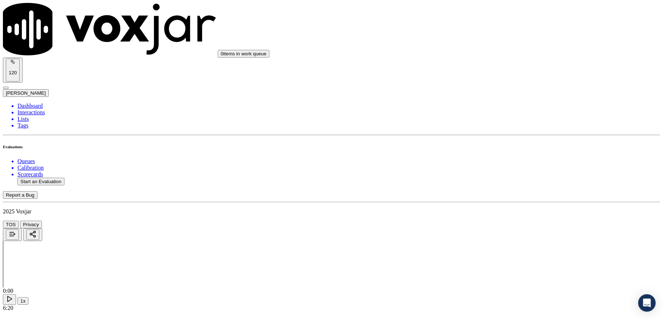
scroll to position [582, 0]
click at [489, 149] on div "N/A" at bounding box center [548, 145] width 143 height 7
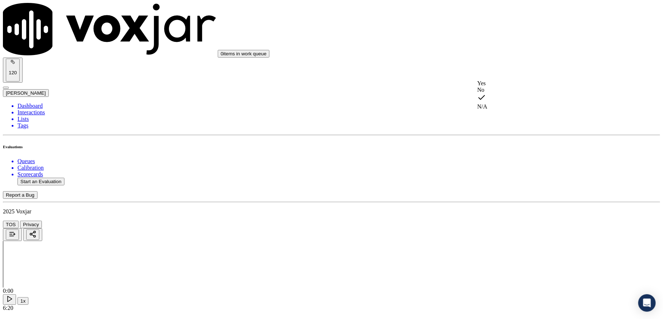
click at [506, 86] on div "Yes" at bounding box center [548, 83] width 143 height 7
click at [498, 161] on div "N/A" at bounding box center [548, 157] width 143 height 7
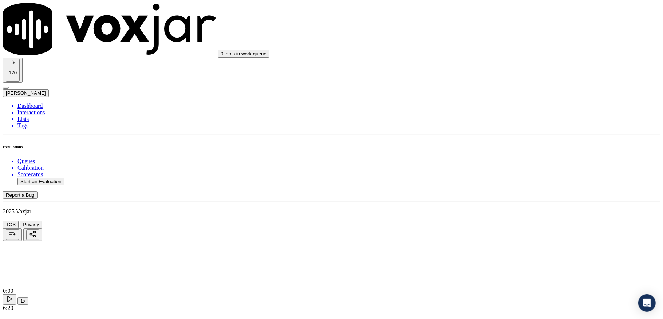
click at [505, 134] on div "Yes" at bounding box center [548, 130] width 143 height 7
click at [495, 153] on div "No" at bounding box center [548, 149] width 143 height 7
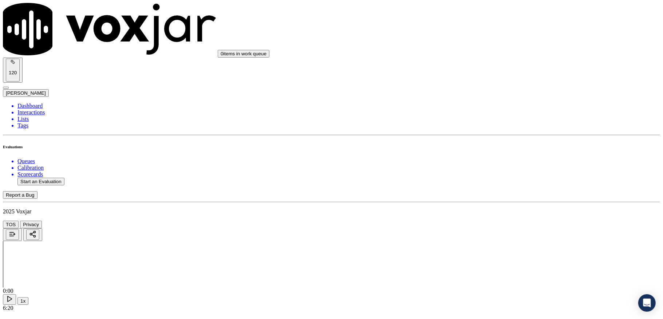
click at [497, 170] on div "N/A" at bounding box center [548, 166] width 143 height 7
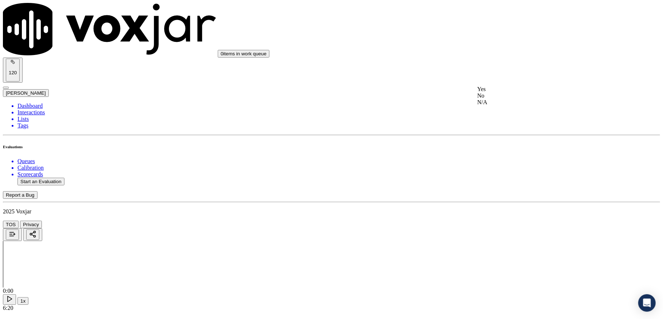
click at [497, 106] on div "N/A" at bounding box center [548, 102] width 143 height 7
click at [497, 99] on div "No" at bounding box center [548, 95] width 143 height 7
click at [498, 175] on div "Yes" at bounding box center [548, 172] width 143 height 7
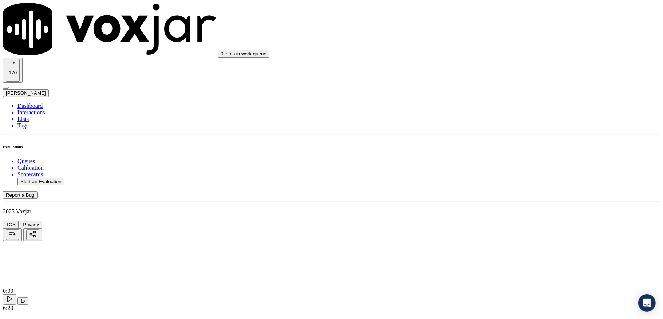
scroll to position [1116, 0]
click at [492, 162] on div "Yes" at bounding box center [548, 158] width 143 height 7
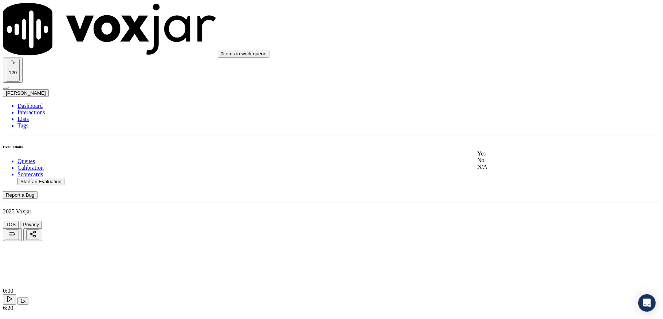
click at [495, 163] on div "No" at bounding box center [548, 160] width 143 height 7
click at [510, 82] on div "Yes" at bounding box center [548, 81] width 143 height 7
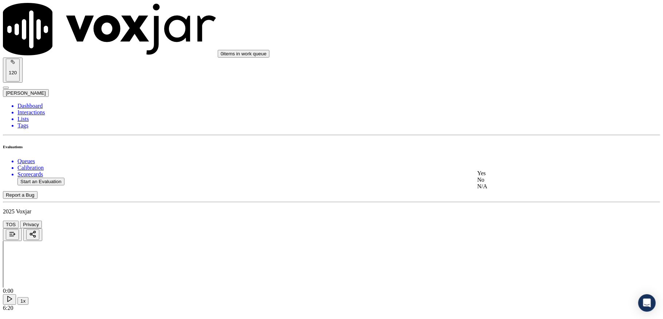
click at [500, 183] on div "No" at bounding box center [548, 180] width 143 height 7
click at [497, 171] on div "Yes" at bounding box center [548, 168] width 143 height 7
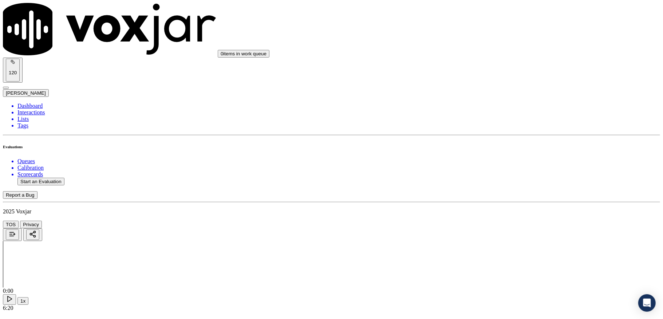
click at [494, 137] on div "No" at bounding box center [548, 136] width 143 height 7
click at [500, 69] on div "Yes" at bounding box center [548, 66] width 143 height 7
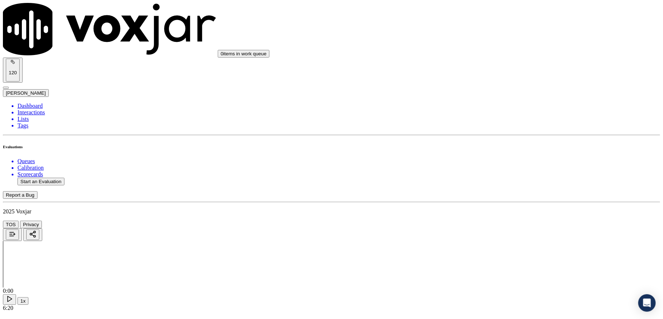
click at [506, 157] on div "Yes" at bounding box center [548, 158] width 143 height 7
click at [506, 220] on div "No" at bounding box center [548, 216] width 143 height 7
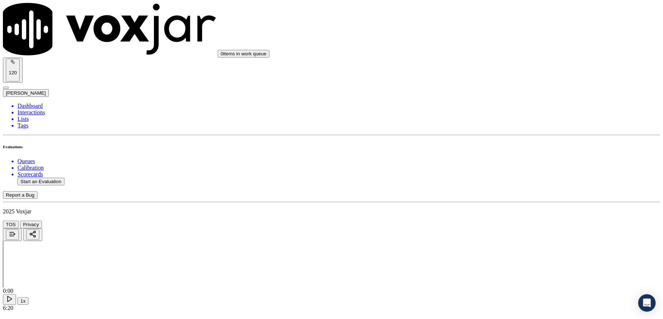
scroll to position [1811, 0]
click at [506, 240] on div "No" at bounding box center [548, 236] width 143 height 7
click at [36, 103] on li "Dashboard" at bounding box center [338, 106] width 642 height 7
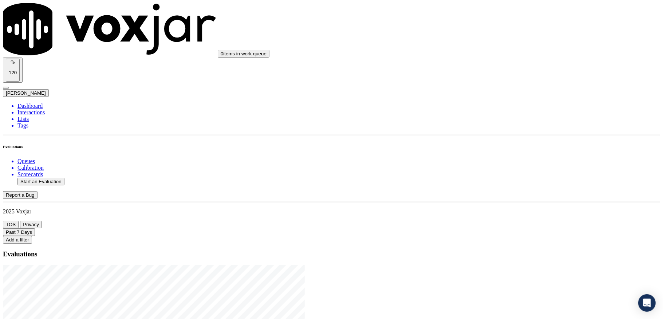
click at [60, 178] on button "Start an Evaluation" at bounding box center [40, 182] width 47 height 8
drag, startPoint x: 286, startPoint y: 136, endPoint x: 318, endPoint y: 136, distance: 32.0
type input "20250904-133956_8572587316-C1"
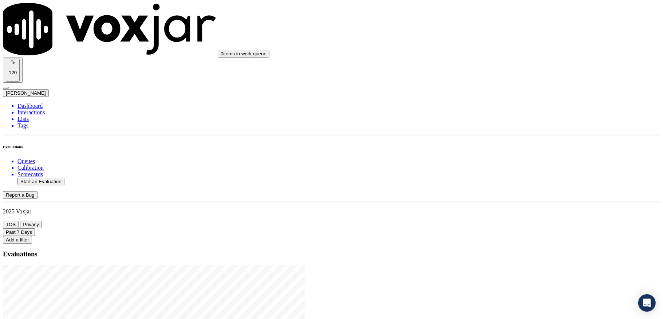
type input "[DATE]T21:55"
type input "eth"
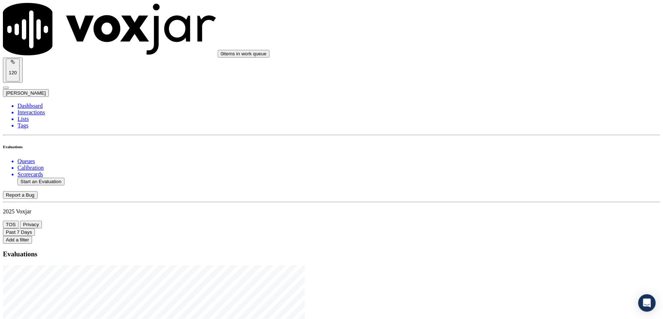
drag, startPoint x: 216, startPoint y: 187, endPoint x: 226, endPoint y: 221, distance: 36.1
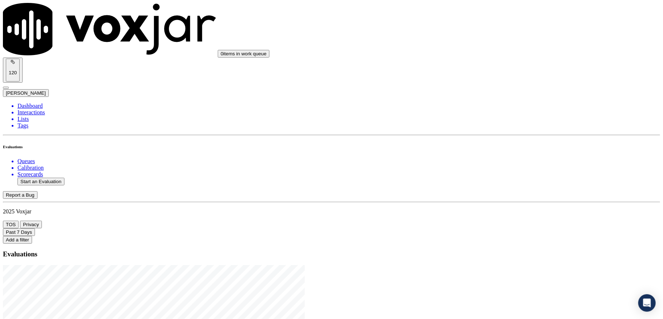
scroll to position [68, 0]
type input "[PERSON_NAME]"
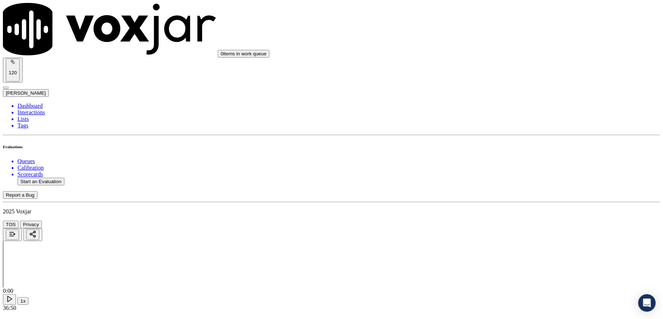
drag, startPoint x: 296, startPoint y: 90, endPoint x: 226, endPoint y: 93, distance: 70.3
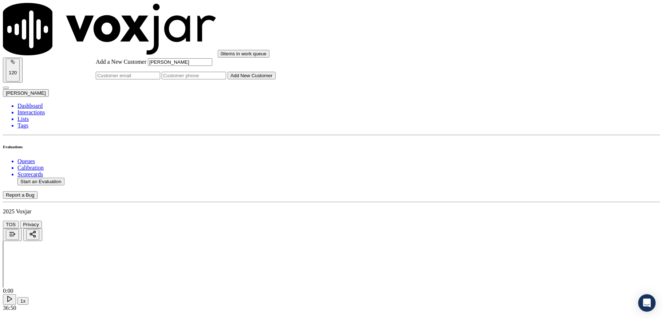
type input "[PERSON_NAME]"
click at [226, 79] on input "Add a New Customer" at bounding box center [194, 76] width 64 height 8
paste input "8572587316"
type input "8572587316"
click at [276, 79] on button "Add New Customer" at bounding box center [252, 76] width 48 height 8
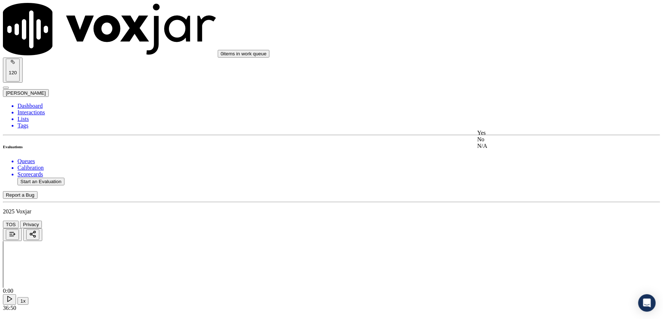
click at [506, 136] on div "Yes" at bounding box center [548, 133] width 143 height 7
click at [503, 218] on div "Yes" at bounding box center [548, 216] width 143 height 7
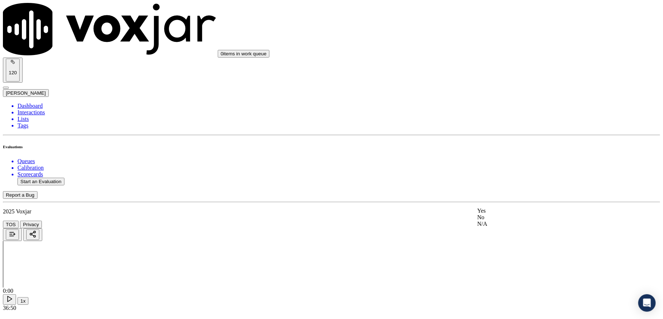
click at [498, 208] on div "Yes No N/A" at bounding box center [548, 217] width 143 height 20
click at [498, 212] on div "Yes" at bounding box center [548, 210] width 143 height 7
click at [511, 174] on div "N/A" at bounding box center [548, 170] width 143 height 7
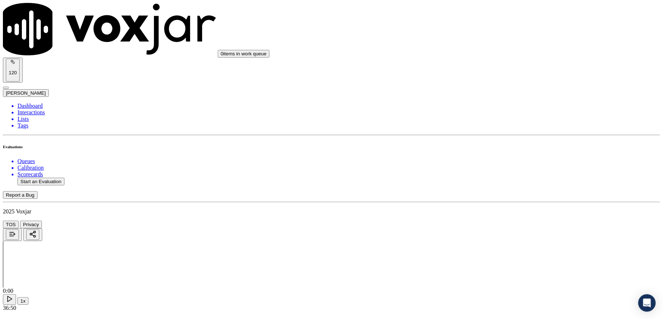
scroll to position [340, 0]
click at [494, 194] on div "Yes" at bounding box center [548, 190] width 143 height 7
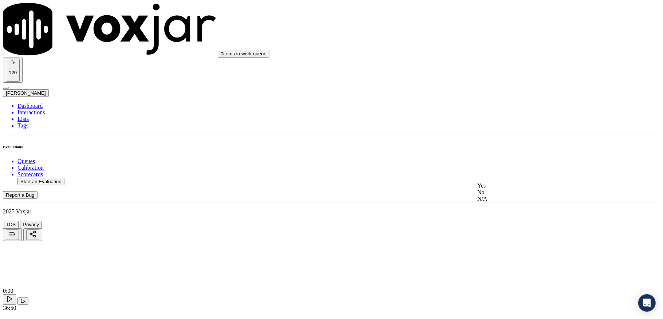
click at [495, 195] on div "No" at bounding box center [548, 192] width 143 height 7
click at [499, 142] on div "No" at bounding box center [548, 138] width 143 height 7
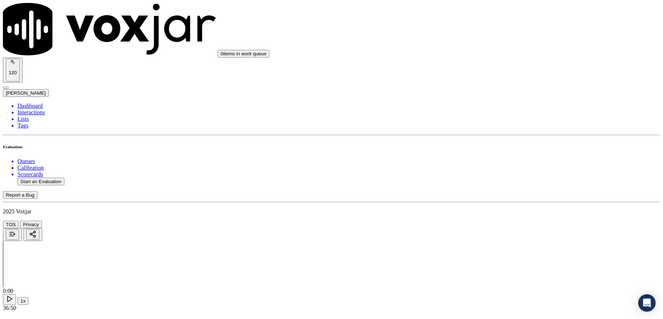
drag, startPoint x: 566, startPoint y: 163, endPoint x: 555, endPoint y: 168, distance: 12.2
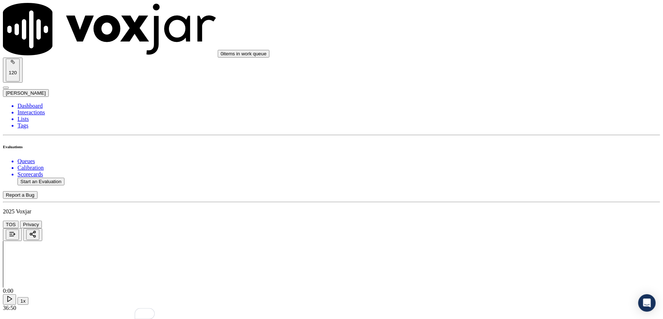
copy p "permission"
paste textarea "permission"
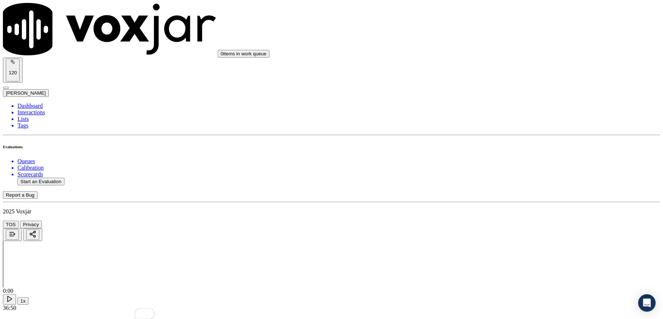
type textarea "Failed to ask for permission before sharing the account number over email"
click at [517, 87] on div "N/A" at bounding box center [548, 83] width 143 height 7
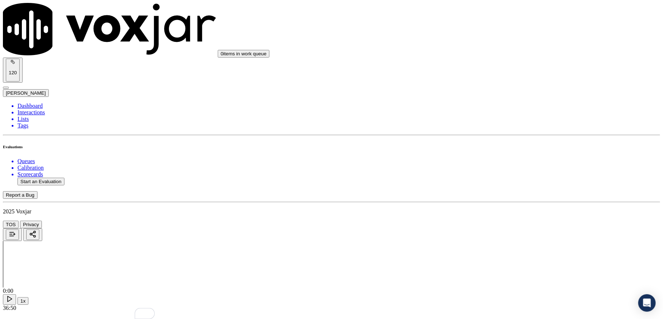
click at [504, 157] on div "Yes" at bounding box center [548, 154] width 143 height 7
click at [510, 168] on div "Yes" at bounding box center [548, 166] width 143 height 7
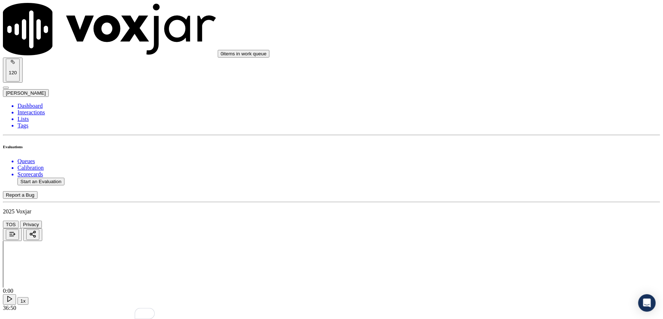
scroll to position [1035, 0]
click at [504, 122] on div "No" at bounding box center [548, 119] width 143 height 7
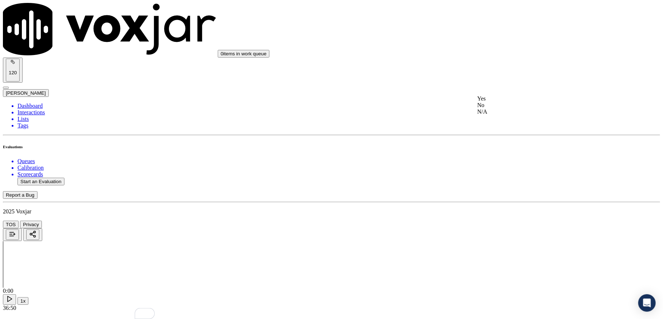
click at [516, 98] on div "Yes" at bounding box center [548, 98] width 143 height 7
click at [504, 192] on div "No" at bounding box center [548, 188] width 143 height 7
click at [497, 185] on div "Yes" at bounding box center [548, 182] width 143 height 7
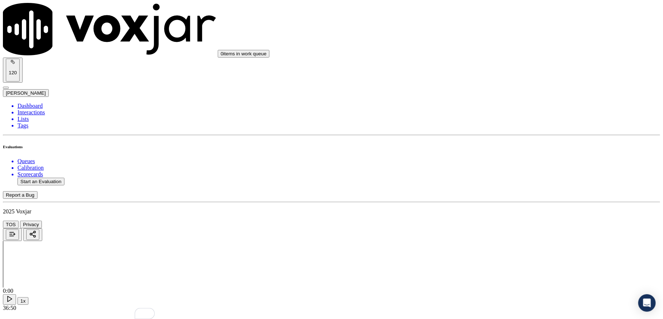
scroll to position [1229, 0]
click at [505, 187] on div "No" at bounding box center [548, 183] width 143 height 7
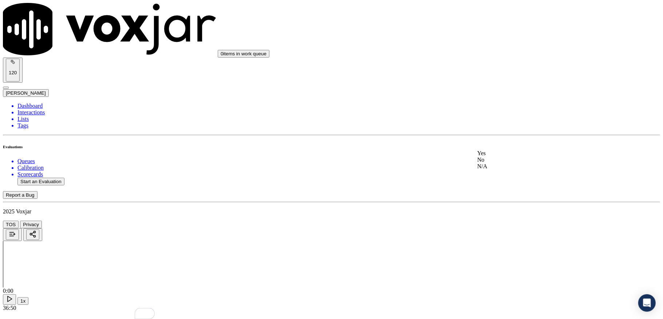
click at [503, 156] on div "Yes" at bounding box center [548, 153] width 143 height 7
click at [502, 158] on div "No" at bounding box center [548, 154] width 143 height 7
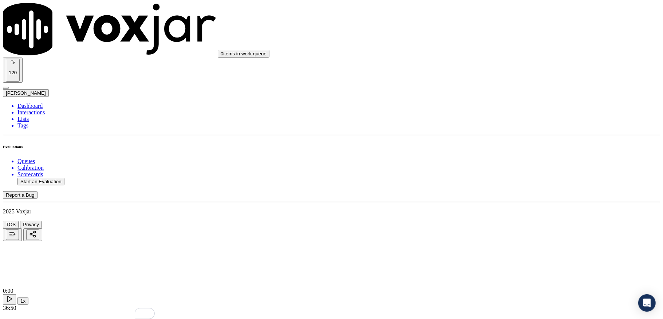
click at [507, 153] on div "No" at bounding box center [548, 149] width 143 height 7
click at [509, 140] on div "Yes" at bounding box center [548, 138] width 143 height 7
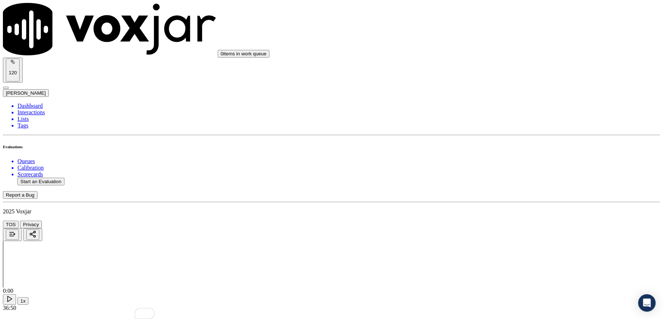
scroll to position [1714, 0]
click at [508, 198] on div "N/A" at bounding box center [548, 194] width 143 height 7
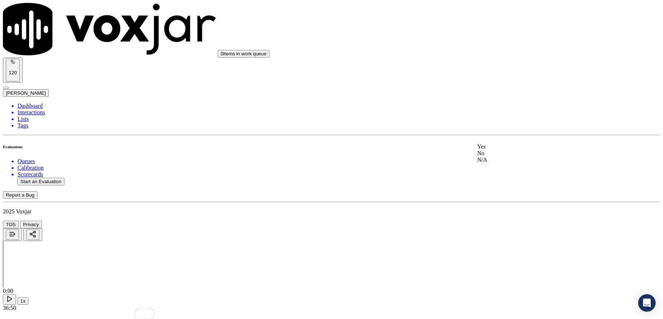
click at [501, 157] on div "No" at bounding box center [548, 153] width 143 height 7
click at [512, 233] on div "Yes" at bounding box center [548, 229] width 143 height 7
click at [501, 244] on div "No" at bounding box center [548, 246] width 143 height 7
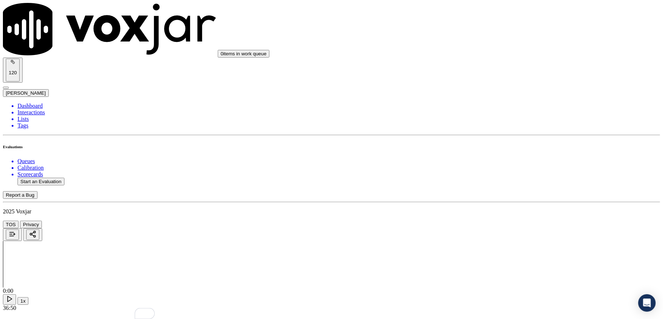
click at [28, 103] on li "Dashboard" at bounding box center [338, 106] width 642 height 7
click at [62, 178] on button "Start an Evaluation" at bounding box center [40, 182] width 47 height 8
type input "20250904-120841_7816564051-all.mp3"
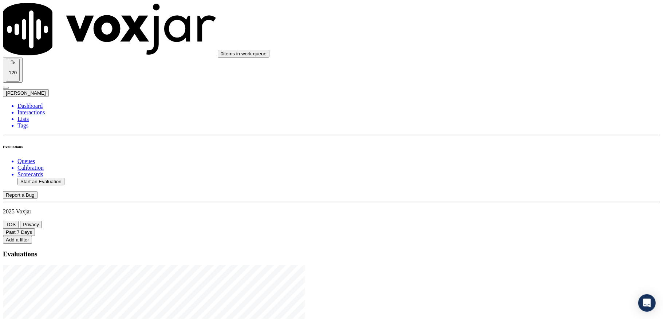
type input "[DATE]T22:21"
drag, startPoint x: 285, startPoint y: 134, endPoint x: 323, endPoint y: 139, distance: 38.2
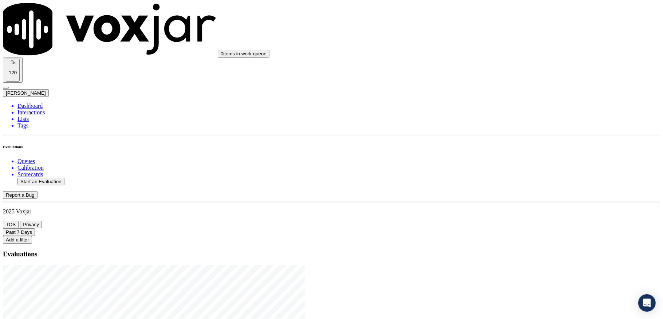
type input "20250904-120841_7816564051-C1"
type input "ed"
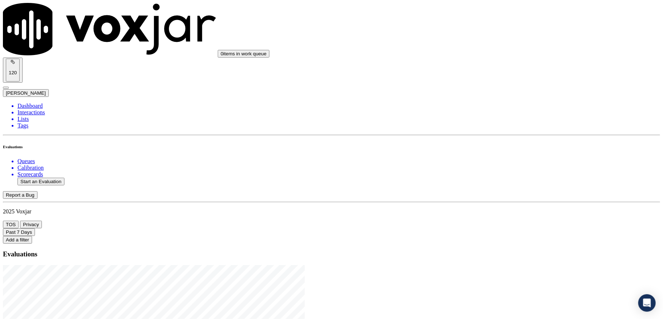
scroll to position [68, 0]
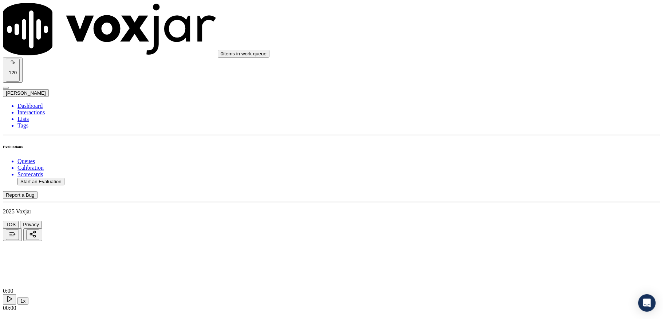
type input "[PERSON_NAME]"
drag, startPoint x: 288, startPoint y: 88, endPoint x: 230, endPoint y: 88, distance: 57.5
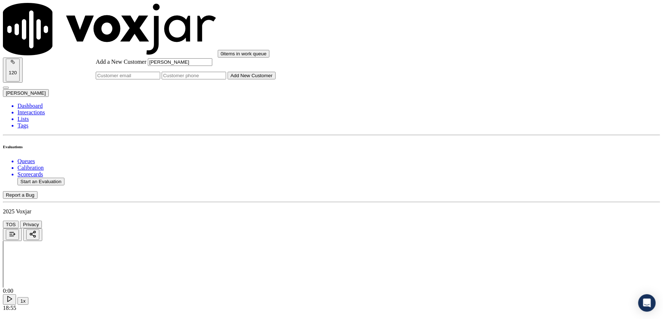
type input "[PERSON_NAME]"
click at [226, 79] on input "Add a New Customer" at bounding box center [194, 76] width 64 height 8
paste input "7816564051"
type input "7816564051"
click at [276, 79] on button "Add New Customer" at bounding box center [252, 76] width 48 height 8
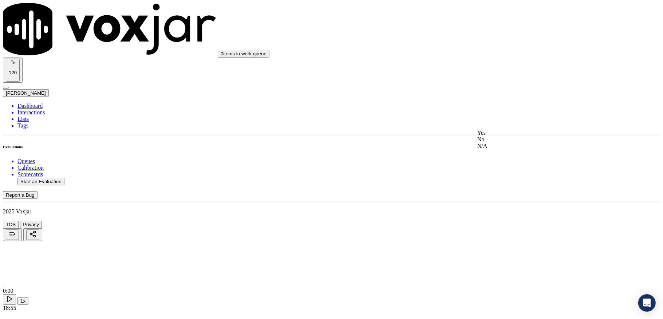
click at [505, 136] on div "Yes" at bounding box center [548, 133] width 143 height 7
click at [503, 170] on div "Yes" at bounding box center [548, 167] width 143 height 7
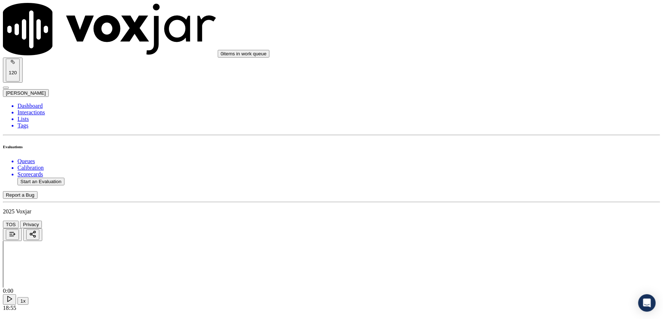
click at [502, 166] on div "Yes" at bounding box center [548, 162] width 143 height 7
click at [500, 159] on div "Yes" at bounding box center [548, 157] width 143 height 7
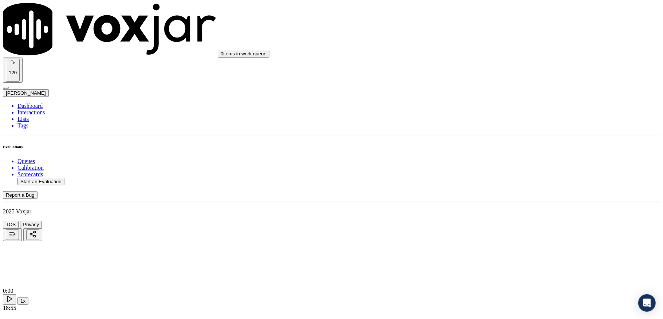
scroll to position [340, 0]
click at [496, 194] on div "Yes" at bounding box center [548, 190] width 143 height 7
drag, startPoint x: 505, startPoint y: 170, endPoint x: 505, endPoint y: 173, distance: 3.7
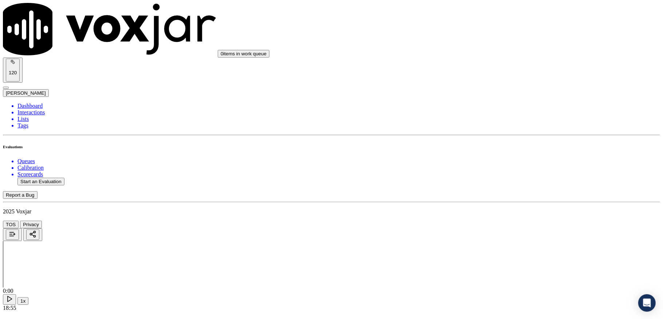
click at [500, 195] on div "No" at bounding box center [548, 192] width 143 height 7
drag, startPoint x: 507, startPoint y: 112, endPoint x: 507, endPoint y: 127, distance: 14.6
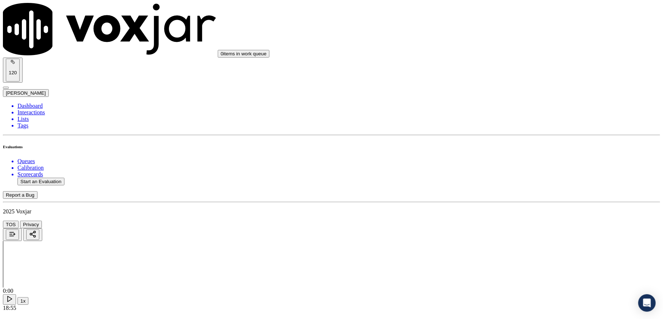
click at [501, 142] on div "No" at bounding box center [548, 138] width 143 height 7
paste textarea "@3:04 [PERSON_NAME] - you paid your last bill on [DATE] $62.14 <> The agent mus…"
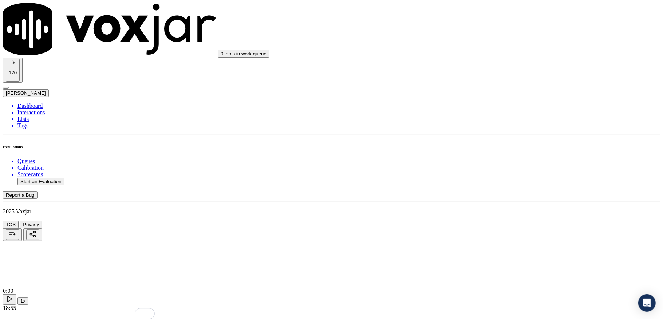
scroll to position [679, 0]
type textarea "@3:04 [PERSON_NAME] - you paid your last bill on [DATE] $62.14 <> The agent mus…"
click at [497, 199] on div "N/A" at bounding box center [548, 196] width 143 height 7
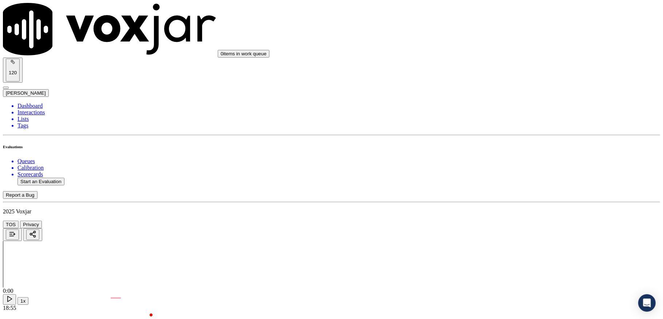
click at [501, 171] on div "Yes" at bounding box center [548, 169] width 143 height 7
click at [502, 182] on div "Yes" at bounding box center [548, 181] width 143 height 7
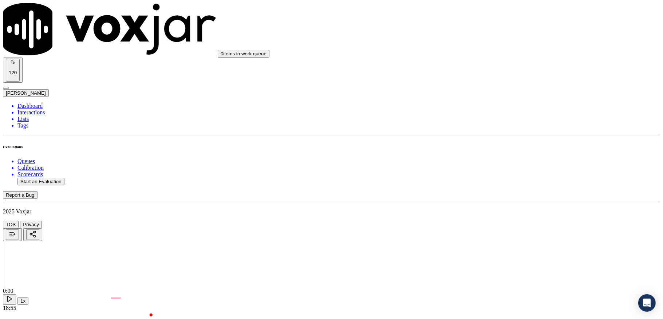
scroll to position [1019, 0]
click at [505, 138] on div "No" at bounding box center [548, 134] width 143 height 7
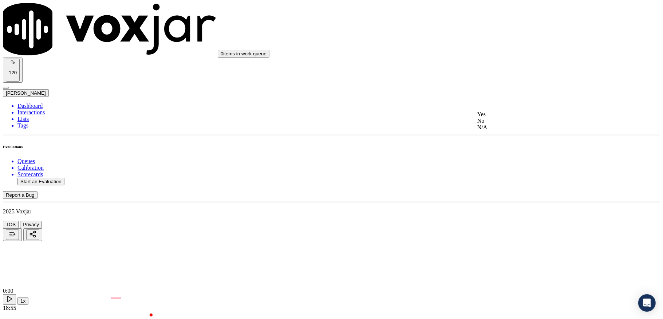
click at [512, 118] on div "Yes" at bounding box center [548, 114] width 143 height 7
click at [503, 198] on div "Yes" at bounding box center [548, 197] width 143 height 7
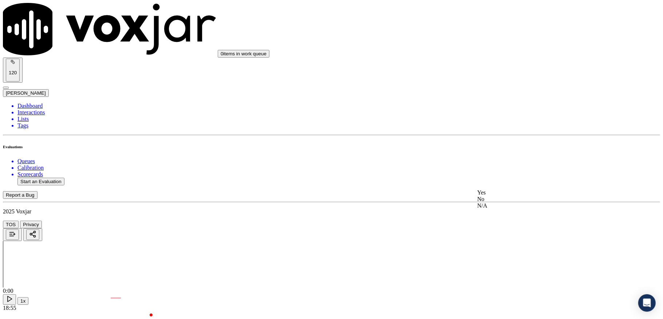
click at [498, 202] on div "No" at bounding box center [548, 199] width 143 height 7
click at [505, 171] on div "Yes" at bounding box center [548, 168] width 143 height 7
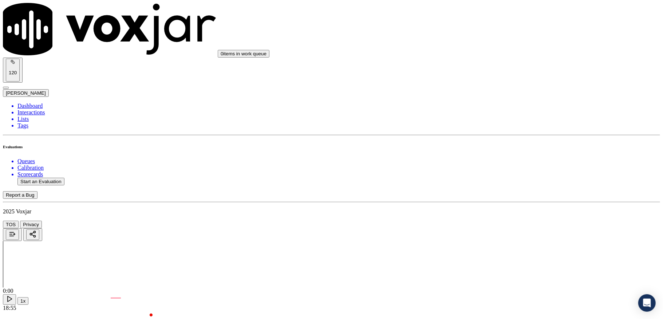
click at [504, 173] on div "No" at bounding box center [548, 170] width 143 height 7
click at [508, 168] on div "No" at bounding box center [548, 165] width 143 height 7
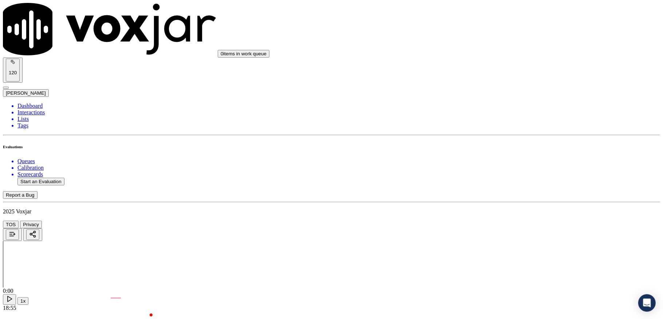
scroll to position [1650, 0]
click at [515, 153] on div "Yes" at bounding box center [548, 153] width 143 height 7
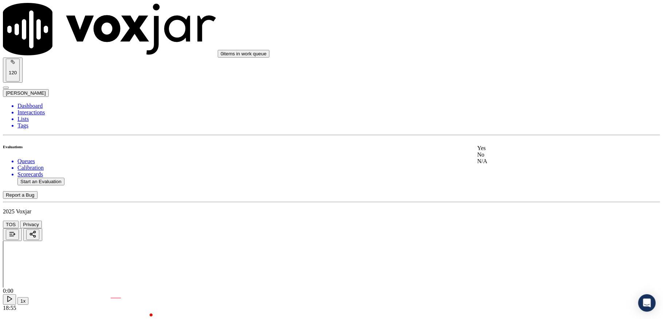
click at [508, 165] on div "N/A" at bounding box center [548, 161] width 143 height 7
click at [500, 162] on div "No" at bounding box center [548, 158] width 143 height 7
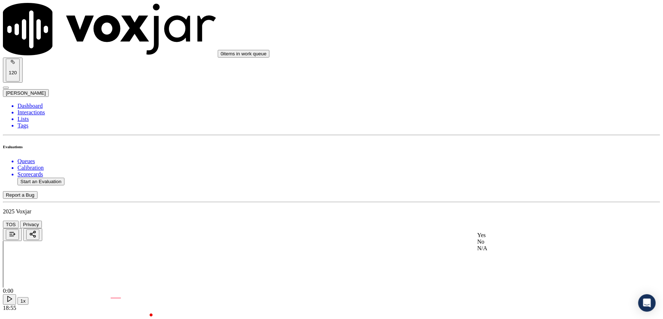
click at [503, 245] on div "No" at bounding box center [548, 241] width 143 height 7
click at [37, 103] on li "Dashboard" at bounding box center [338, 106] width 642 height 7
click at [31, 178] on button "Start an Evaluation" at bounding box center [40, 182] width 47 height 8
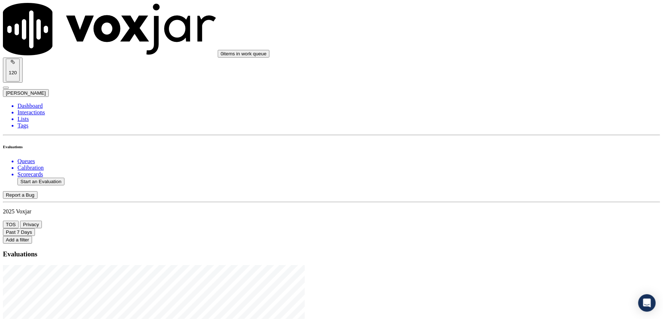
type input "20250904-110345_9789045614-all.mp3"
type input "[PERSON_NAME]"
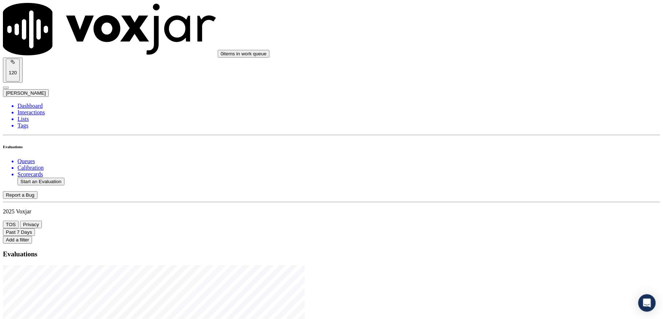
scroll to position [68, 0]
drag, startPoint x: 285, startPoint y: 136, endPoint x: 316, endPoint y: 138, distance: 31.0
type input "20250904-110345_9789045614-C1"
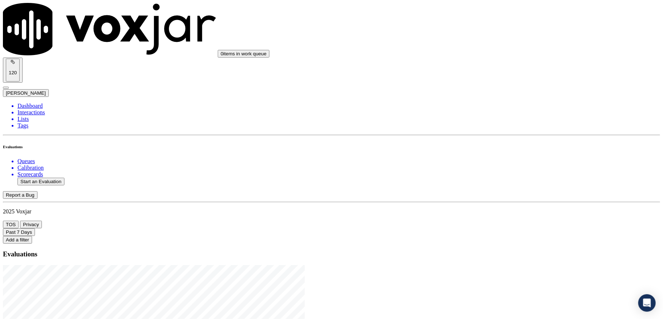
type input "[DATE]T22:25"
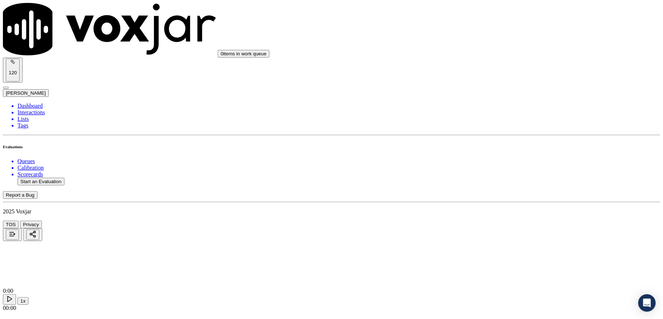
paste input "[PERSON_NAME]"
type input "[PERSON_NAME]"
drag, startPoint x: 303, startPoint y: 89, endPoint x: 193, endPoint y: 88, distance: 109.9
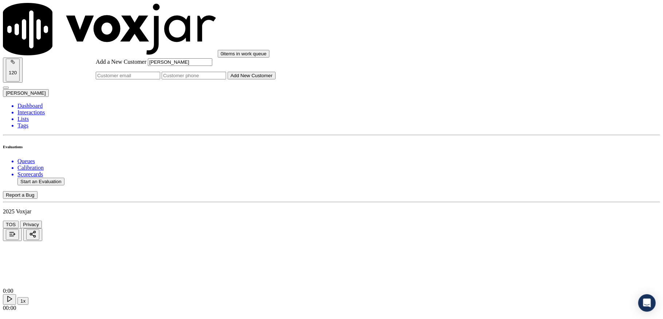
type input "[PERSON_NAME]"
click at [226, 79] on input "Add a New Customer" at bounding box center [194, 76] width 64 height 8
paste input "9789045614"
type input "9789045614"
click at [276, 79] on button "Add New Customer" at bounding box center [252, 76] width 48 height 8
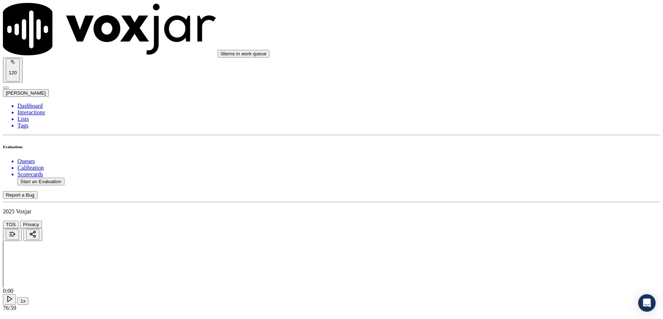
click at [506, 143] on div "Yes" at bounding box center [548, 141] width 143 height 7
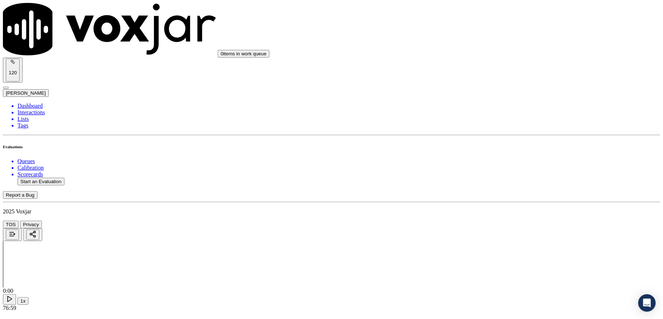
drag, startPoint x: 512, startPoint y: 214, endPoint x: 512, endPoint y: 219, distance: 4.4
click at [511, 225] on div "Yes" at bounding box center [548, 224] width 143 height 7
drag, startPoint x: 517, startPoint y: 204, endPoint x: 516, endPoint y: 213, distance: 8.8
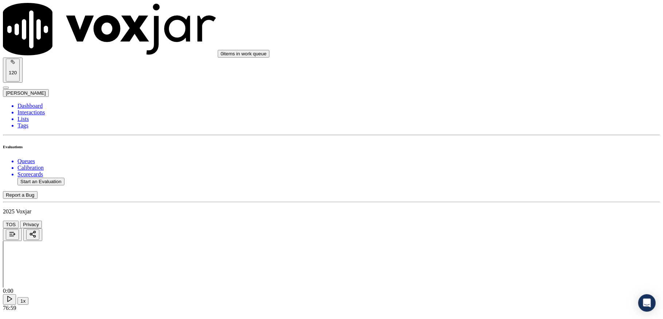
click at [511, 222] on div "Yes" at bounding box center [548, 219] width 143 height 7
click at [504, 187] on div "Yes" at bounding box center [548, 183] width 143 height 7
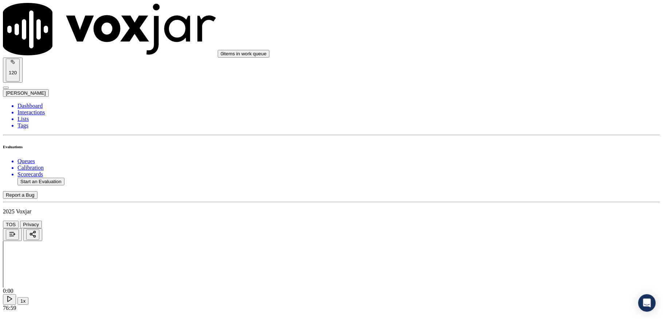
scroll to position [1719, 0]
click at [495, 210] on div "Yes" at bounding box center [548, 210] width 143 height 7
click at [514, 101] on div "Yes" at bounding box center [548, 101] width 143 height 7
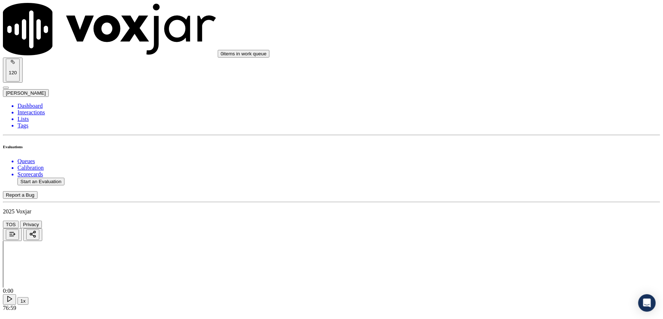
scroll to position [388, 0]
click at [500, 133] on div "Yes" at bounding box center [548, 130] width 143 height 7
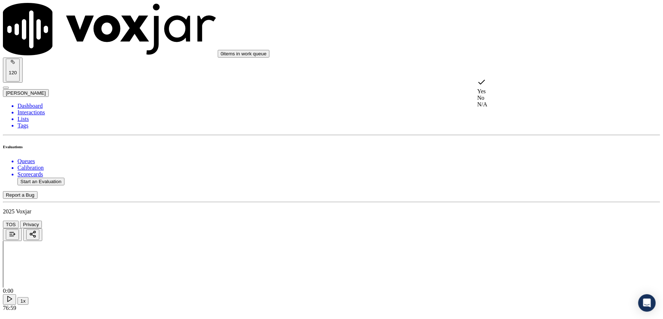
click at [497, 98] on div "No" at bounding box center [548, 98] width 143 height 7
click at [494, 167] on div "Yes" at bounding box center [548, 163] width 143 height 7
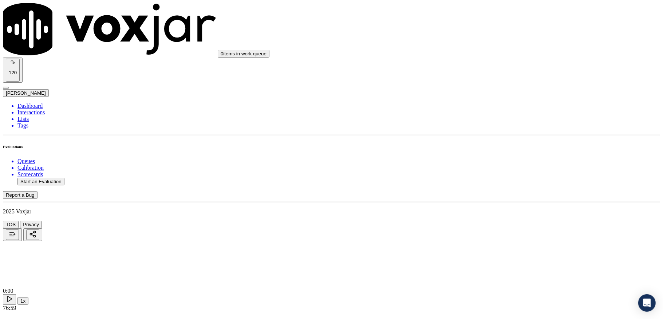
click at [497, 126] on div "N/A" at bounding box center [548, 122] width 143 height 7
click at [498, 154] on div "Yes" at bounding box center [548, 153] width 143 height 7
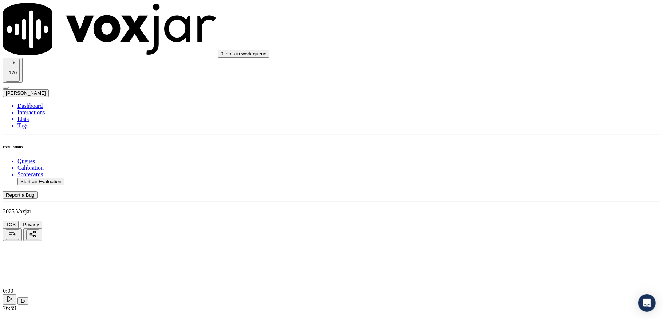
scroll to position [825, 0]
click at [503, 156] on div "Yes" at bounding box center [548, 155] width 143 height 7
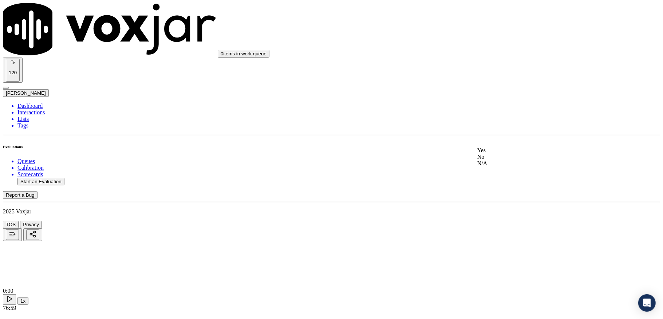
click at [497, 160] on div "No" at bounding box center [548, 157] width 143 height 7
click at [498, 100] on div "Yes" at bounding box center [548, 97] width 143 height 7
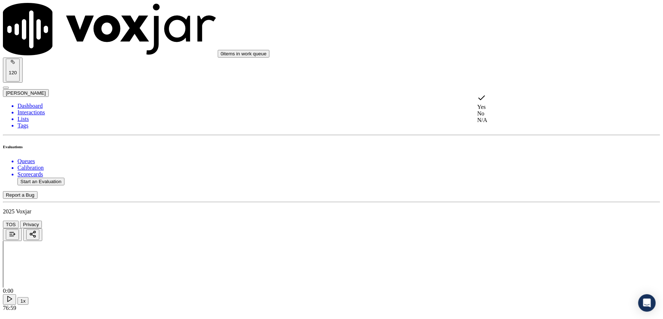
click at [503, 110] on div "No" at bounding box center [548, 113] width 143 height 7
click at [498, 86] on div "Yes" at bounding box center [548, 83] width 143 height 7
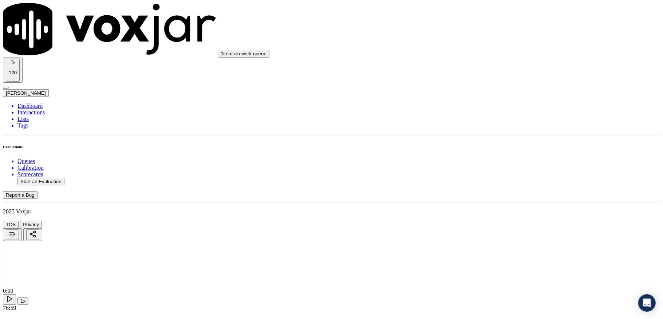
click at [494, 127] on div "No" at bounding box center [548, 124] width 143 height 7
click at [494, 121] on div "Yes" at bounding box center [548, 117] width 143 height 7
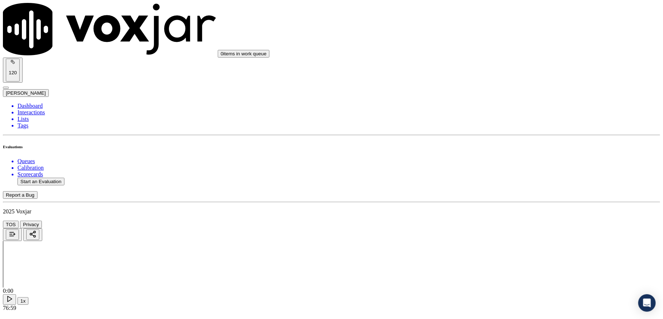
click at [501, 155] on div "Yes" at bounding box center [548, 152] width 143 height 7
click at [502, 157] on div "No" at bounding box center [548, 154] width 143 height 7
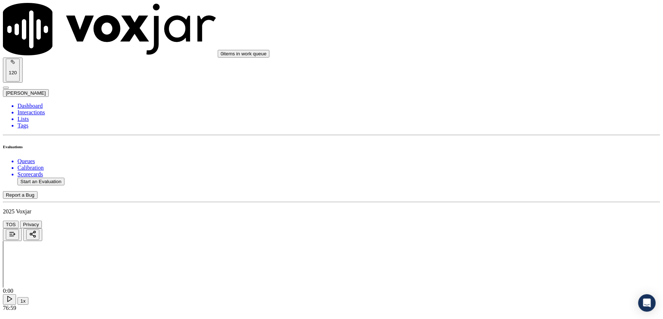
scroll to position [1504, 0]
click at [496, 127] on div "Yes" at bounding box center [548, 123] width 143 height 7
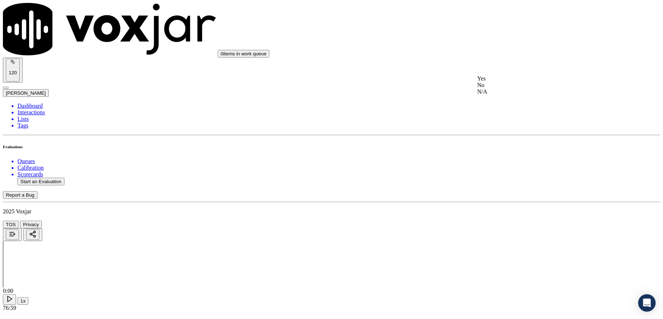
click at [499, 95] on div "N/A" at bounding box center [548, 91] width 143 height 7
click at [498, 138] on div "No" at bounding box center [548, 135] width 143 height 7
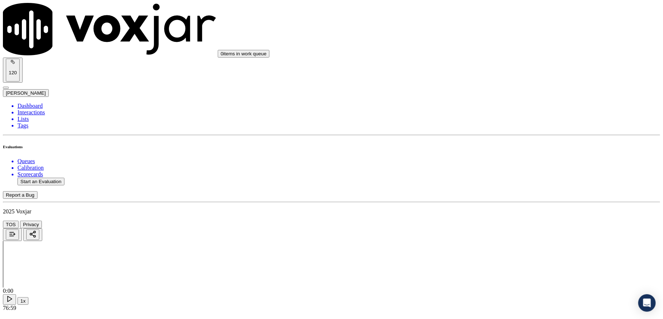
click at [501, 133] on div "No" at bounding box center [548, 130] width 143 height 7
click at [502, 168] on div "No" at bounding box center [548, 165] width 143 height 7
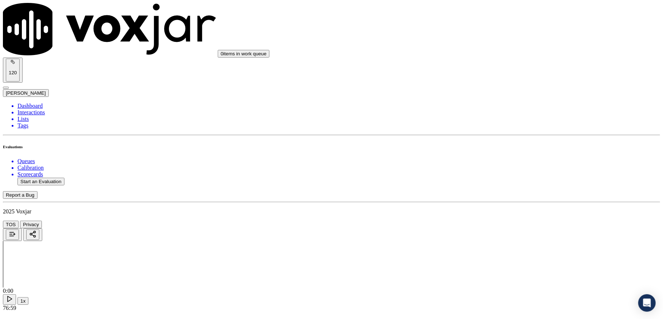
scroll to position [2059, 0]
click at [501, 233] on div "Yes" at bounding box center [548, 229] width 143 height 7
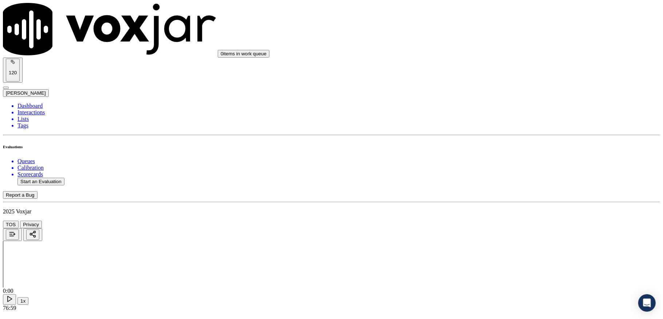
scroll to position [1377, 0]
click at [518, 112] on div "No" at bounding box center [548, 109] width 143 height 7
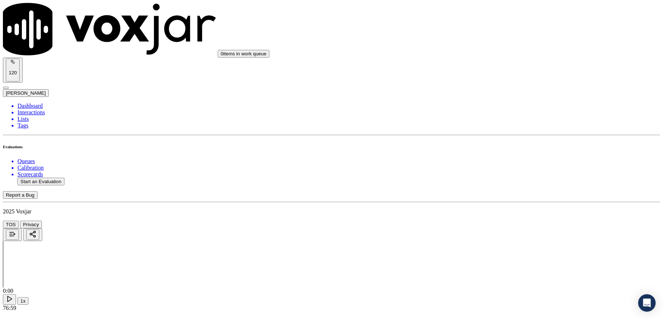
type textarea "@11:55 Sam - I see here that the total outstanding amount into your electric ac…"
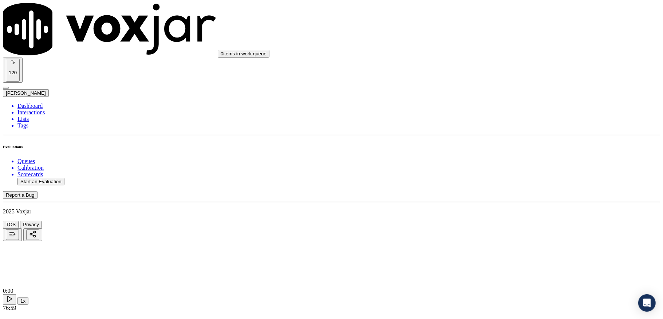
click at [35, 103] on li "Dashboard" at bounding box center [338, 106] width 642 height 7
click at [32, 109] on li "Interactions" at bounding box center [338, 112] width 642 height 7
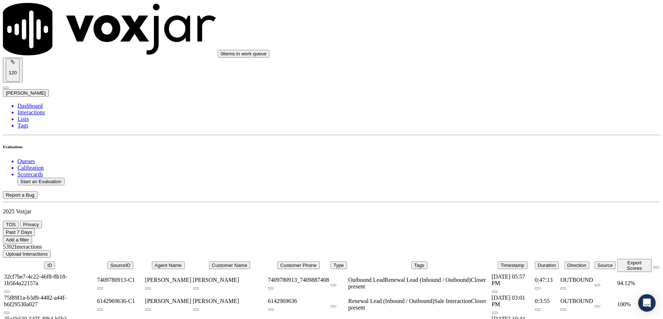
click at [35, 228] on button "Past 7 Days" at bounding box center [19, 232] width 32 height 8
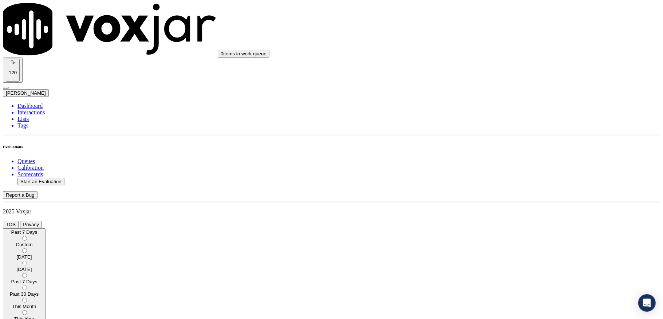
click at [43, 279] on div "Past 7 Days" at bounding box center [24, 281] width 37 height 5
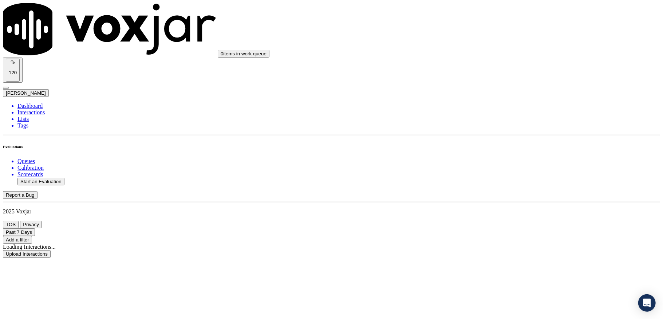
click at [32, 236] on button "Add a filter" at bounding box center [17, 240] width 29 height 8
click at [34, 261] on button "Fields" at bounding box center [24, 265] width 19 height 8
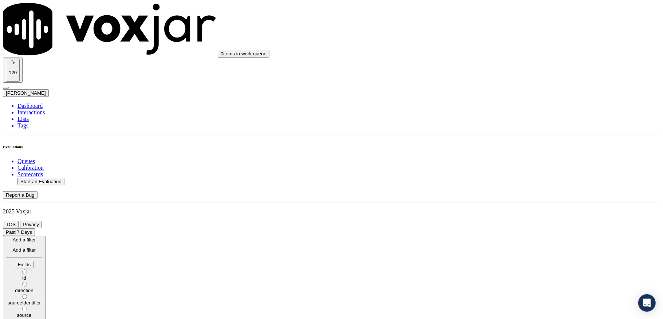
scroll to position [25, 0]
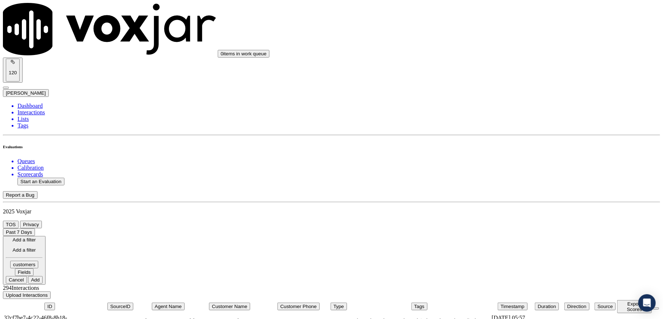
click at [34, 268] on button "Fields" at bounding box center [24, 272] width 19 height 8
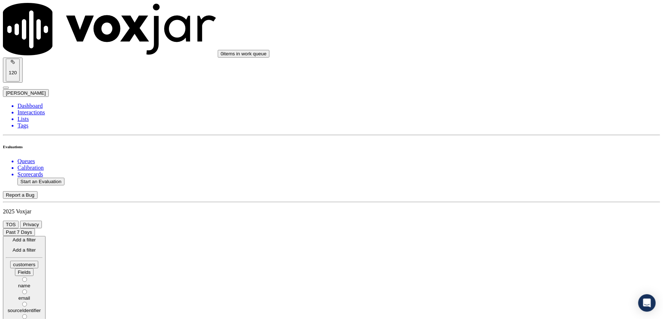
click at [43, 319] on div "phone" at bounding box center [24, 322] width 37 height 5
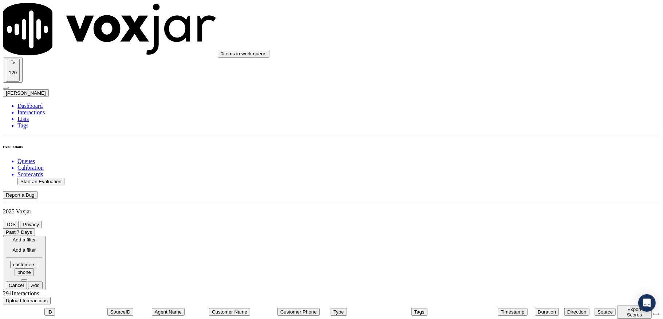
click at [27, 279] on button at bounding box center [24, 280] width 6 height 2
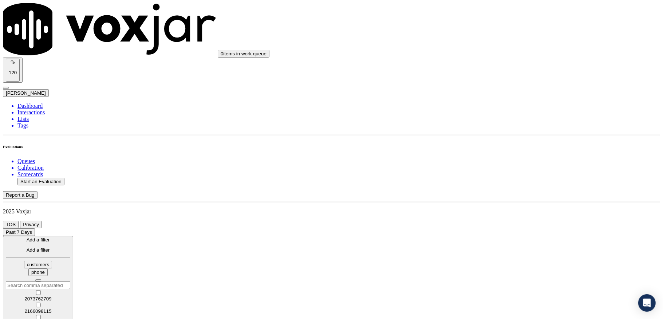
click at [41, 279] on button at bounding box center [38, 280] width 6 height 2
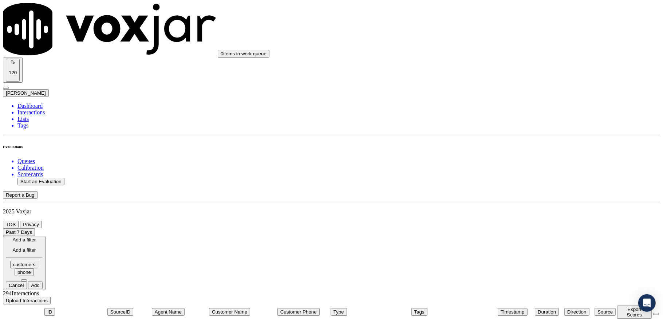
click at [27, 279] on button at bounding box center [24, 280] width 6 height 2
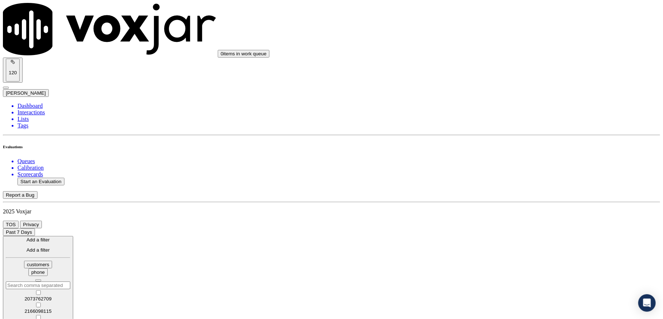
click at [70, 281] on input "text" at bounding box center [38, 285] width 64 height 8
paste input "4137997590"
type input "4137997590"
click at [56, 311] on button "Add" at bounding box center [49, 315] width 15 height 8
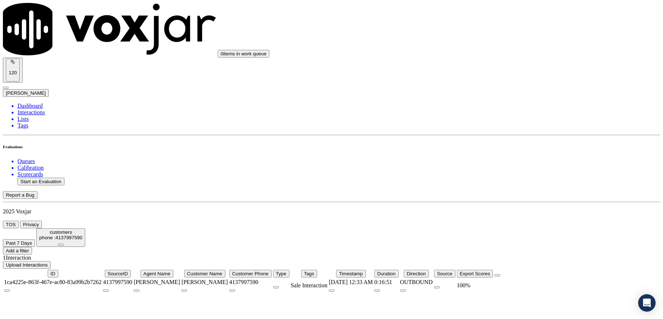
click at [493, 282] on div "100 %" at bounding box center [475, 285] width 36 height 7
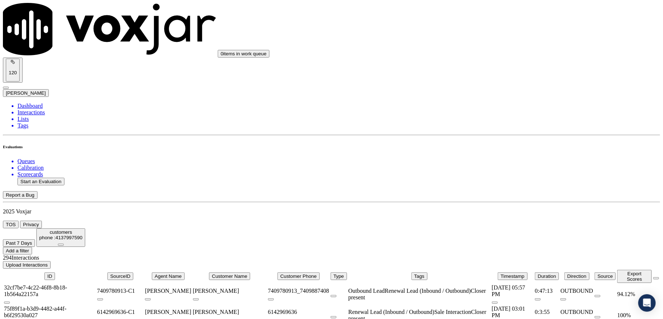
click at [61, 245] on icon at bounding box center [61, 245] width 0 height 0
click at [27, 103] on li "Dashboard" at bounding box center [338, 106] width 642 height 7
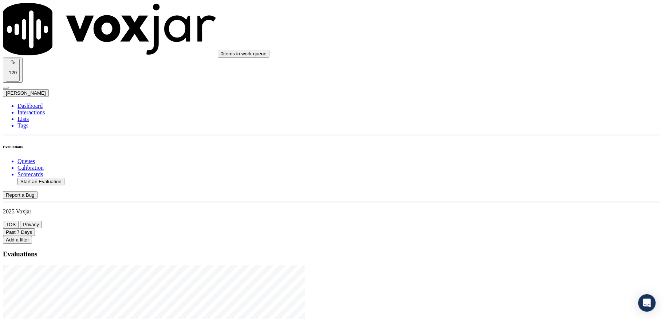
click at [30, 109] on li "Interactions" at bounding box center [338, 112] width 642 height 7
click at [35, 228] on button "Past 7 Days" at bounding box center [19, 232] width 32 height 8
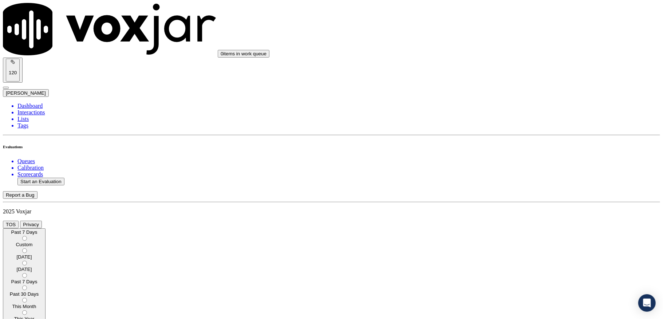
click at [43, 279] on div "Past 7 Days" at bounding box center [24, 281] width 37 height 5
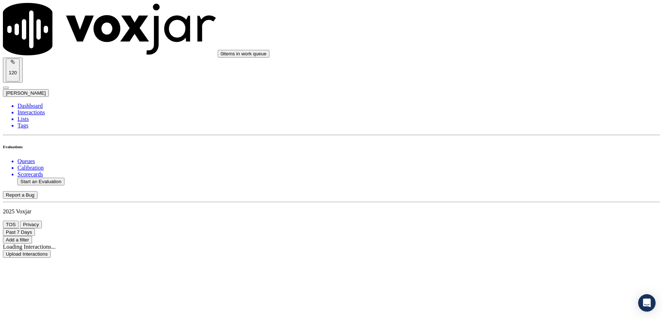
click at [32, 236] on button "Add a filter" at bounding box center [17, 240] width 29 height 8
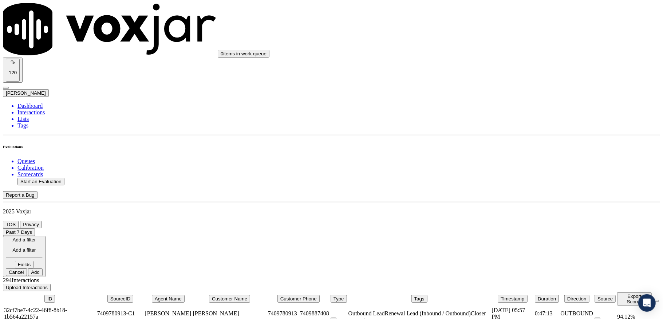
click at [31, 262] on icon at bounding box center [31, 264] width 0 height 5
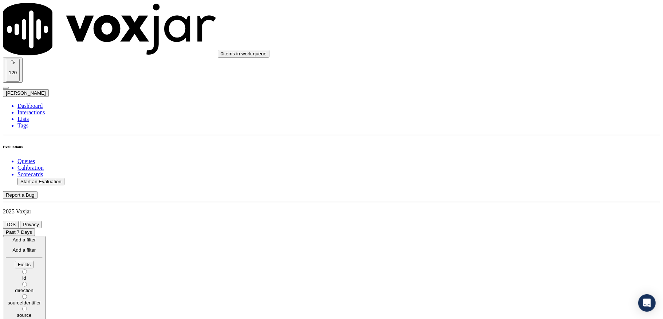
scroll to position [25, 0]
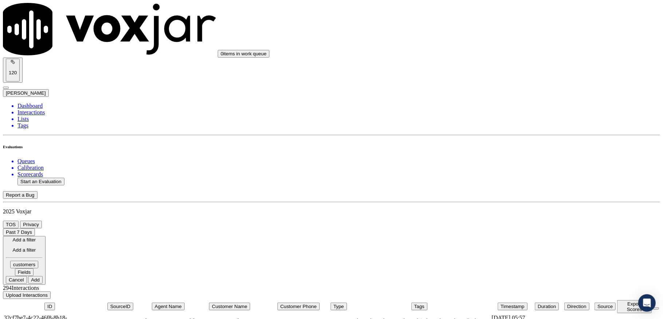
click at [31, 269] on icon at bounding box center [31, 271] width 0 height 5
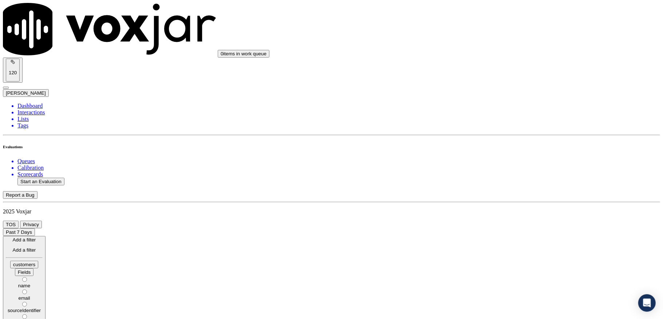
click at [43, 315] on label "phone" at bounding box center [24, 320] width 37 height 11
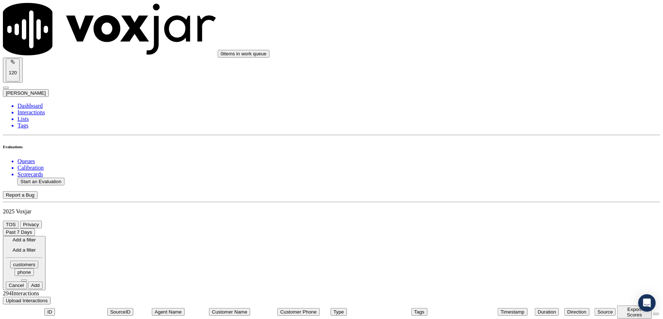
click at [27, 279] on button at bounding box center [24, 280] width 6 height 2
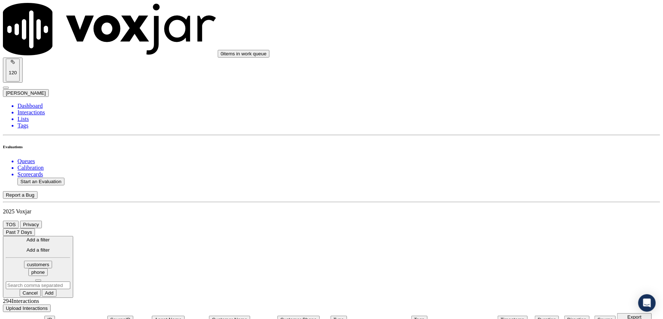
click at [70, 281] on input "text" at bounding box center [38, 285] width 64 height 8
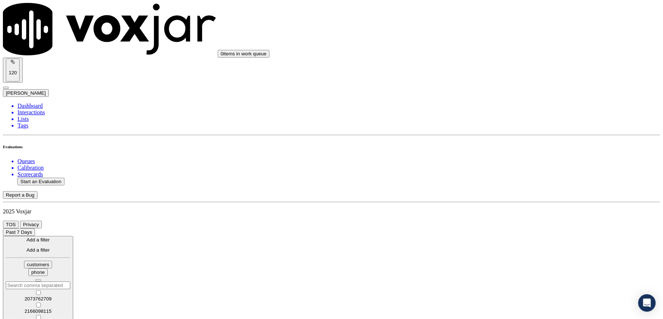
paste input "7244171208"
type input "7244171208"
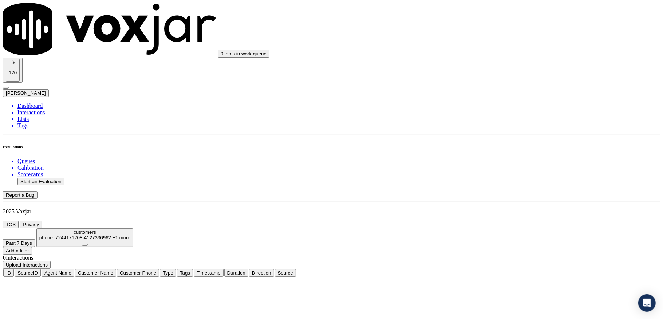
click at [130, 235] on span "+1 more" at bounding box center [121, 237] width 18 height 5
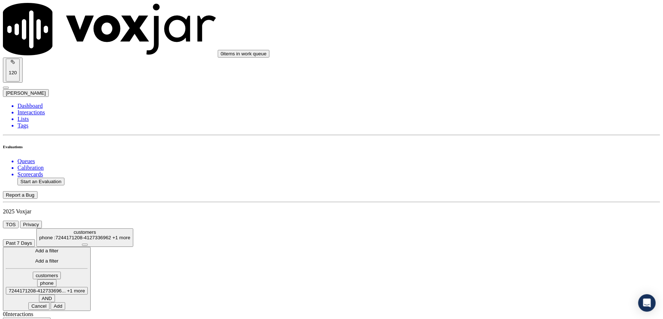
click at [85, 288] on span "+1 more" at bounding box center [76, 290] width 18 height 5
click at [47, 293] on icon at bounding box center [47, 293] width 0 height 0
click at [85, 245] on icon at bounding box center [85, 245] width 0 height 0
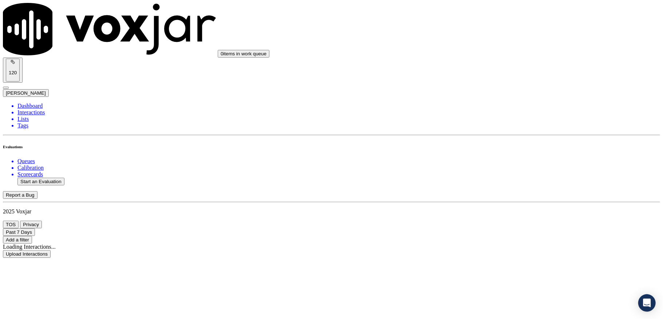
click at [32, 236] on button "Add a filter" at bounding box center [17, 240] width 29 height 8
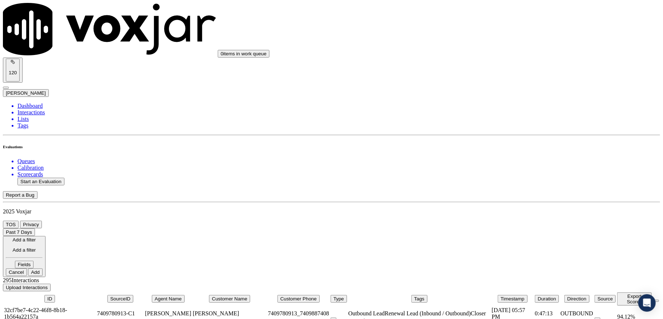
click at [31, 262] on icon at bounding box center [31, 264] width 0 height 5
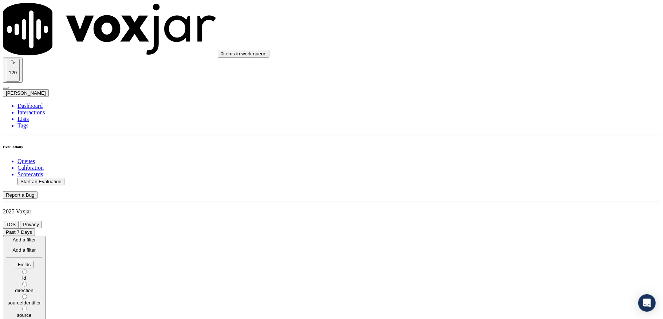
scroll to position [25, 0]
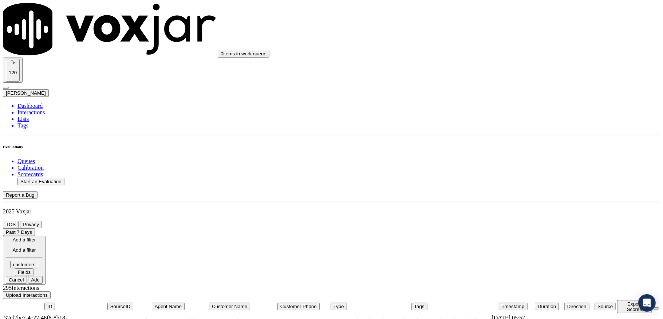
click at [43, 261] on div "customers Fields" at bounding box center [24, 268] width 37 height 15
click at [34, 268] on button "Fields" at bounding box center [24, 272] width 19 height 8
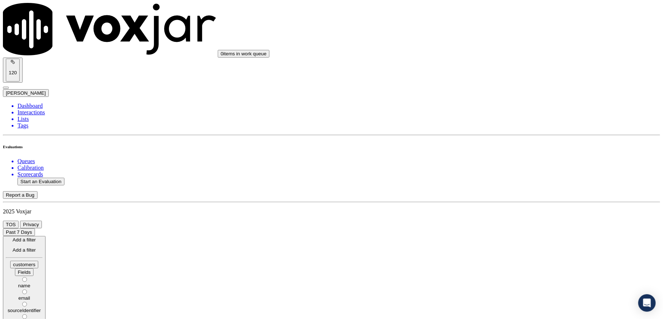
click at [43, 319] on div "phone" at bounding box center [24, 322] width 37 height 5
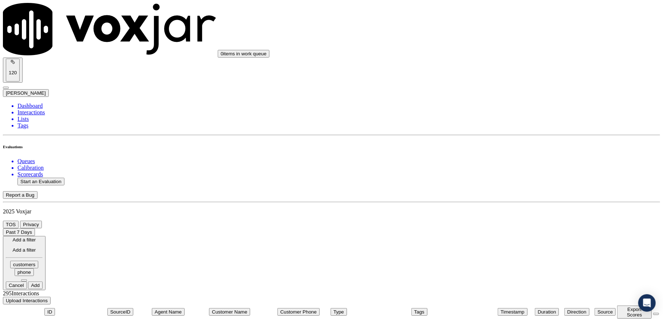
click at [27, 279] on button at bounding box center [24, 280] width 6 height 2
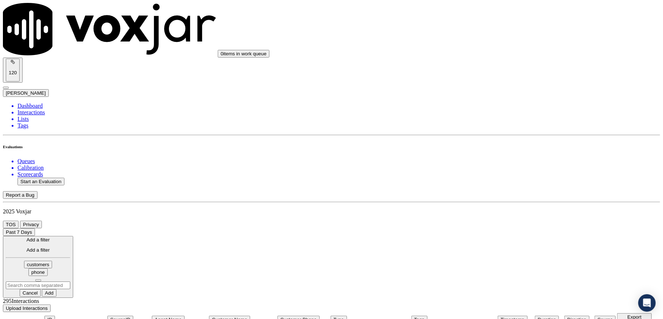
click at [70, 281] on input "text" at bounding box center [38, 285] width 64 height 8
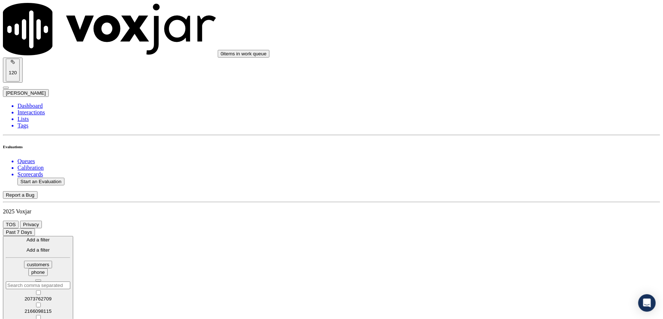
paste input "7244171208"
type input "7244171208"
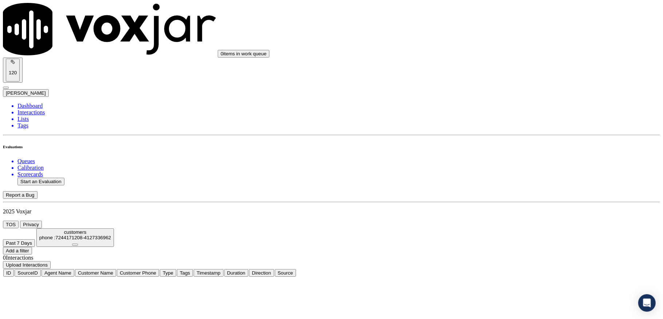
click at [75, 245] on icon at bounding box center [75, 245] width 0 height 0
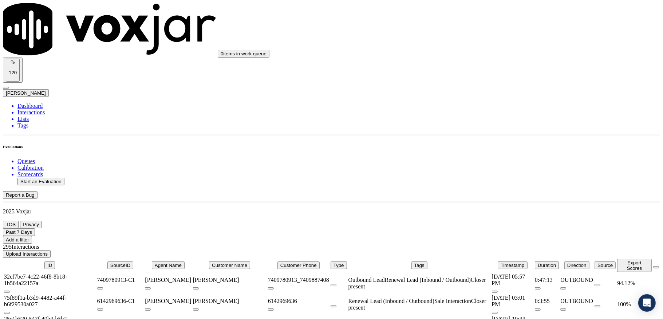
click at [34, 109] on li "Interactions" at bounding box center [338, 112] width 642 height 7
click at [35, 228] on button "Past 7 Days" at bounding box center [19, 232] width 32 height 8
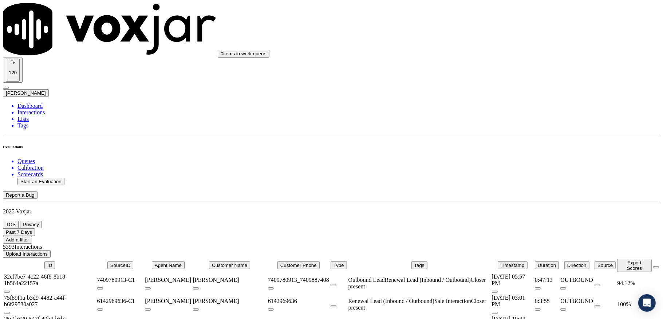
click at [32, 229] on icon at bounding box center [32, 231] width 0 height 5
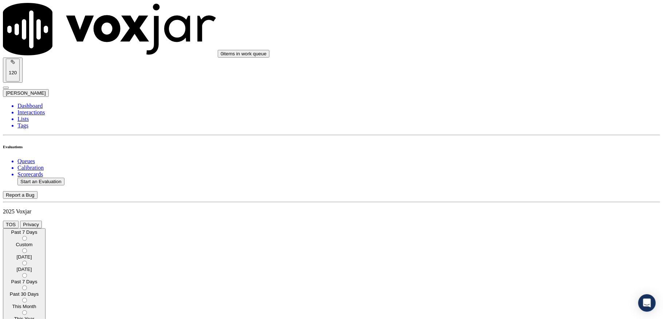
scroll to position [5, 0]
click at [43, 316] on div "This Year" at bounding box center [24, 318] width 37 height 5
click at [516, 228] on div "Past 7 Days Custom Today Yesterday Past 7 Days Past 30 Days This Month This Yea…" at bounding box center [331, 285] width 657 height 115
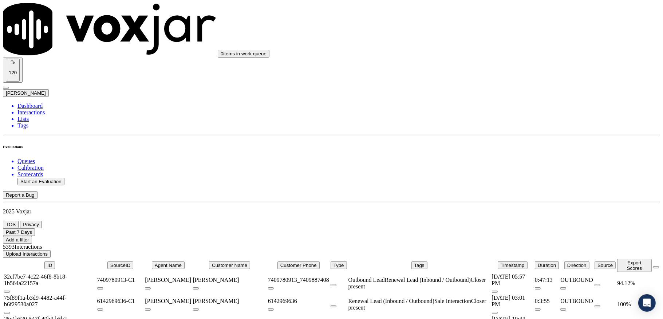
click at [35, 228] on button "Past 7 Days" at bounding box center [19, 232] width 32 height 8
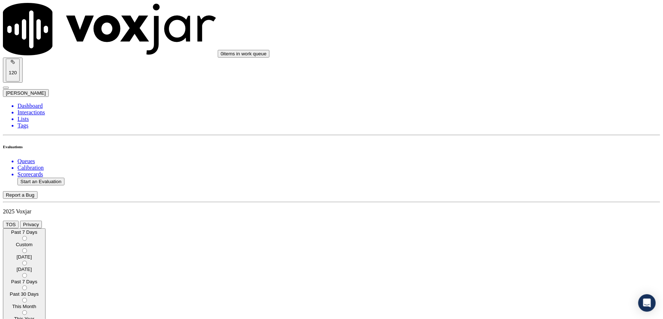
click at [43, 316] on div "This Year" at bounding box center [24, 318] width 37 height 5
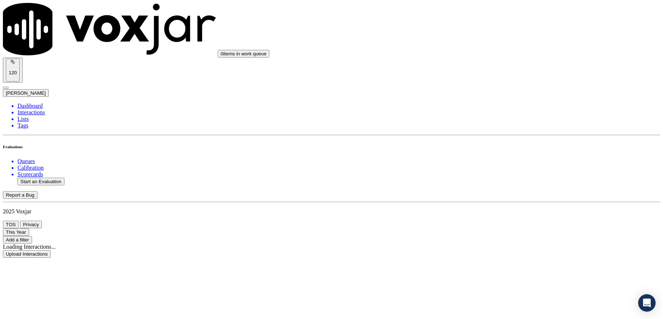
click at [32, 236] on button "Add a filter" at bounding box center [17, 240] width 29 height 8
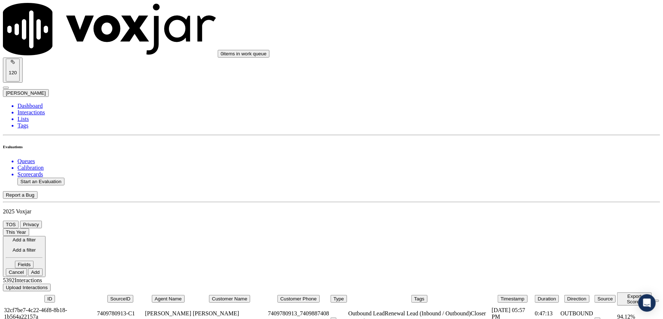
click at [31, 262] on icon at bounding box center [31, 264] width 0 height 5
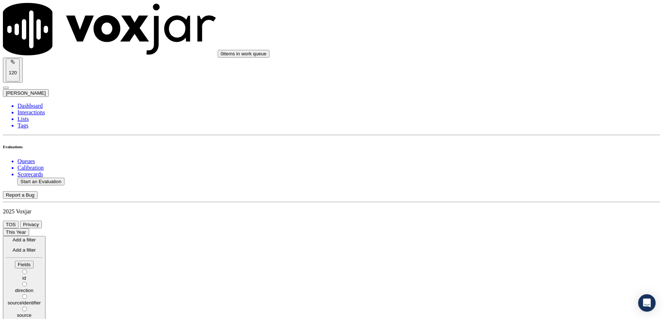
scroll to position [25, 0]
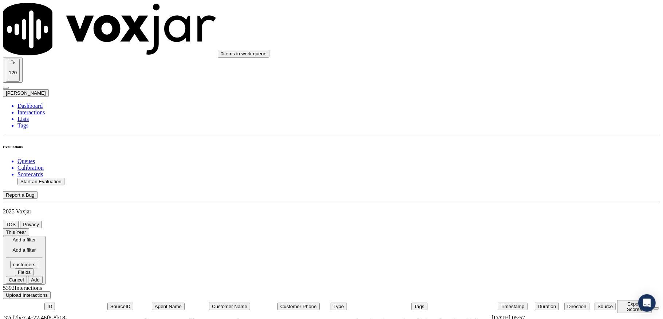
click at [31, 269] on icon at bounding box center [31, 271] width 0 height 5
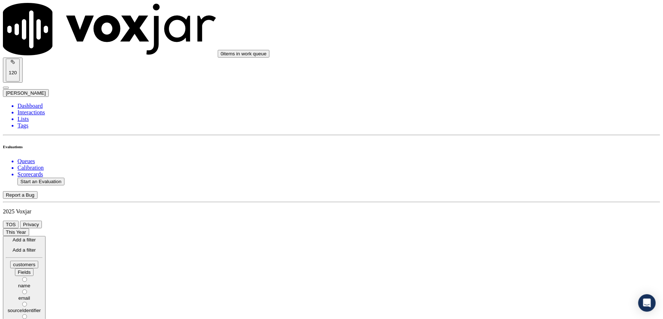
click at [43, 319] on div "phone" at bounding box center [24, 322] width 37 height 5
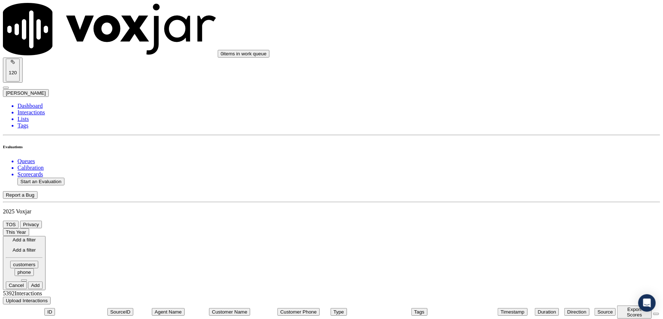
click at [27, 279] on button at bounding box center [24, 280] width 6 height 2
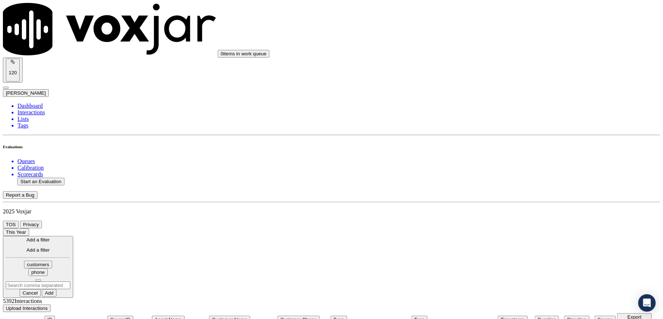
click at [70, 281] on input "text" at bounding box center [38, 285] width 64 height 8
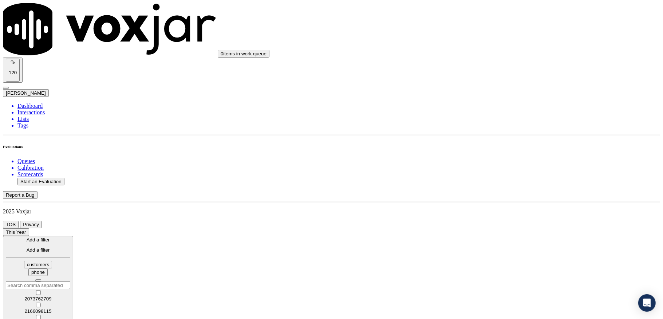
paste input "5709987032"
type input "5709987032"
click at [332, 228] on div "This Year Add a filter Add a filter customers phone 5709987032 No results found…" at bounding box center [331, 265] width 657 height 75
